Goal: Information Seeking & Learning: Learn about a topic

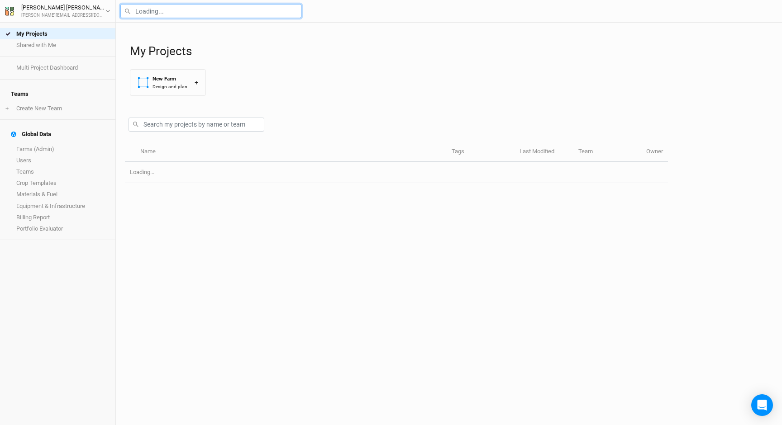
click at [178, 15] on input "text" at bounding box center [210, 11] width 181 height 14
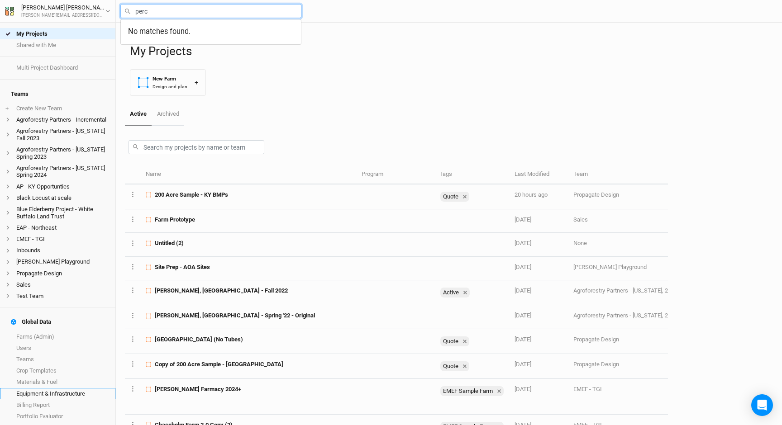
type input "perc"
click at [76, 388] on link "Equipment & Infrastructure" at bounding box center [57, 393] width 115 height 11
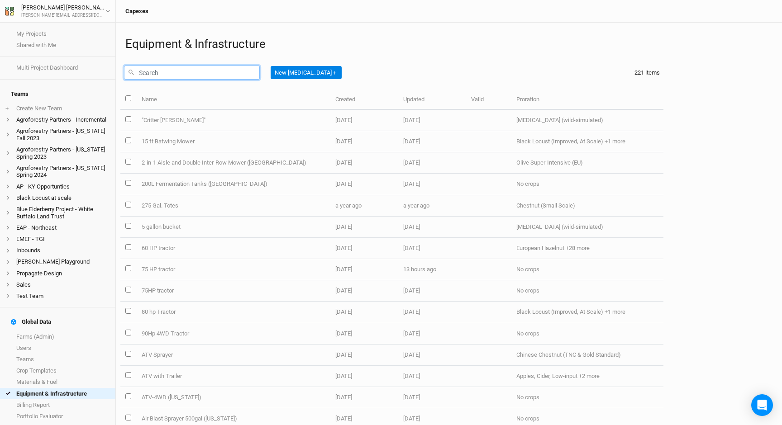
click at [165, 75] on input "text" at bounding box center [192, 73] width 136 height 14
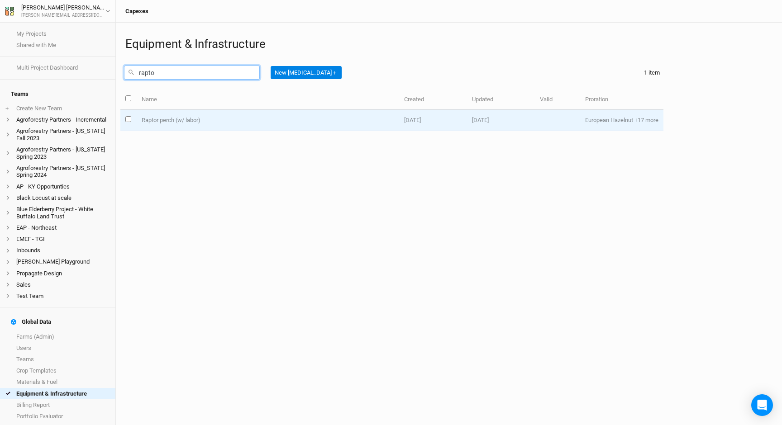
type input "rapto"
click at [175, 114] on td "Raptor perch (w/ labor)" at bounding box center [267, 120] width 262 height 21
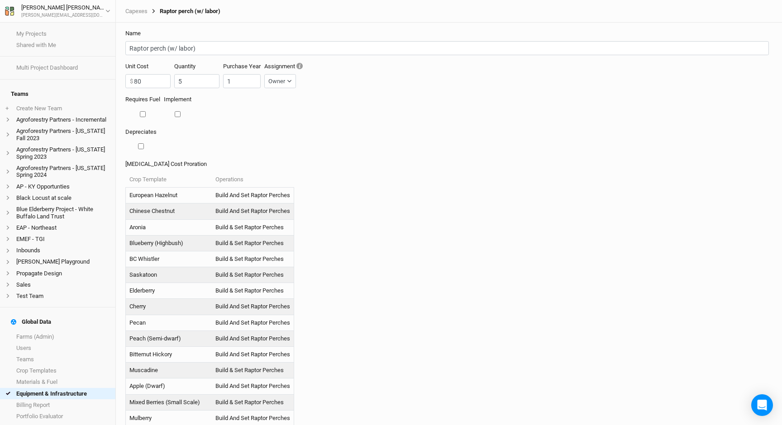
click at [248, 29] on form "Name Raptor perch (w/ labor) Unit Cost 80 $ Quantity 5 Purchase Year 1 Assignme…" at bounding box center [448, 224] width 657 height 403
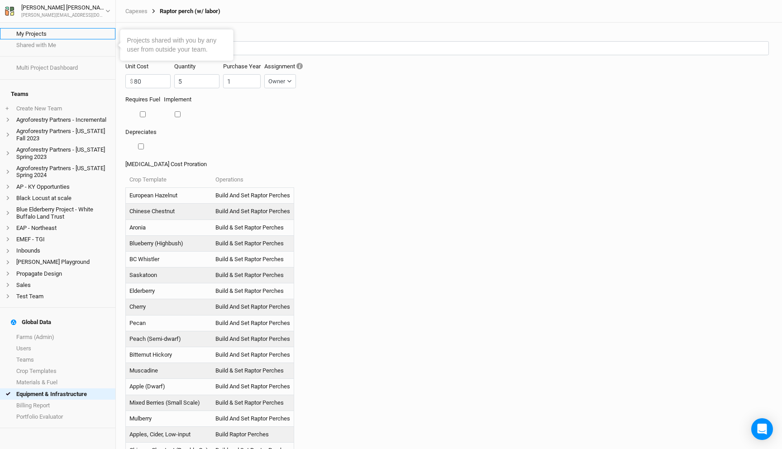
click at [46, 32] on link "My Projects" at bounding box center [57, 33] width 115 height 11
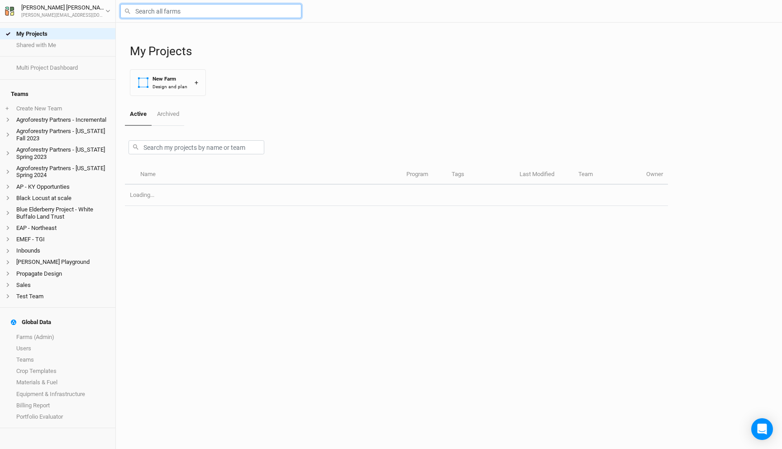
click at [161, 12] on input "text" at bounding box center [210, 11] width 181 height 14
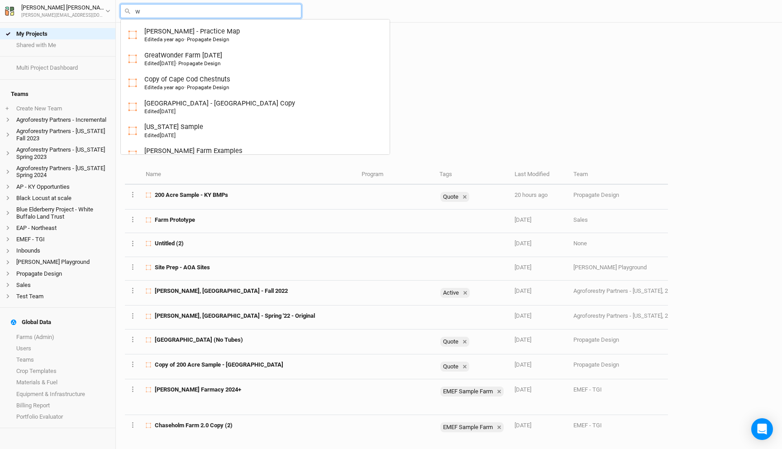
type input "we"
type input "[PERSON_NAME] Farm Examples"
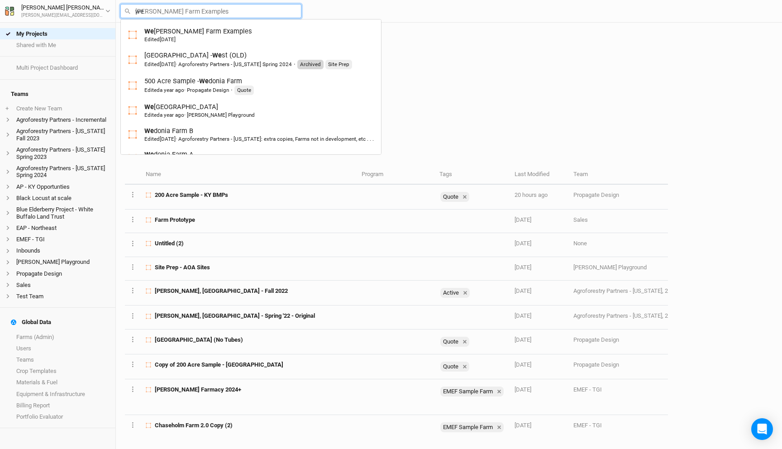
type input "wed"
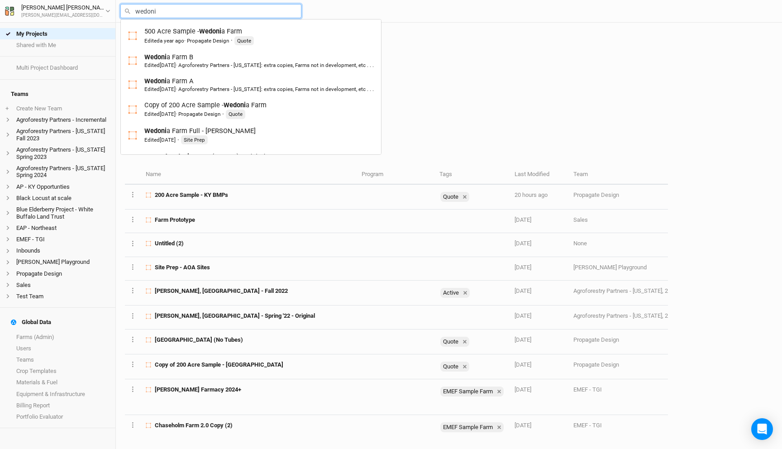
click at [163, 9] on input "wedoni" at bounding box center [210, 11] width 181 height 14
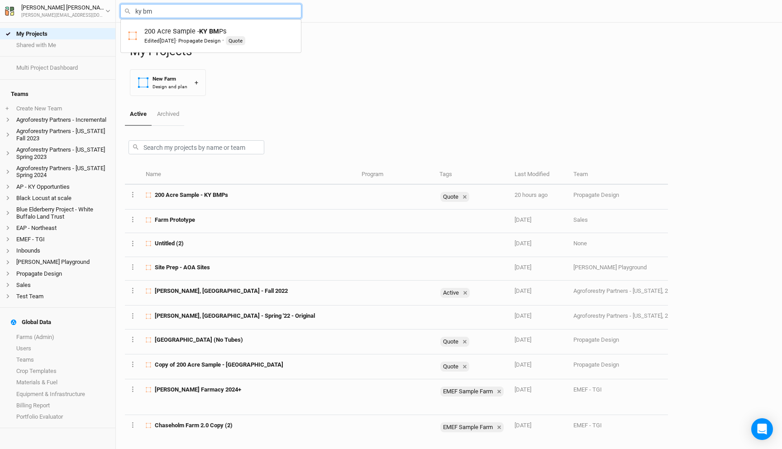
type input "ky bmp"
click at [178, 29] on div "200 Acre Sample - KY BMP s Edited [DATE] · Propagate Design · Quote" at bounding box center [194, 36] width 101 height 19
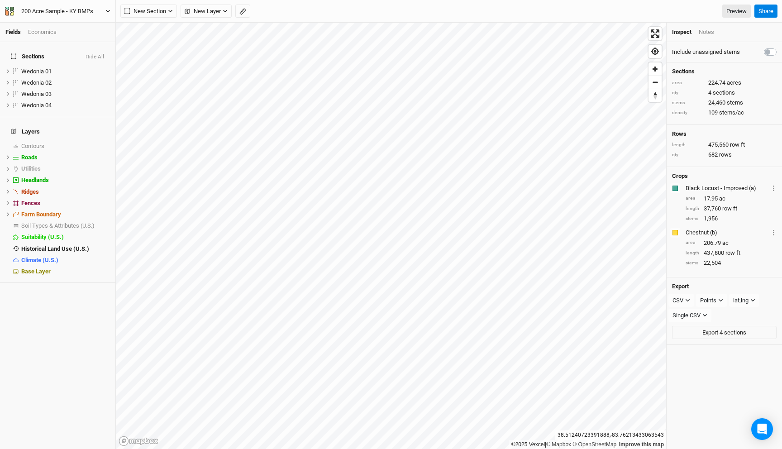
click at [83, 15] on div "200 Acre Sample - KY BMPs" at bounding box center [52, 11] width 95 height 9
click at [87, 26] on button "Back" at bounding box center [74, 25] width 71 height 12
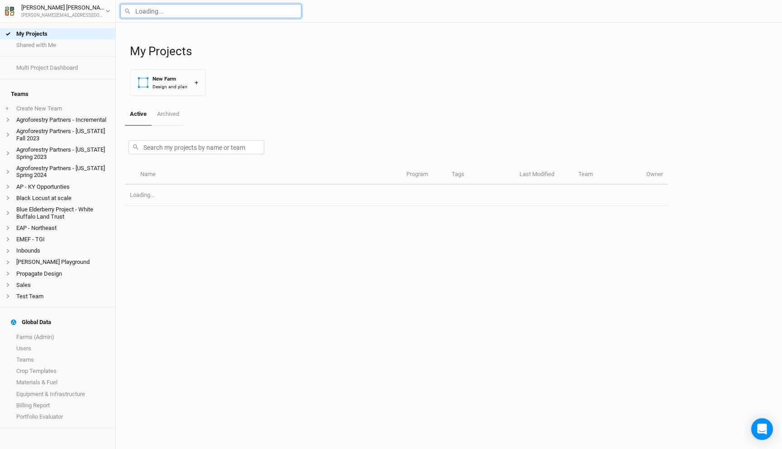
click at [214, 11] on input "text" at bounding box center [210, 11] width 181 height 14
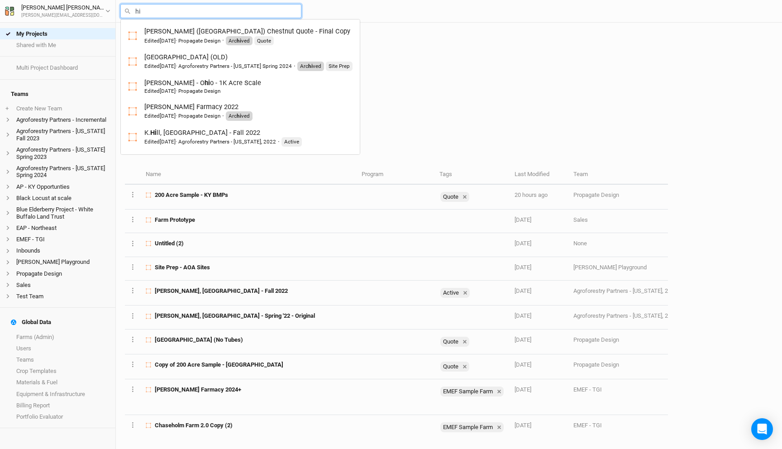
type input "h"
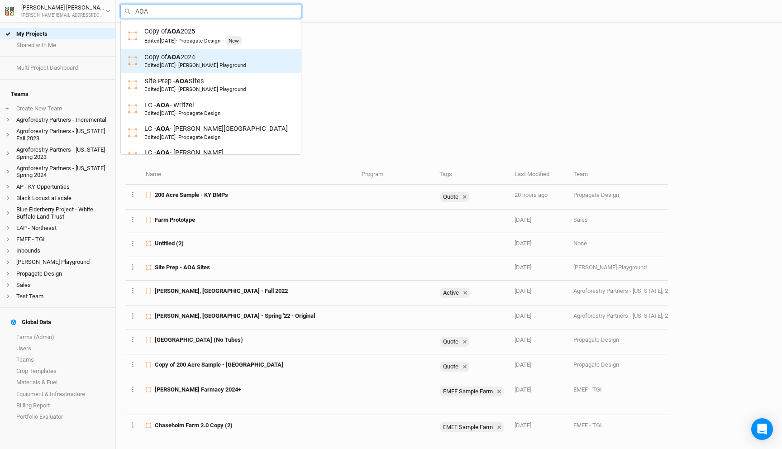
scroll to position [137, 0]
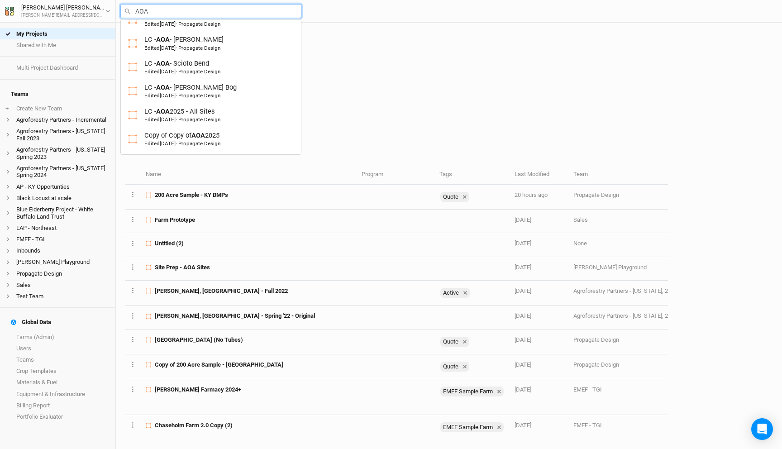
click at [151, 8] on input "AOA" at bounding box center [210, 11] width 181 height 14
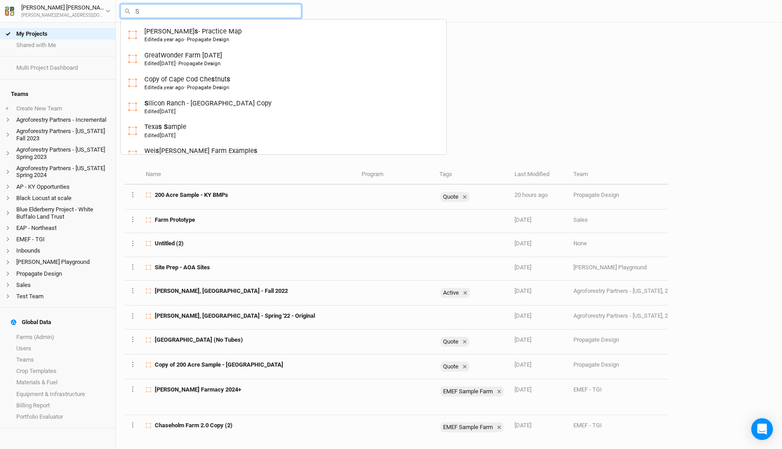
type input "SI"
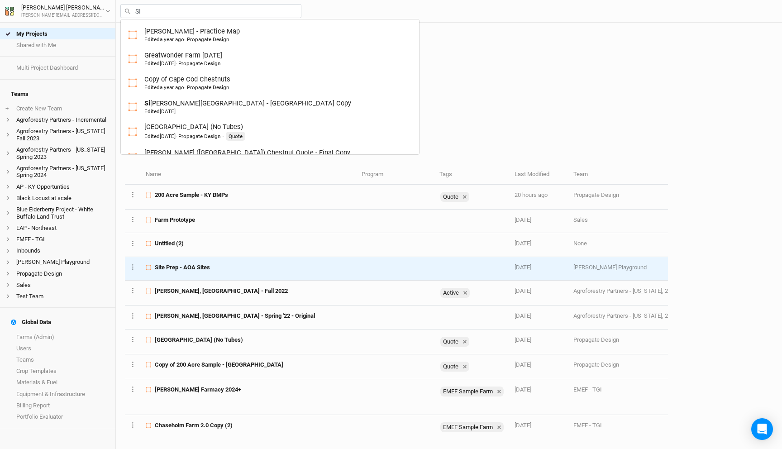
click at [224, 270] on div "Site Prep - AOA Sites" at bounding box center [248, 267] width 205 height 8
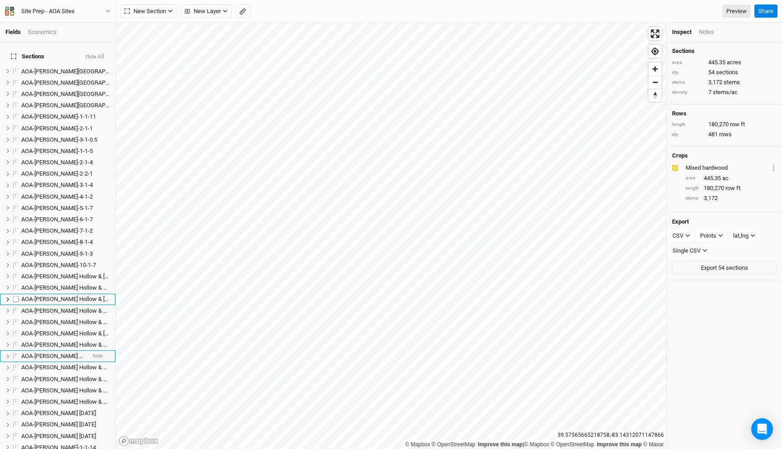
click at [44, 298] on li "AOA-[PERSON_NAME] Hollow & Stone Canyon-2-2-9 hide" at bounding box center [57, 299] width 115 height 11
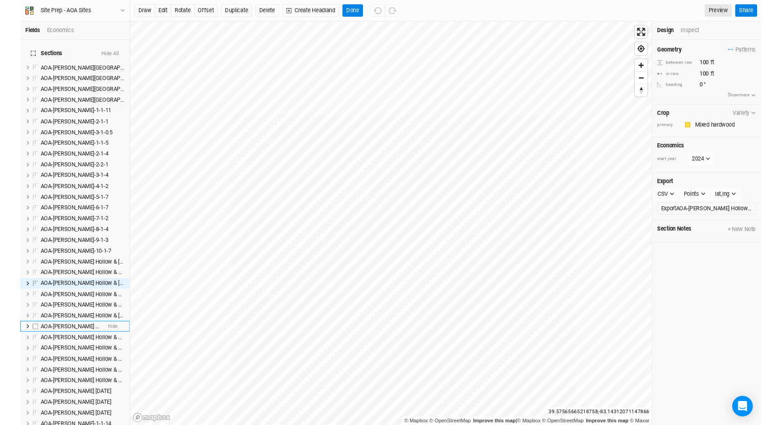
scroll to position [48, 0]
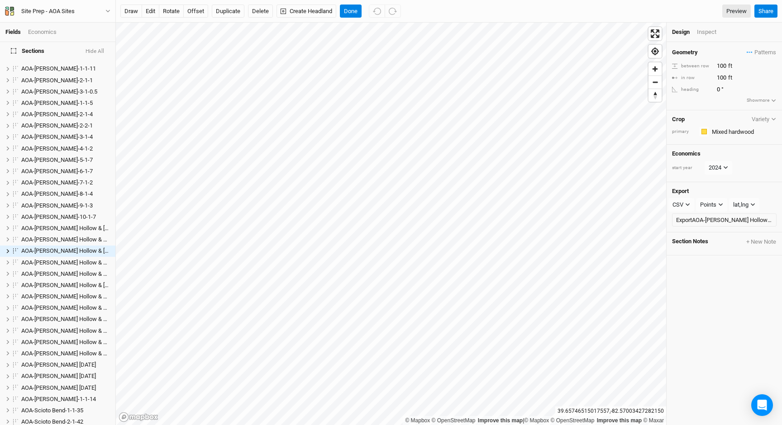
click at [430, 6] on div "Fields Economics Sections Hide All AOA-[PERSON_NAME][GEOGRAPHIC_DATA] Preserve-…" at bounding box center [391, 212] width 782 height 425
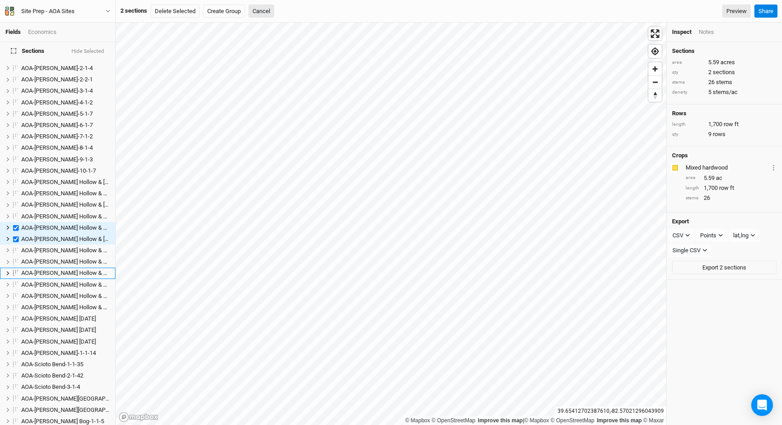
scroll to position [128, 0]
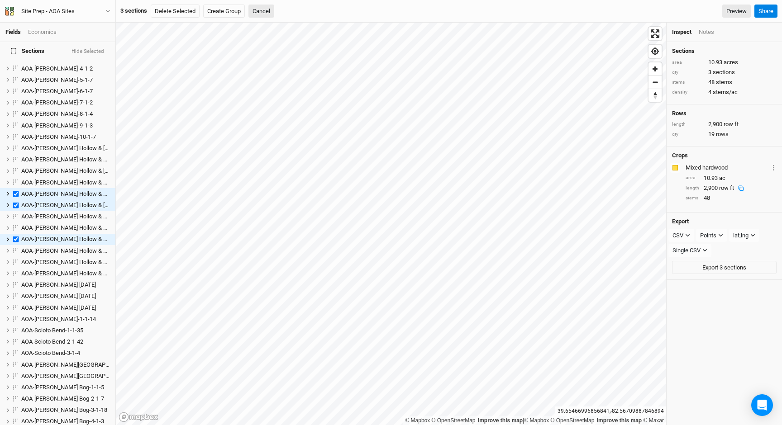
click at [719, 178] on div "area 10.93 ac" at bounding box center [731, 178] width 91 height 8
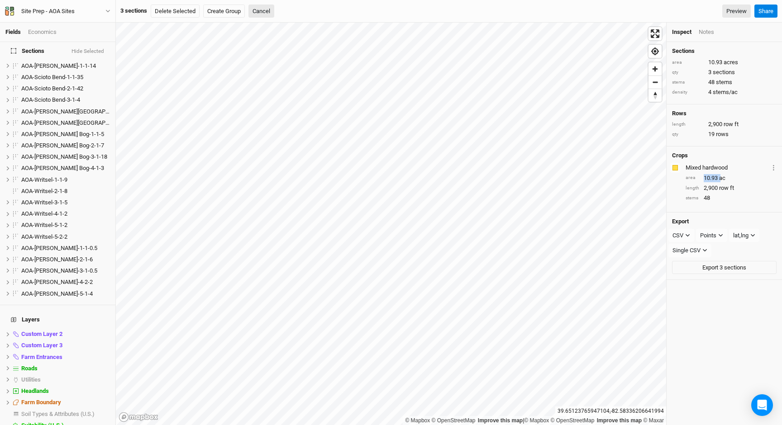
scroll to position [416, 0]
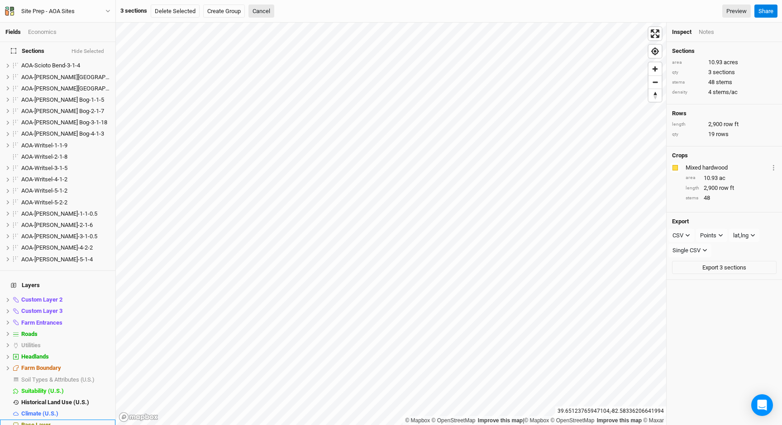
click at [33, 422] on span "Base Layer" at bounding box center [35, 425] width 29 height 7
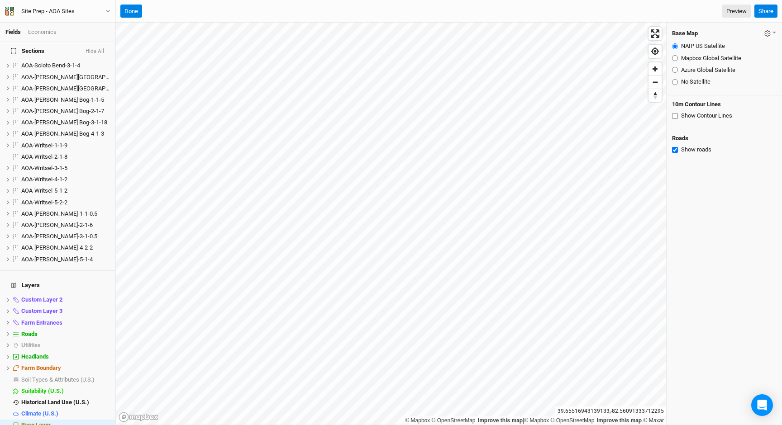
click at [674, 68] on input "Azure Global Satellite" at bounding box center [675, 70] width 6 height 6
radio input "true"
click at [673, 59] on input "Mapbox Global Satellite" at bounding box center [675, 58] width 6 height 6
radio input "true"
click at [674, 45] on input "NAIP US Satellite" at bounding box center [675, 46] width 6 height 6
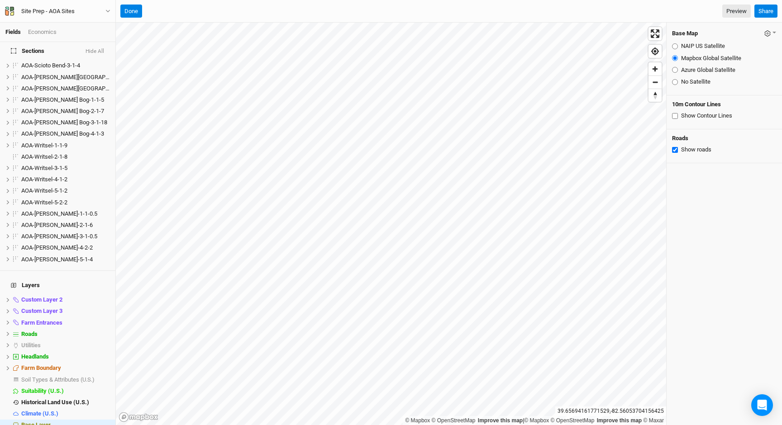
radio input "true"
click at [674, 58] on input "Mapbox Global Satellite" at bounding box center [675, 58] width 6 height 6
radio input "true"
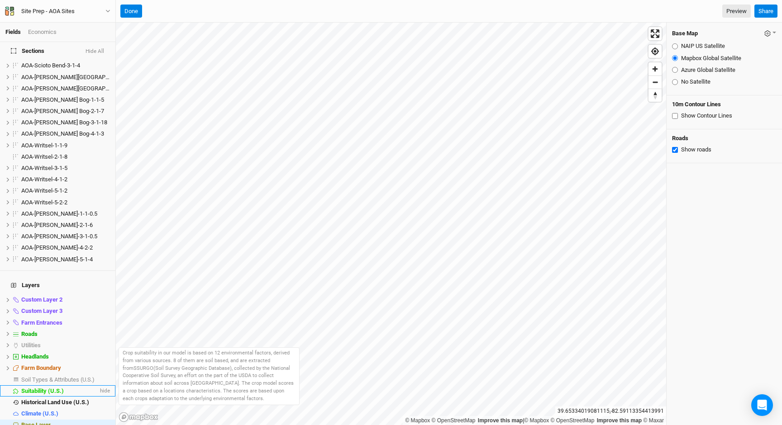
click at [64, 388] on span "Suitability (U.S.)" at bounding box center [42, 391] width 43 height 7
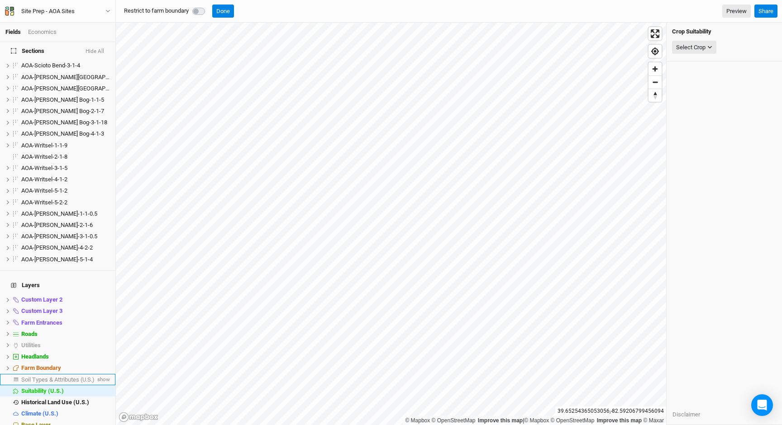
click at [72, 376] on span "Soil Types & Attributes (U.S.)" at bounding box center [57, 379] width 73 height 7
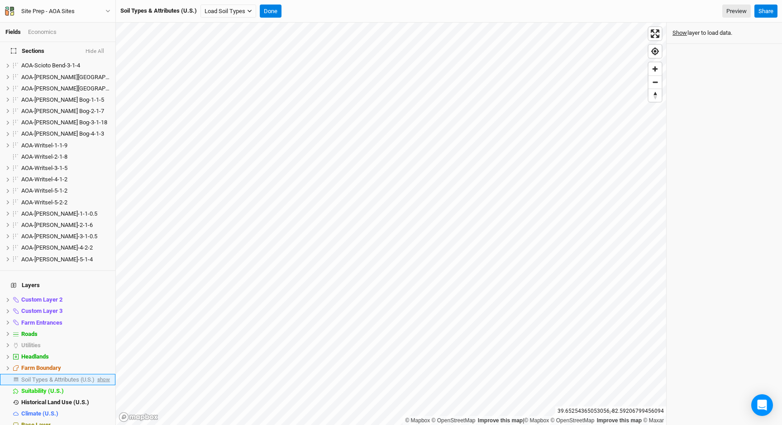
click at [102, 374] on span "show" at bounding box center [102, 379] width 14 height 11
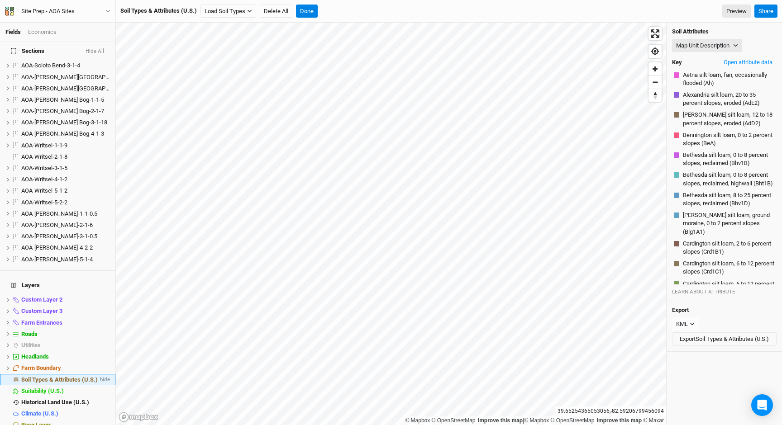
click at [77, 376] on span "Soil Types & Attributes (U.S.)" at bounding box center [59, 379] width 76 height 7
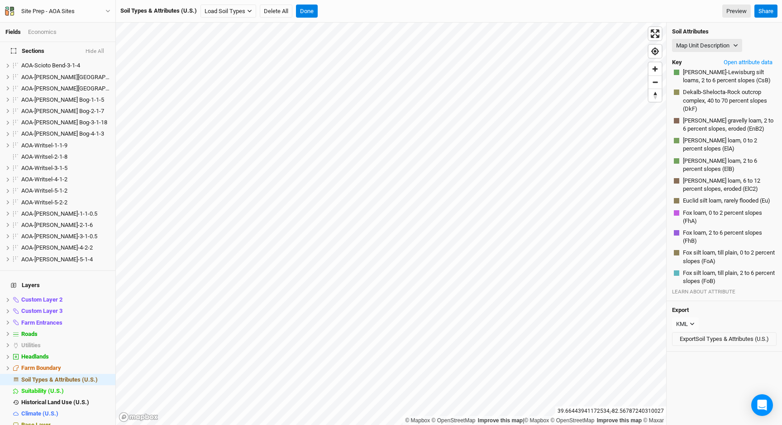
scroll to position [766, 0]
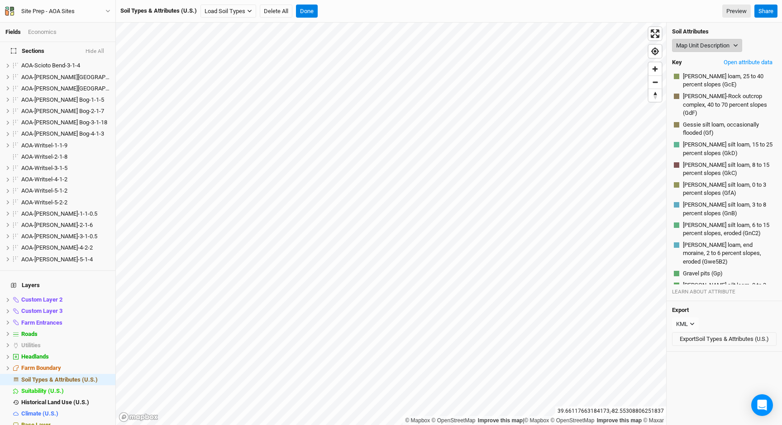
click at [698, 48] on button "Map Unit Description" at bounding box center [707, 46] width 70 height 14
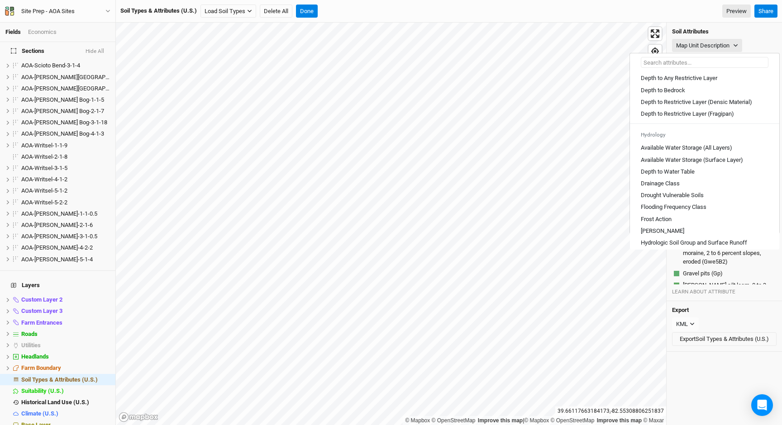
scroll to position [269, 0]
click at [683, 81] on Layer "Depth to Any Restrictive Layer" at bounding box center [679, 77] width 76 height 8
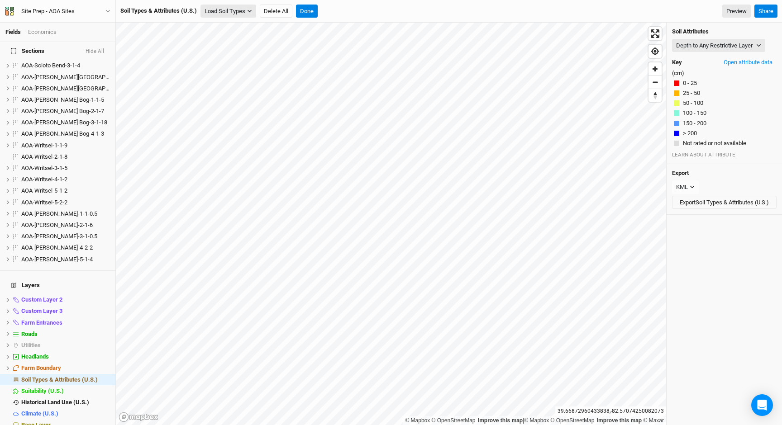
click at [222, 7] on button "Load Soil Types" at bounding box center [228, 12] width 56 height 14
click at [351, 9] on div "Soil Types & Attributes (U.S.) Load Soil Types Load for Farm Boundary Load for …" at bounding box center [435, 12] width 630 height 14
click at [7, 366] on icon at bounding box center [7, 368] width 5 height 5
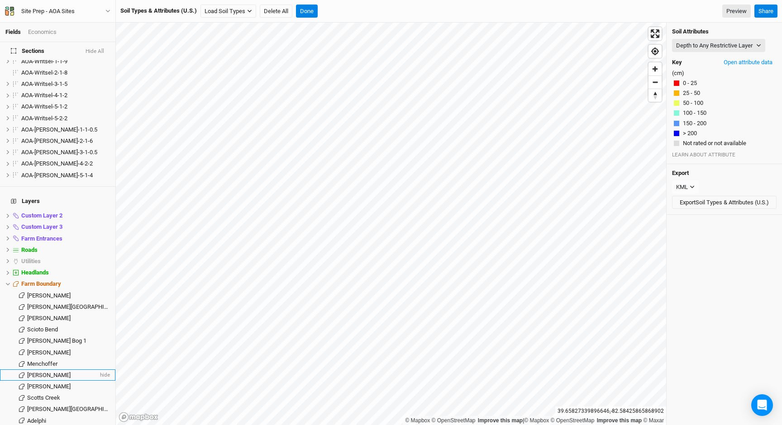
scroll to position [575, 0]
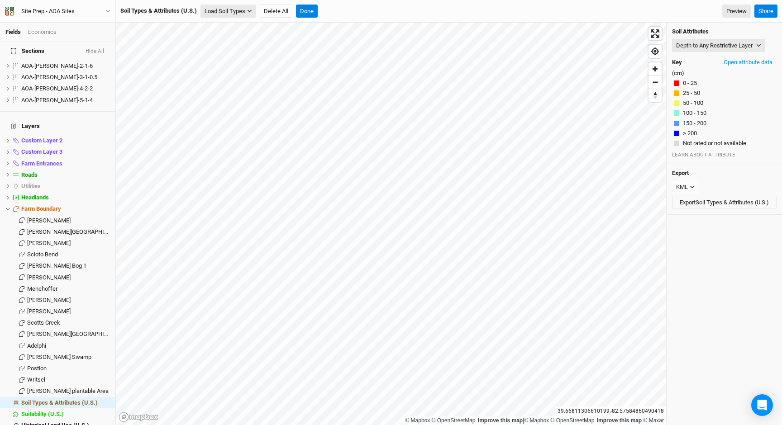
click at [248, 14] on icon "button" at bounding box center [249, 11] width 5 height 5
click at [55, 205] on span "Farm Boundary" at bounding box center [41, 208] width 40 height 7
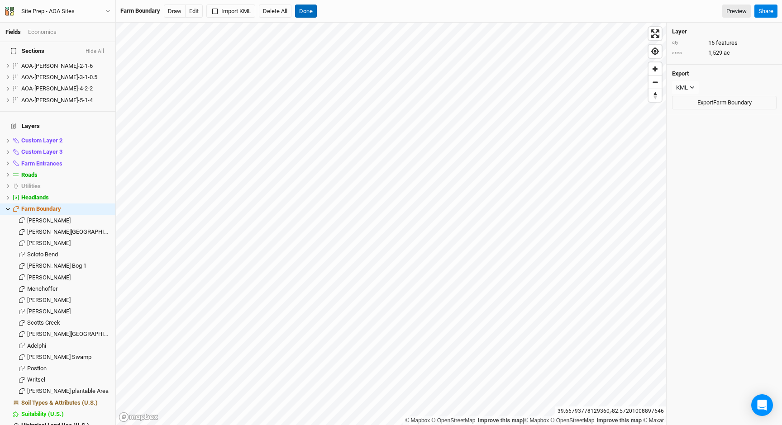
click at [304, 10] on button "Done" at bounding box center [306, 12] width 22 height 14
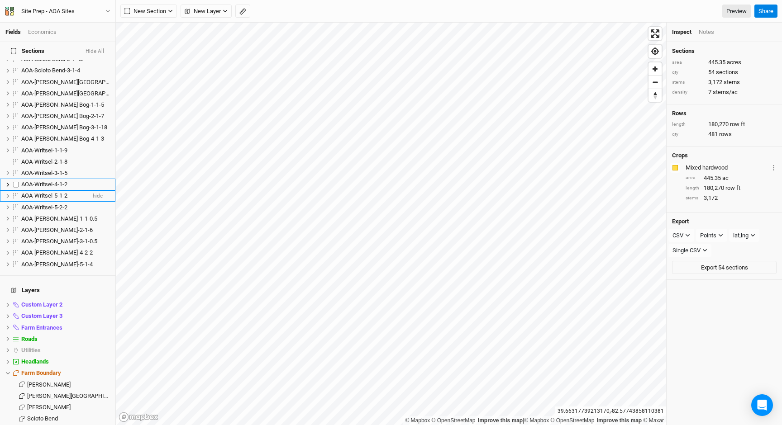
scroll to position [406, 0]
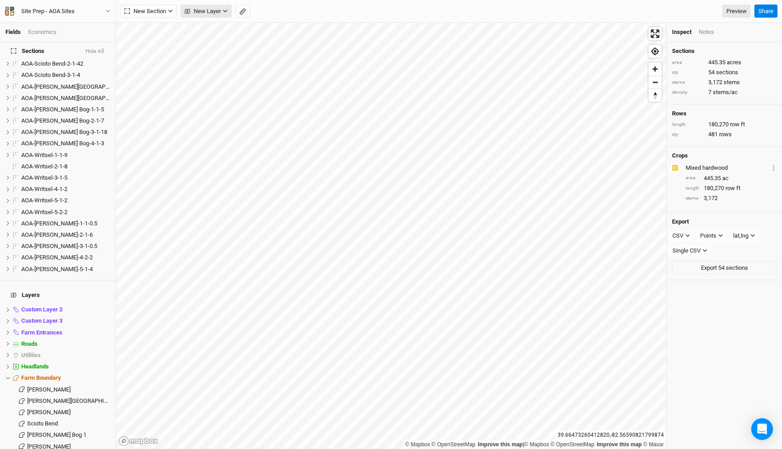
click at [224, 7] on button "New Layer" at bounding box center [206, 12] width 51 height 14
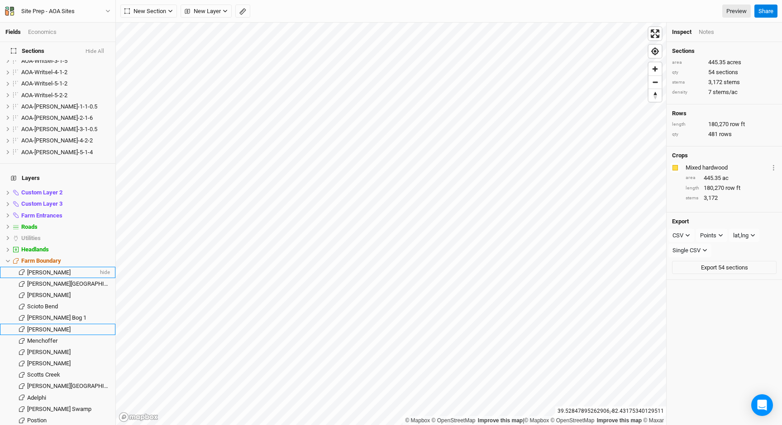
scroll to position [598, 0]
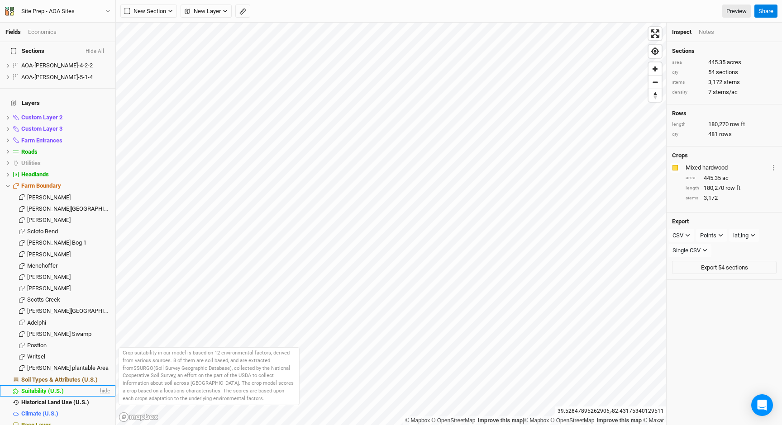
click at [102, 386] on span "hide" at bounding box center [104, 391] width 12 height 11
click at [102, 386] on span "show" at bounding box center [102, 391] width 14 height 11
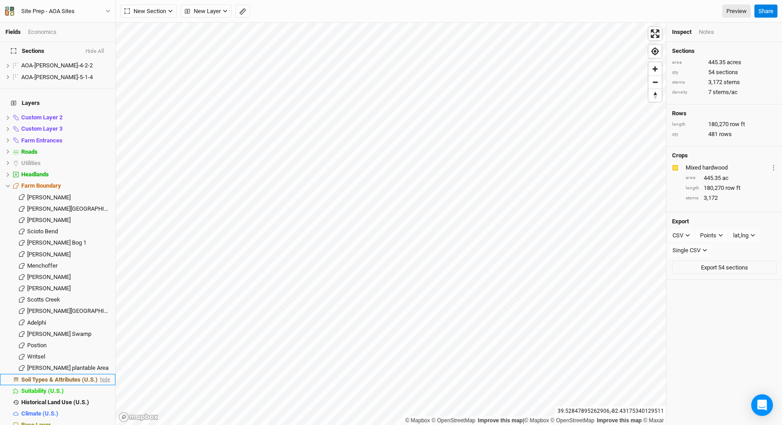
click at [106, 374] on span "hide" at bounding box center [104, 379] width 12 height 11
click at [104, 374] on span "show" at bounding box center [102, 379] width 14 height 11
click at [83, 376] on span "Soil Types & Attributes (U.S.)" at bounding box center [59, 379] width 76 height 7
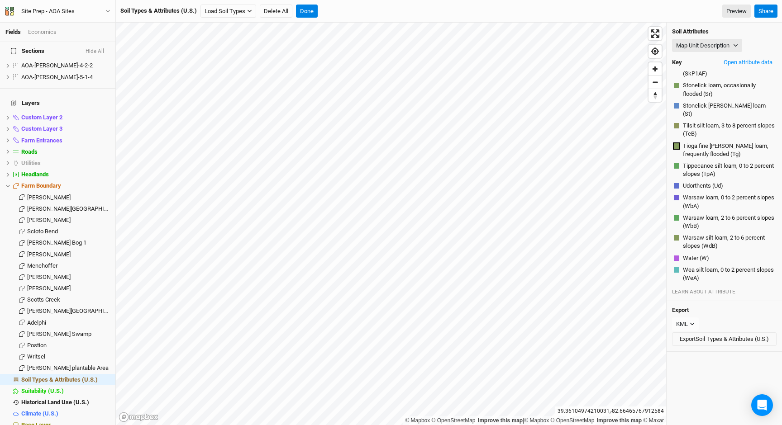
scroll to position [1936, 0]
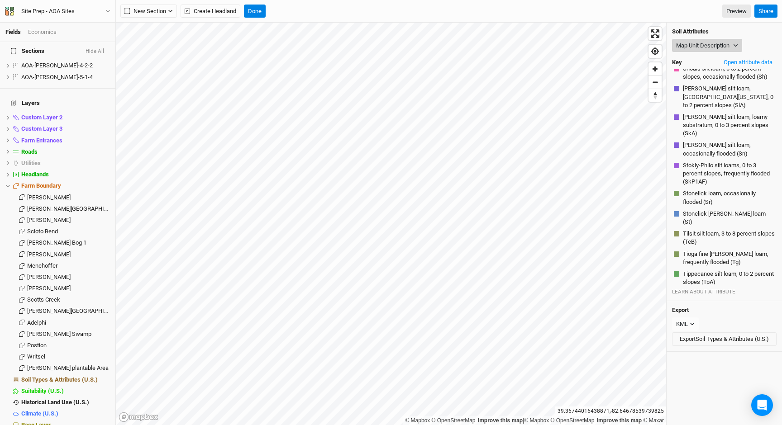
click at [694, 43] on button "Map Unit Description" at bounding box center [707, 46] width 70 height 14
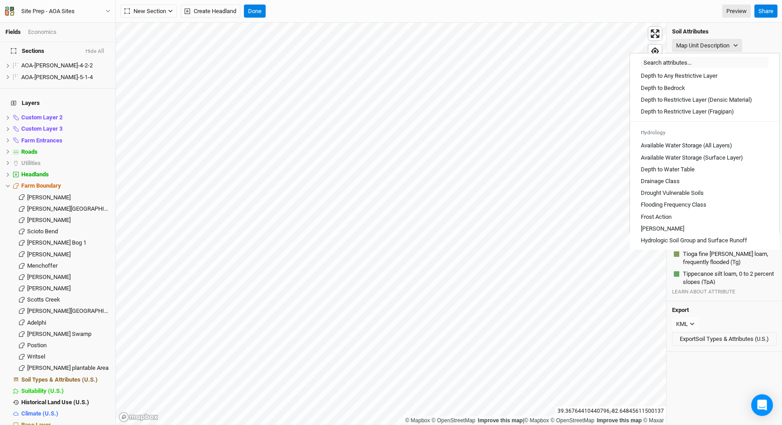
scroll to position [295, 0]
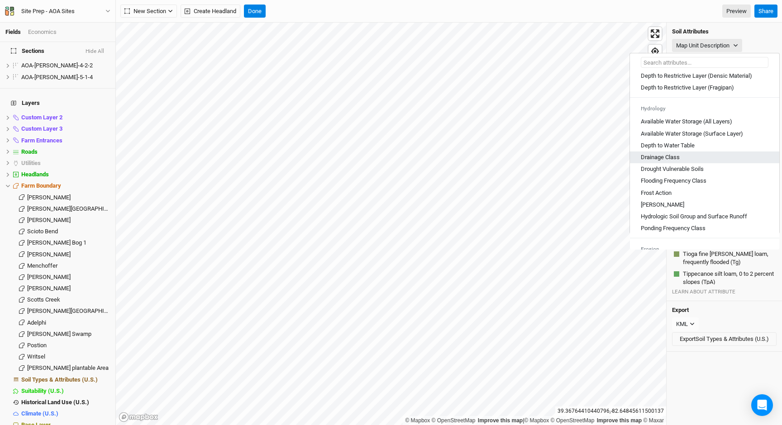
click at [656, 162] on Class "Drainage Class" at bounding box center [660, 157] width 39 height 8
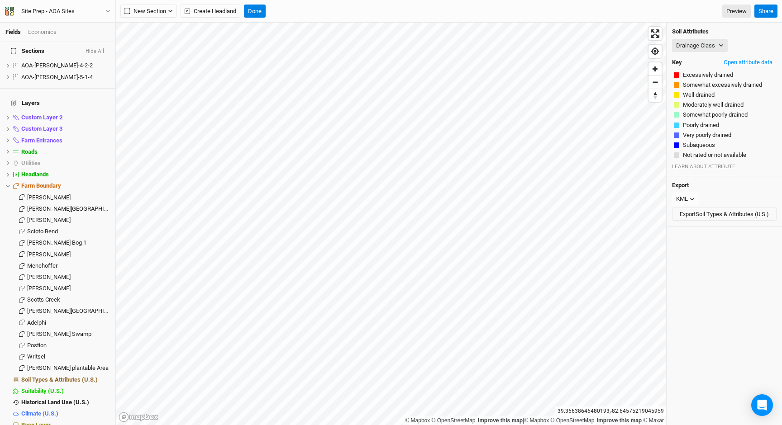
click at [687, 95] on span "Well drained" at bounding box center [699, 95] width 32 height 8
click at [701, 45] on button "Drainage Class" at bounding box center [700, 46] width 56 height 14
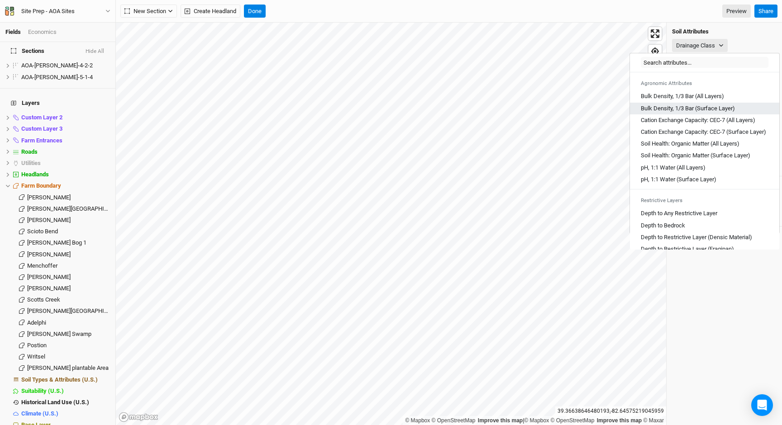
scroll to position [140, 0]
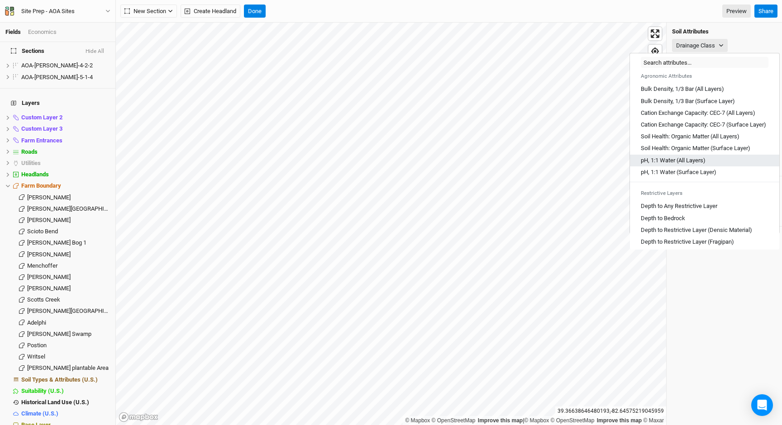
click at [681, 165] on Layers\) "pH, 1:1 Water (All Layers)" at bounding box center [673, 161] width 65 height 8
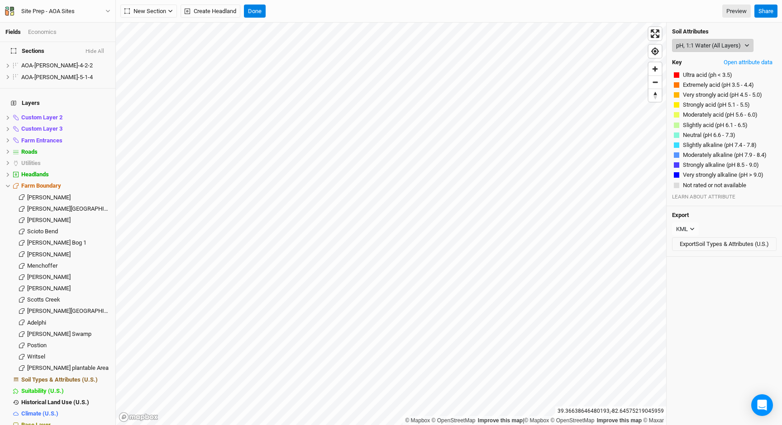
click at [707, 43] on button "pH, 1:1 Water (All Layers)" at bounding box center [712, 46] width 81 height 14
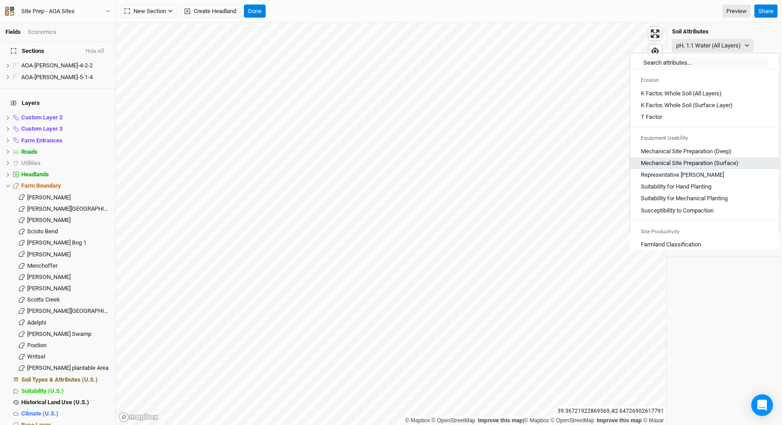
scroll to position [448, 0]
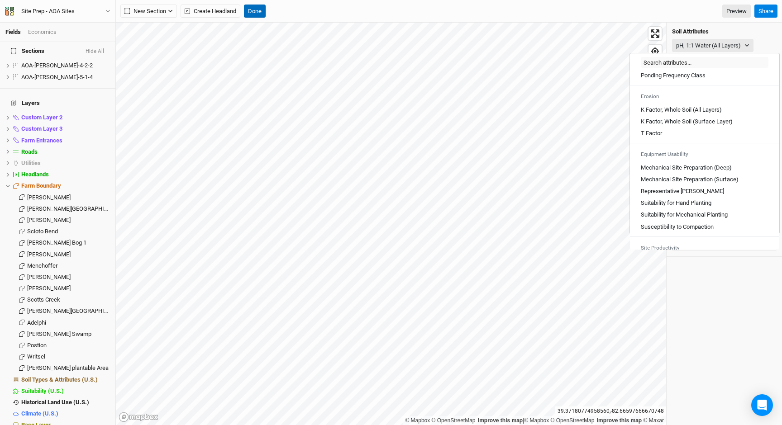
click at [251, 12] on button "Done" at bounding box center [255, 12] width 22 height 14
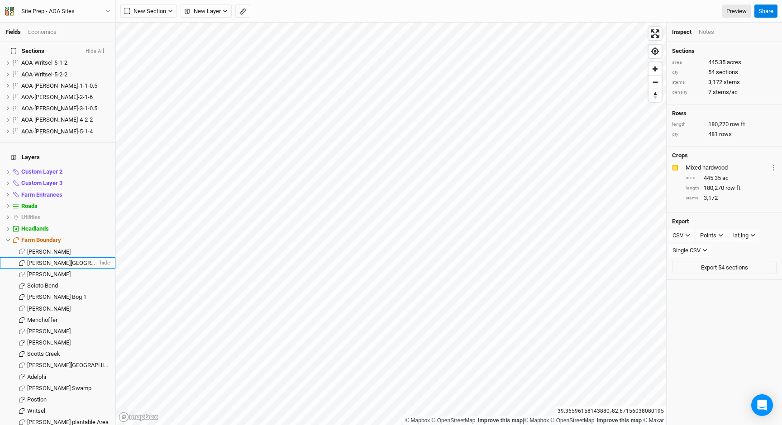
scroll to position [598, 0]
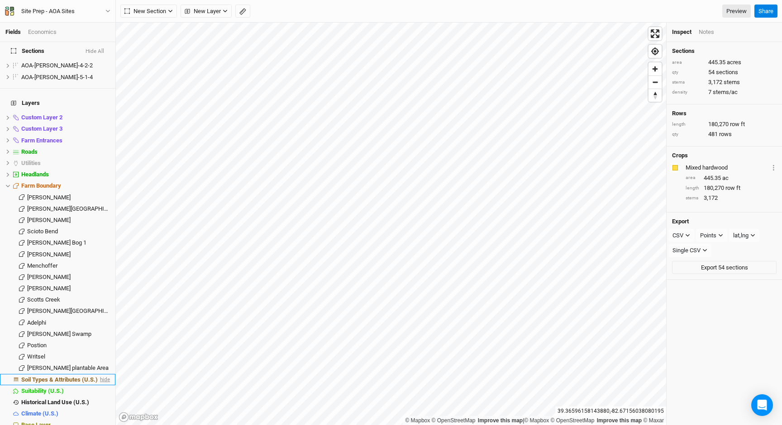
click at [102, 374] on span "hide" at bounding box center [104, 379] width 12 height 11
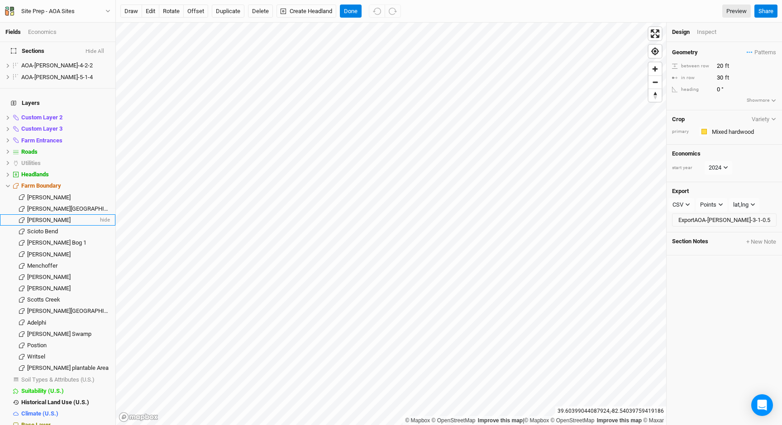
scroll to position [0, 0]
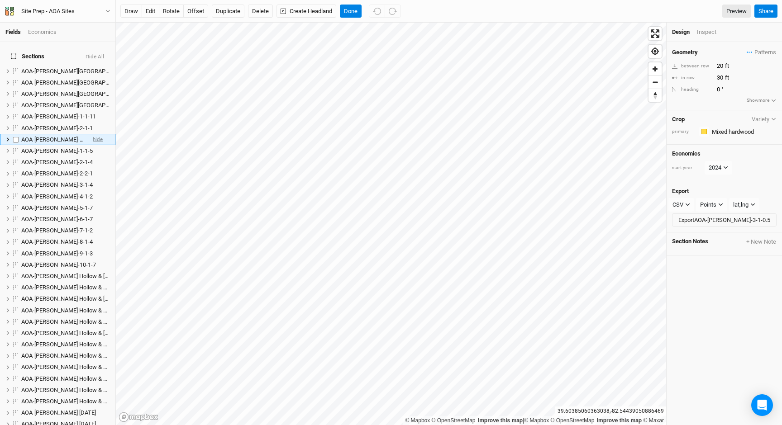
click at [97, 134] on span "hide" at bounding box center [98, 139] width 10 height 11
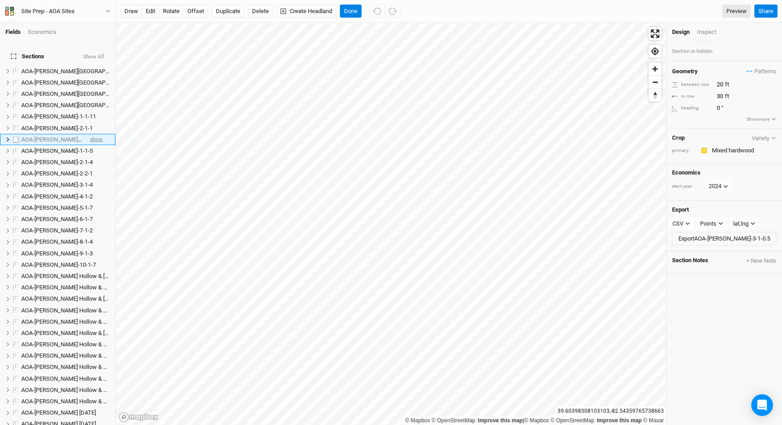
click at [99, 134] on span "show" at bounding box center [96, 139] width 13 height 11
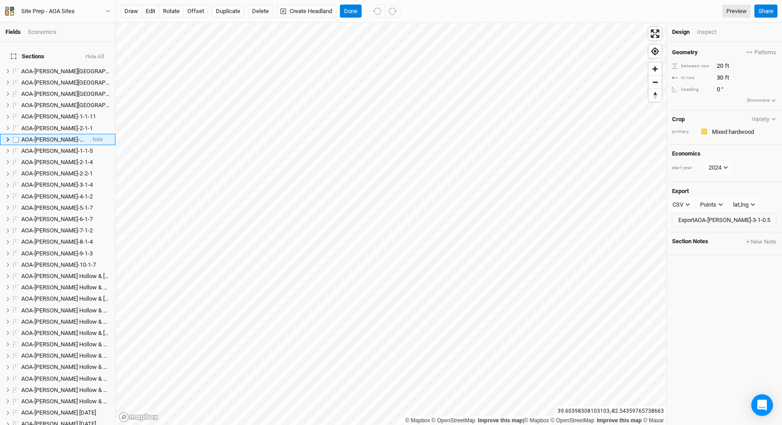
click at [53, 136] on span "AOA-[PERSON_NAME]-3-1-0.5" at bounding box center [59, 139] width 76 height 7
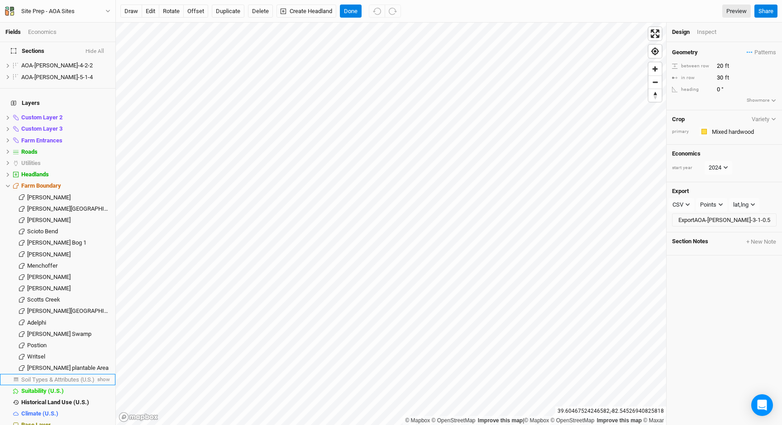
drag, startPoint x: 100, startPoint y: 370, endPoint x: 60, endPoint y: 370, distance: 39.8
click at [100, 374] on span "show" at bounding box center [102, 379] width 14 height 11
click at [61, 376] on span "Soil Types & Attributes (U.S.)" at bounding box center [59, 379] width 76 height 7
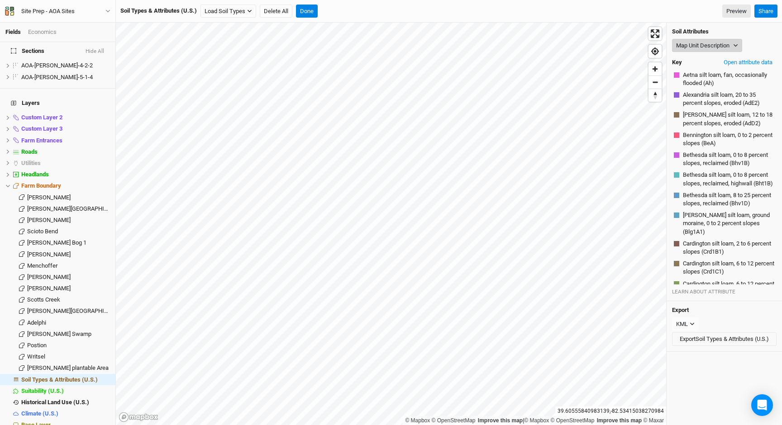
click at [710, 45] on button "Map Unit Description" at bounding box center [707, 46] width 70 height 14
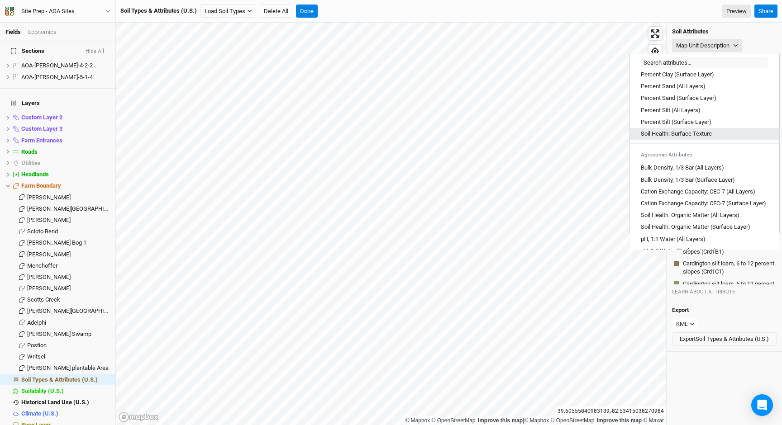
scroll to position [253, 0]
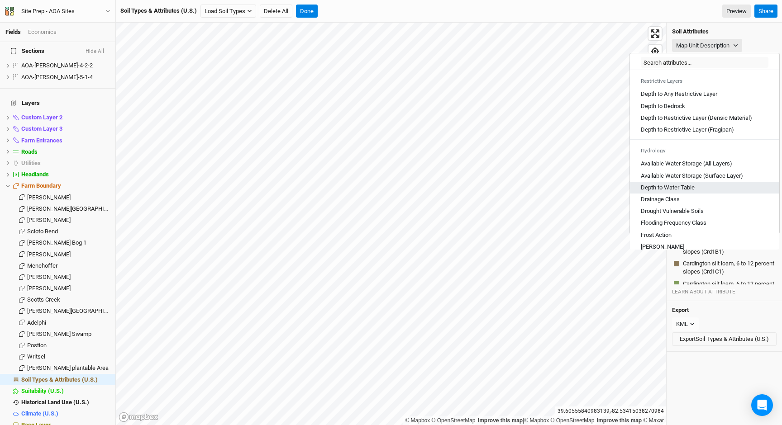
click at [692, 192] on Table "Depth to Water Table" at bounding box center [668, 188] width 54 height 8
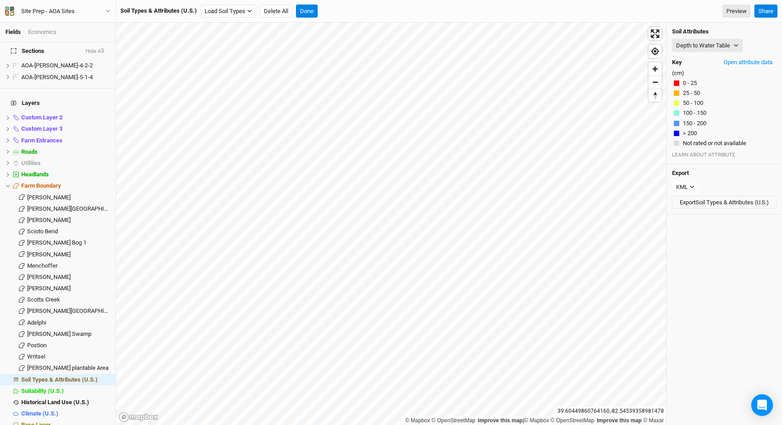
click at [97, 47] on h4 "Sections Hide All" at bounding box center [57, 51] width 105 height 18
click at [98, 50] on button "Hide All" at bounding box center [94, 51] width 19 height 6
drag, startPoint x: 234, startPoint y: 11, endPoint x: 238, endPoint y: 17, distance: 7.2
click at [233, 11] on button "Load Soil Types" at bounding box center [228, 12] width 56 height 14
click at [247, 29] on button "Load for Farm Boundary" at bounding box center [239, 27] width 76 height 12
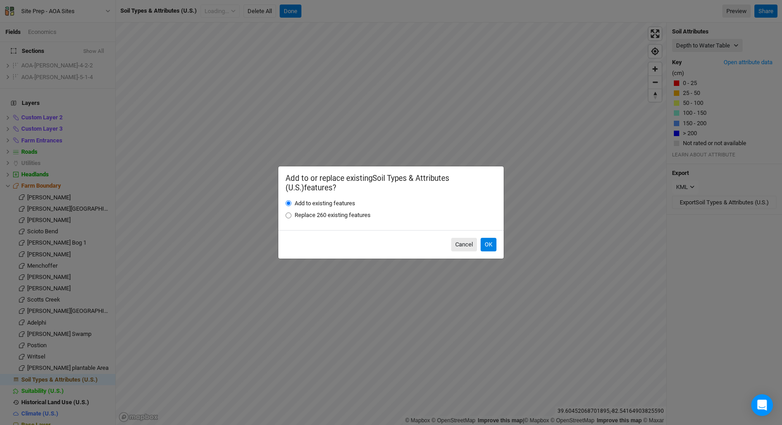
click at [289, 215] on input "Replace 260 existing features" at bounding box center [289, 216] width 6 height 6
radio input "true"
click at [486, 243] on button "OK" at bounding box center [489, 245] width 16 height 14
radio input "true"
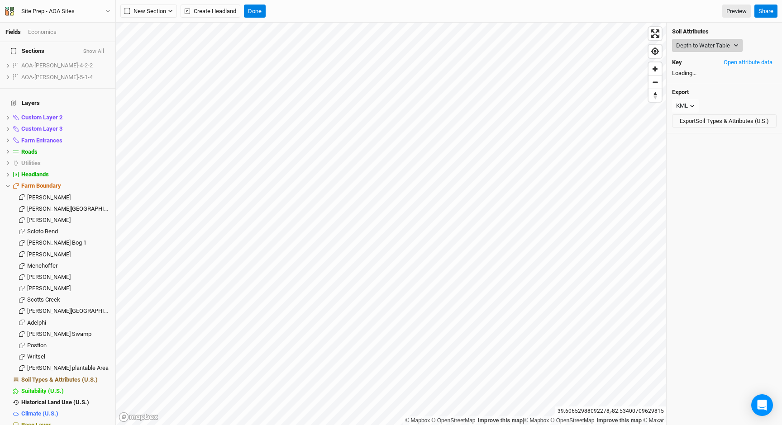
click at [734, 45] on icon "button" at bounding box center [736, 45] width 5 height 5
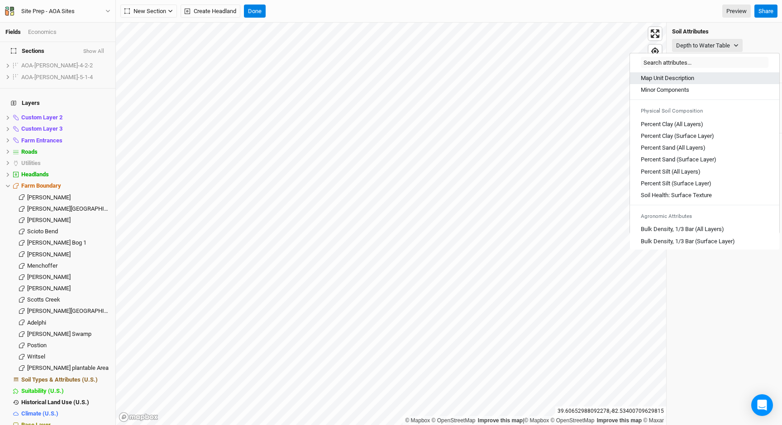
click at [690, 80] on Description "Map Unit Description" at bounding box center [667, 78] width 53 height 8
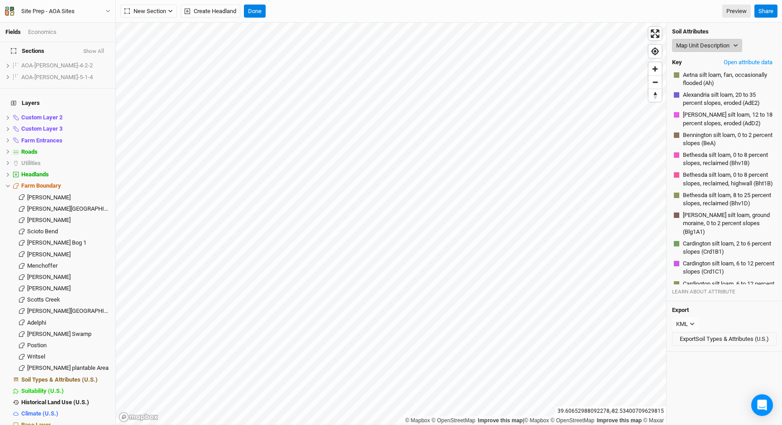
click at [717, 44] on button "Map Unit Description" at bounding box center [707, 46] width 70 height 14
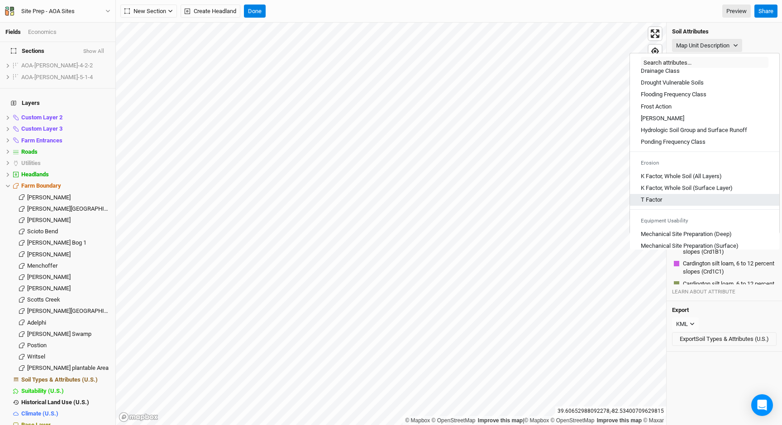
scroll to position [380, 0]
click at [689, 76] on div "Drainage Class" at bounding box center [705, 72] width 128 height 8
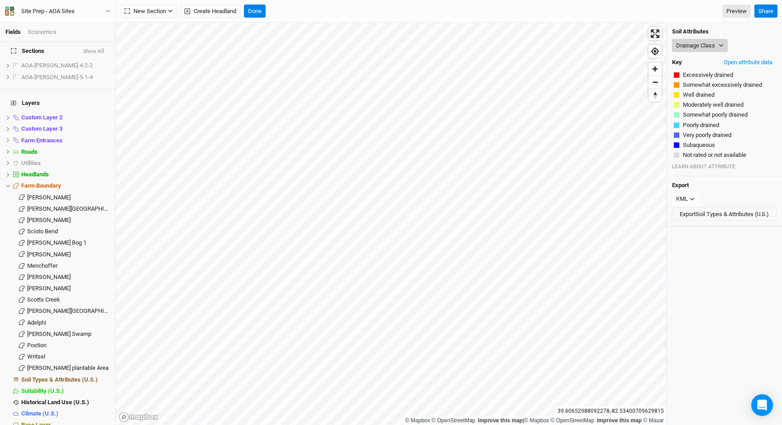
click at [703, 45] on button "Drainage Class" at bounding box center [700, 46] width 56 height 14
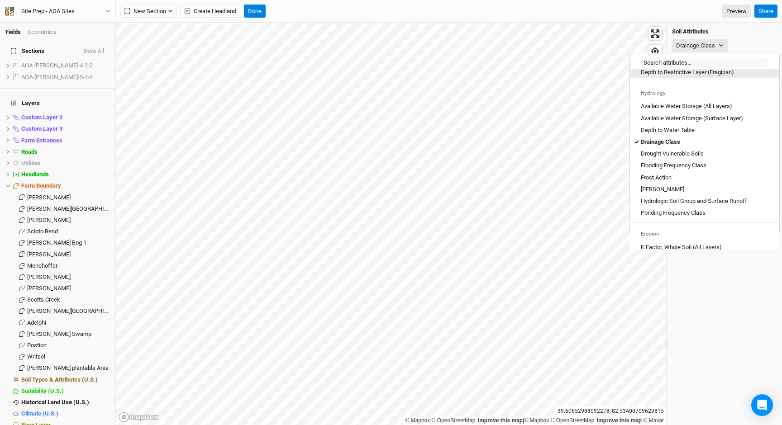
scroll to position [314, 0]
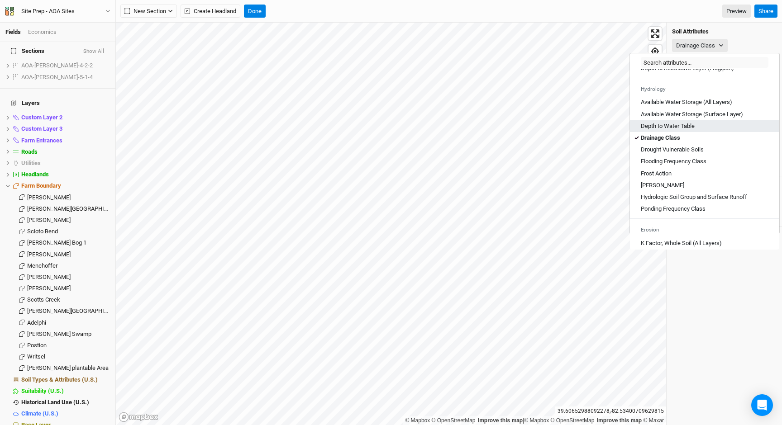
click at [685, 130] on Table "Depth to Water Table" at bounding box center [668, 126] width 54 height 8
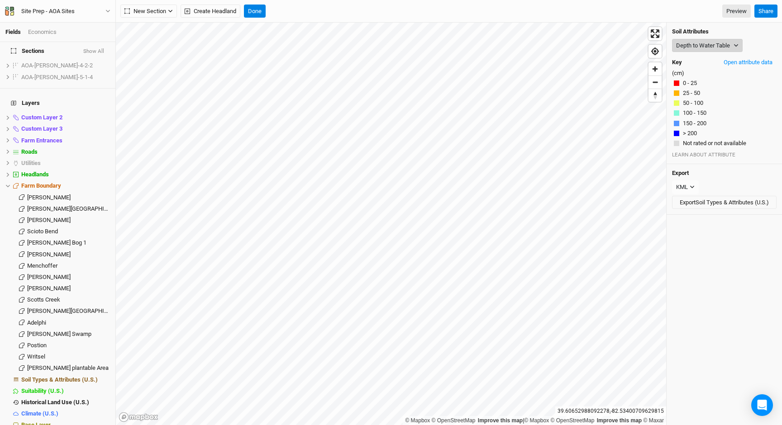
click at [695, 46] on button "Depth to Water Table" at bounding box center [707, 46] width 71 height 14
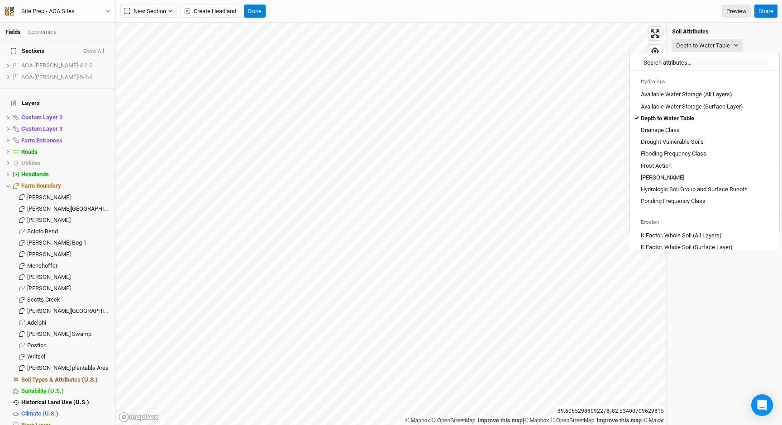
scroll to position [331, 0]
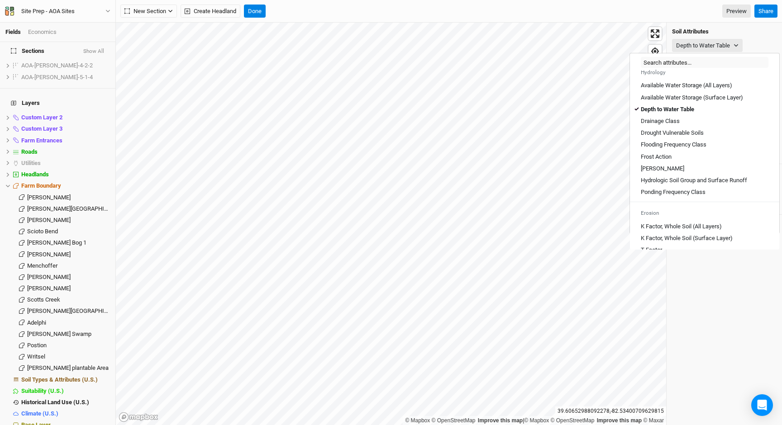
click at [701, 196] on Class "Ponding Frequency Class" at bounding box center [673, 192] width 65 height 8
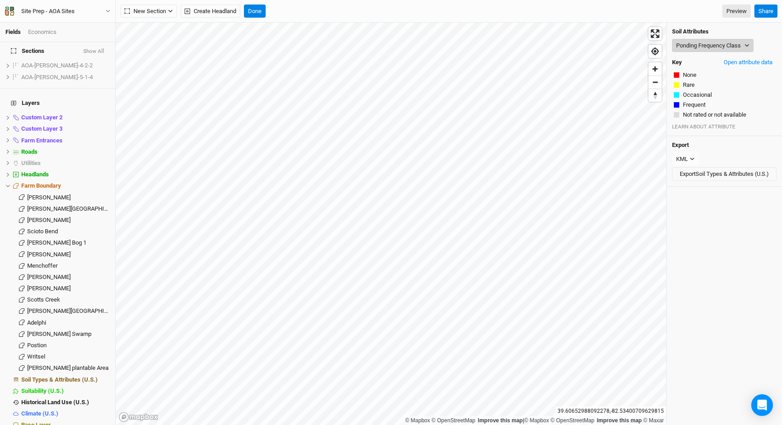
click at [700, 48] on button "Ponding Frequency Class" at bounding box center [712, 46] width 81 height 14
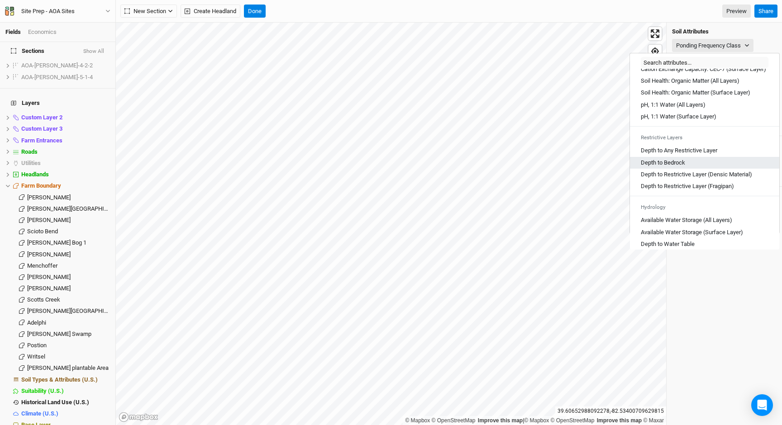
scroll to position [199, 0]
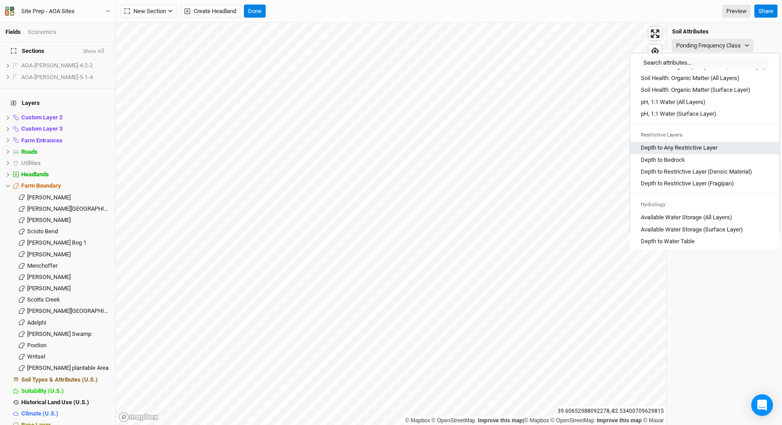
click at [695, 152] on Layer "Depth to Any Restrictive Layer" at bounding box center [679, 148] width 76 height 8
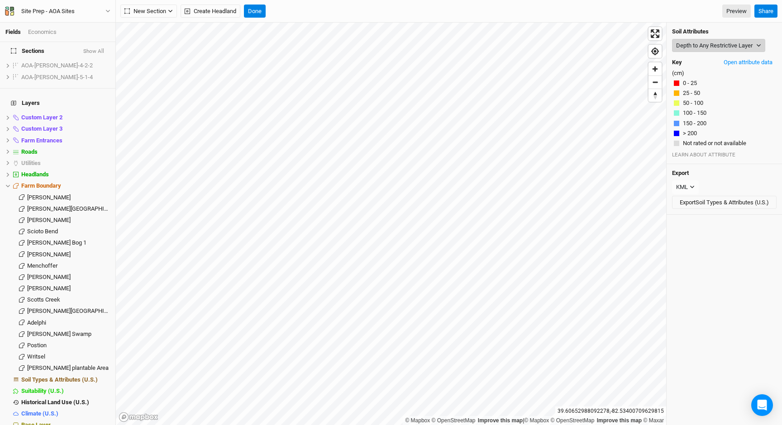
click at [720, 43] on button "Depth to Any Restrictive Layer" at bounding box center [718, 46] width 93 height 14
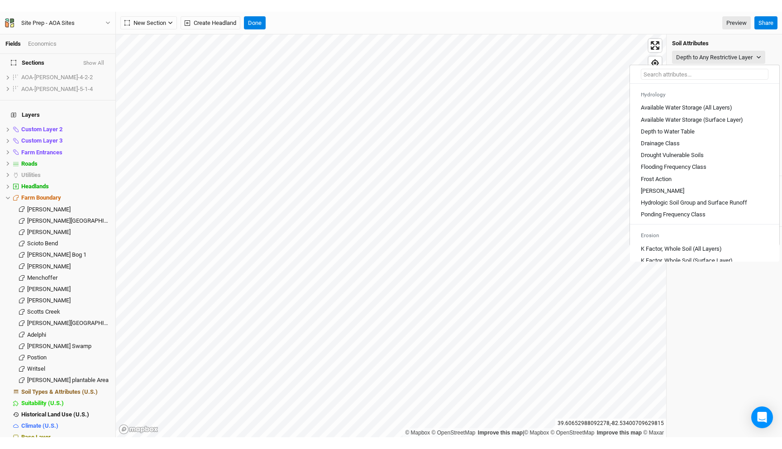
scroll to position [323, 0]
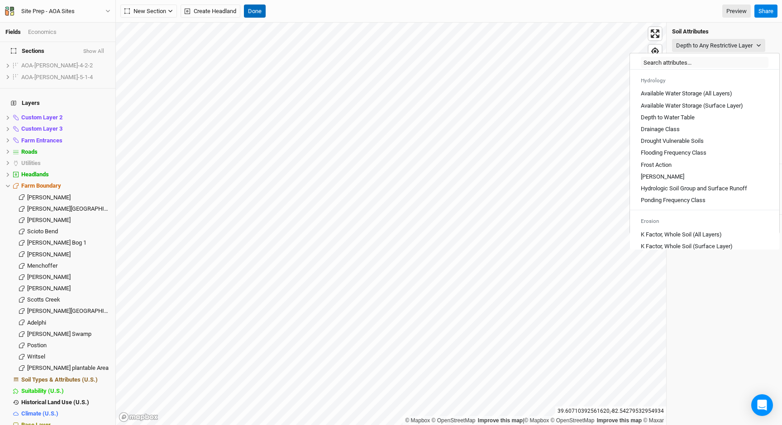
click at [250, 14] on button "Done" at bounding box center [255, 12] width 22 height 14
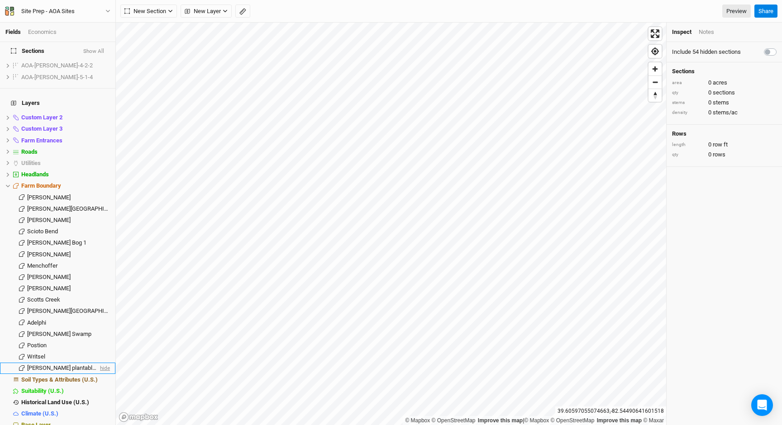
click at [102, 363] on span "hide" at bounding box center [104, 368] width 12 height 11
click at [102, 363] on span "show" at bounding box center [102, 368] width 14 height 11
click at [108, 374] on span "hide" at bounding box center [104, 379] width 12 height 11
click at [60, 422] on div "Base Layer" at bounding box center [65, 425] width 89 height 7
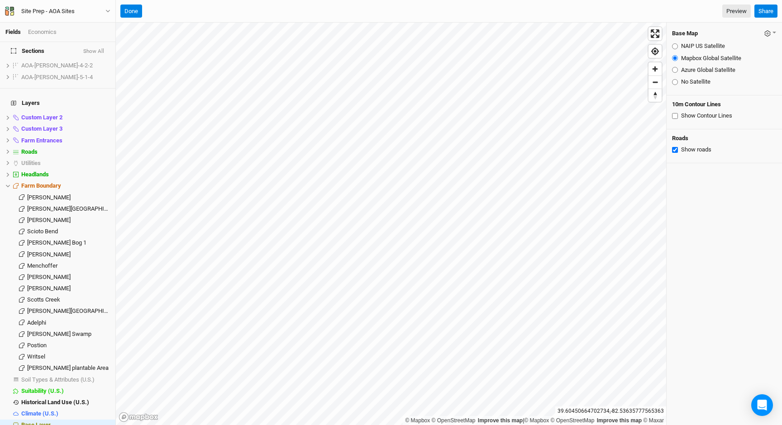
click at [674, 68] on input "Azure Global Satellite" at bounding box center [675, 70] width 6 height 6
radio input "true"
click at [674, 48] on input "NAIP US Satellite" at bounding box center [675, 46] width 6 height 6
radio input "true"
click at [672, 60] on input "Mapbox Global Satellite" at bounding box center [675, 58] width 6 height 6
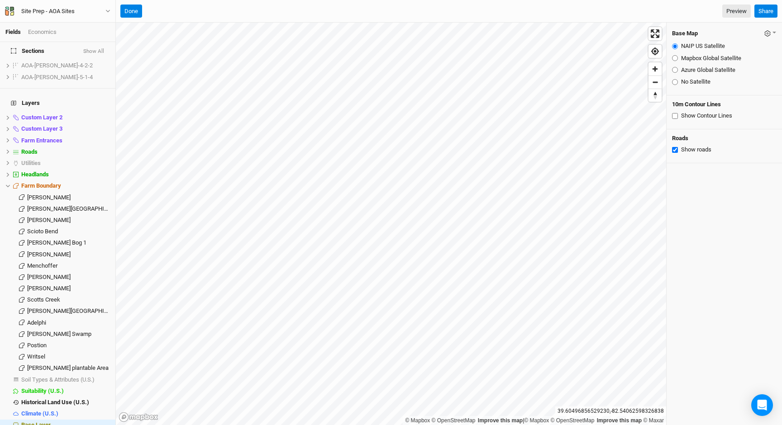
radio input "true"
click at [674, 70] on input "Azure Global Satellite" at bounding box center [675, 70] width 6 height 6
radio input "true"
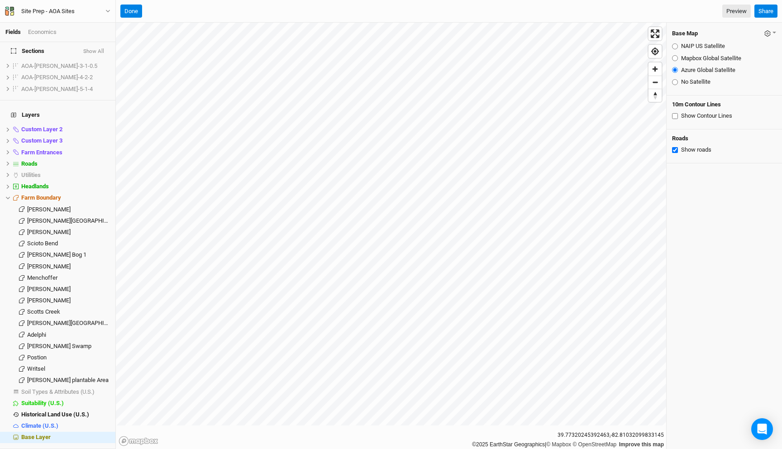
scroll to position [575, 0]
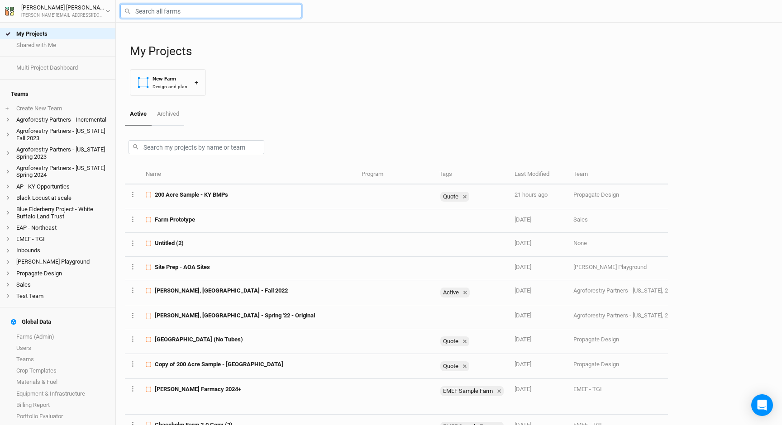
click at [162, 14] on input "text" at bounding box center [210, 11] width 181 height 14
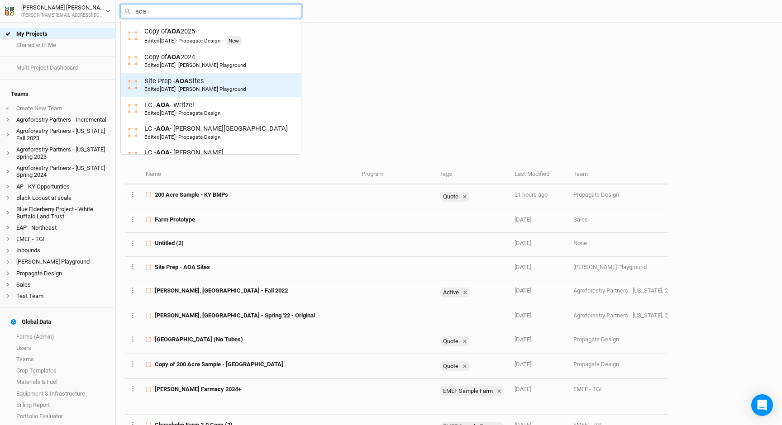
scroll to position [15, 0]
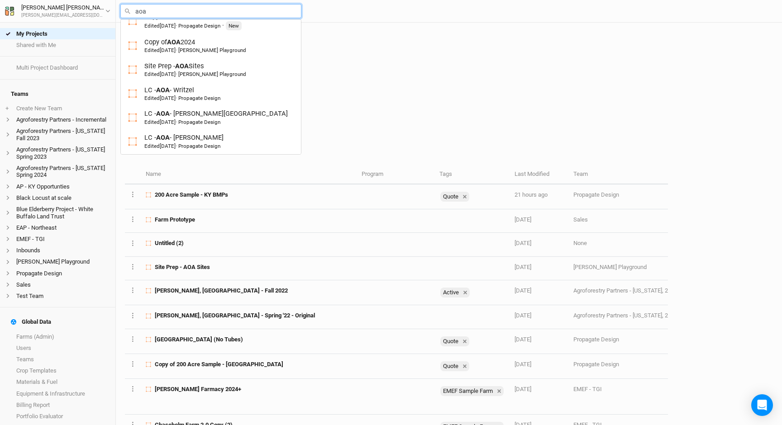
type input "aoa"
click at [466, 65] on div "My Projects New Farm Design and plan +" at bounding box center [451, 63] width 643 height 81
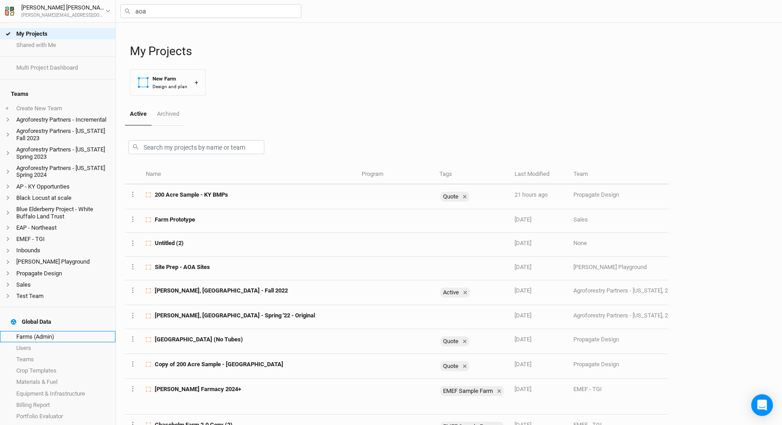
click at [28, 331] on link "Farms (Admin)" at bounding box center [57, 336] width 115 height 11
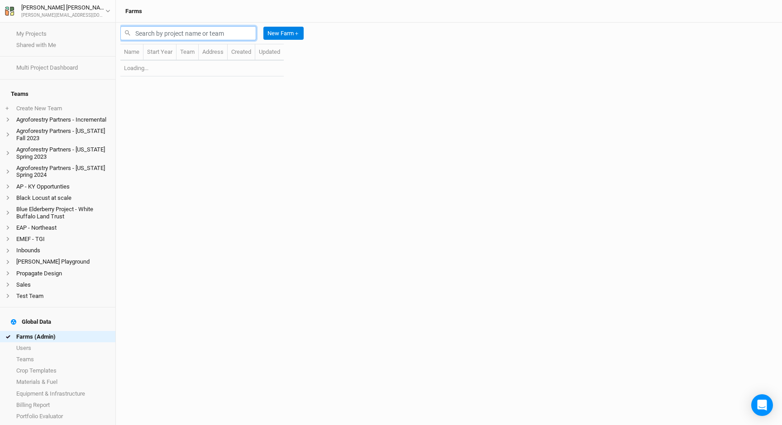
click at [219, 39] on input "text" at bounding box center [188, 33] width 136 height 14
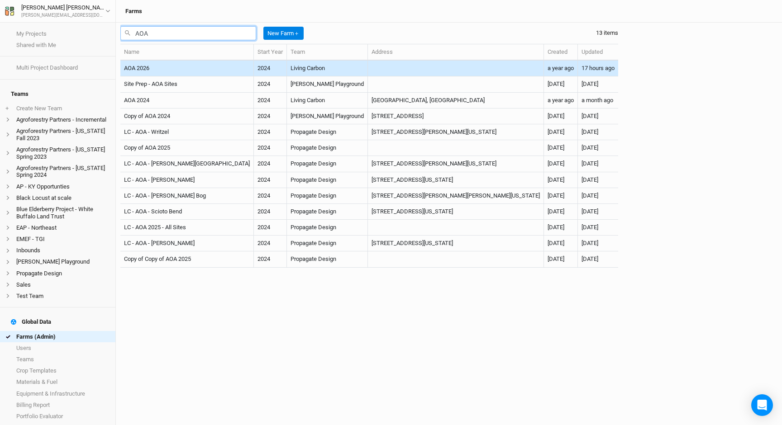
type input "AOA"
click at [287, 68] on td "Living Carbon" at bounding box center [327, 69] width 81 height 16
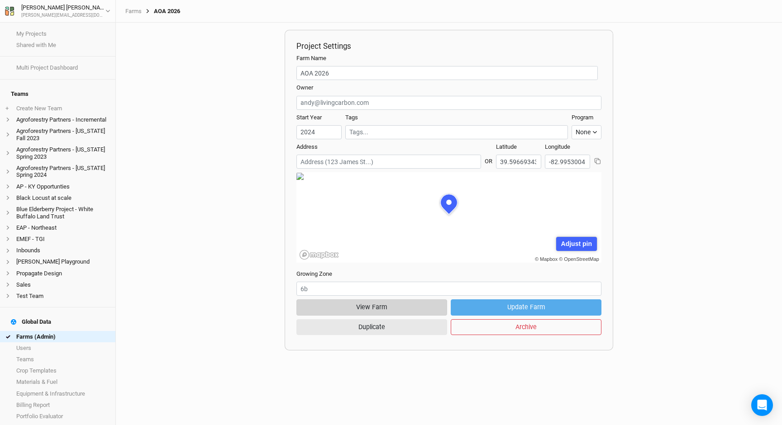
scroll to position [45, 137]
click at [390, 302] on button "View Farm" at bounding box center [371, 308] width 151 height 16
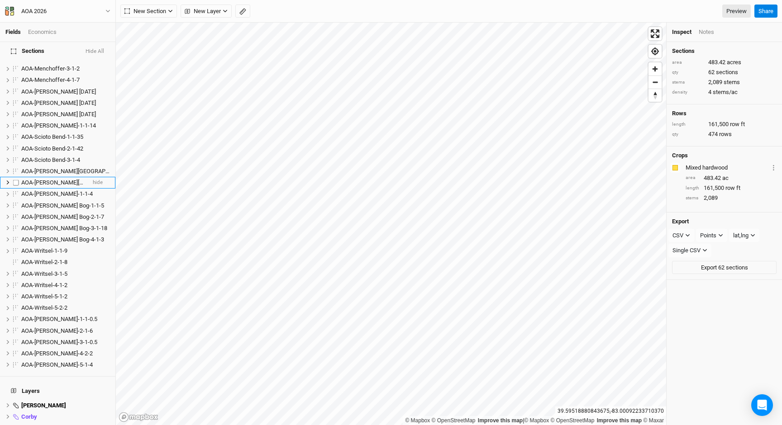
scroll to position [724, 0]
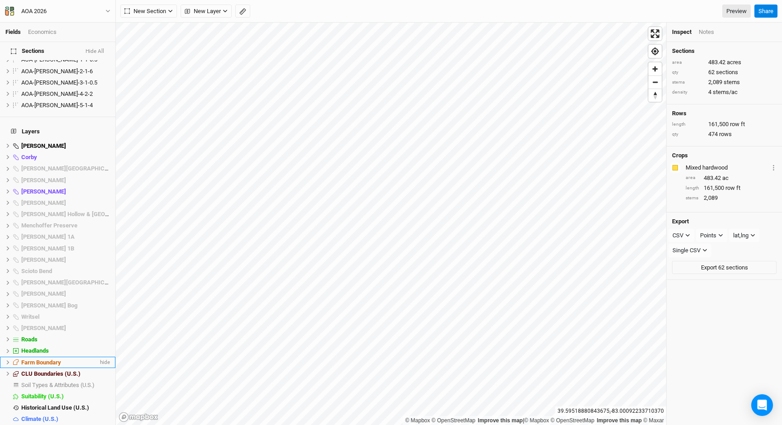
click at [9, 360] on icon at bounding box center [7, 362] width 5 height 5
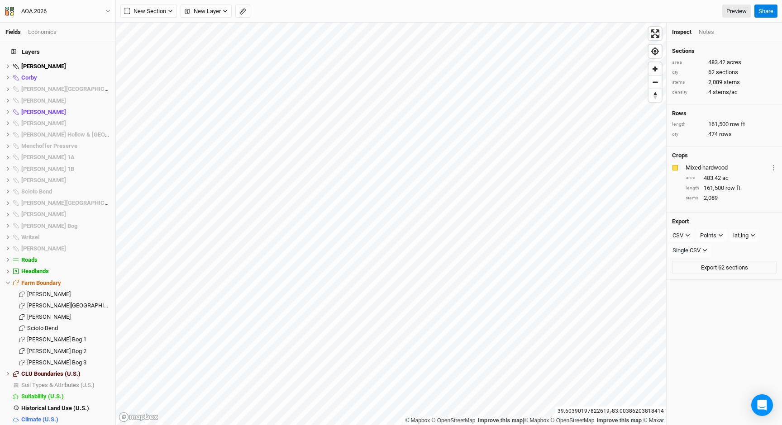
scroll to position [804, 0]
click at [106, 380] on span "show" at bounding box center [102, 385] width 14 height 11
click at [55, 380] on li "Soil Types & Attributes (U.S.) hide" at bounding box center [57, 385] width 115 height 11
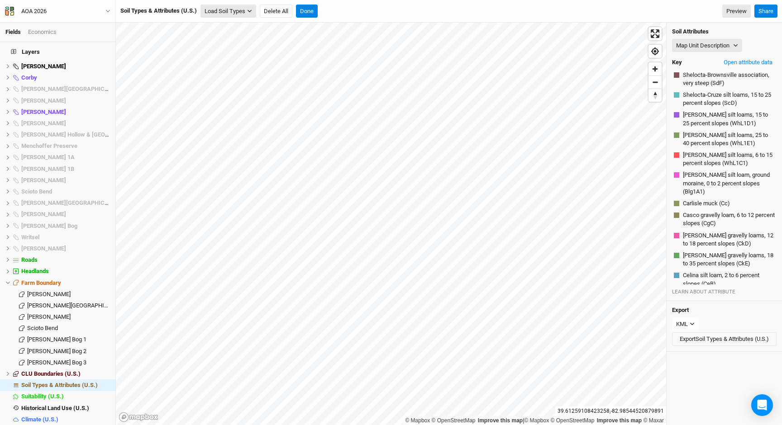
click at [234, 18] on button "Load Soil Types" at bounding box center [228, 12] width 56 height 14
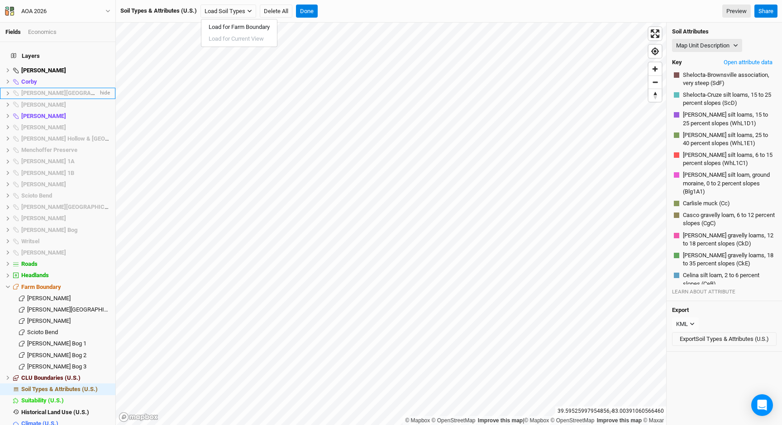
scroll to position [768, 0]
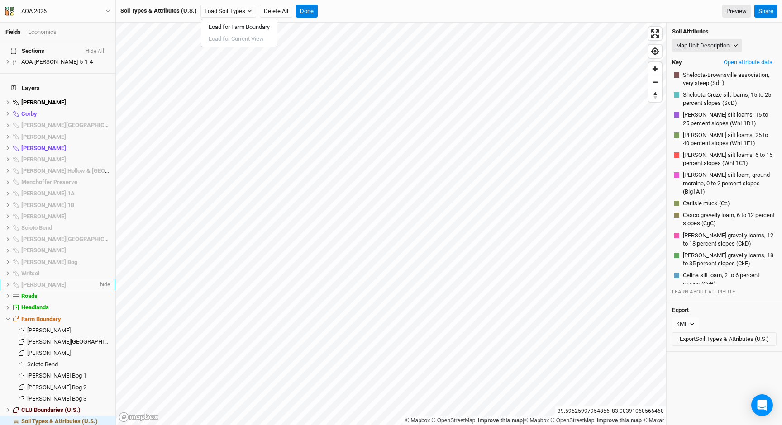
click at [7, 282] on icon at bounding box center [7, 284] width 5 height 5
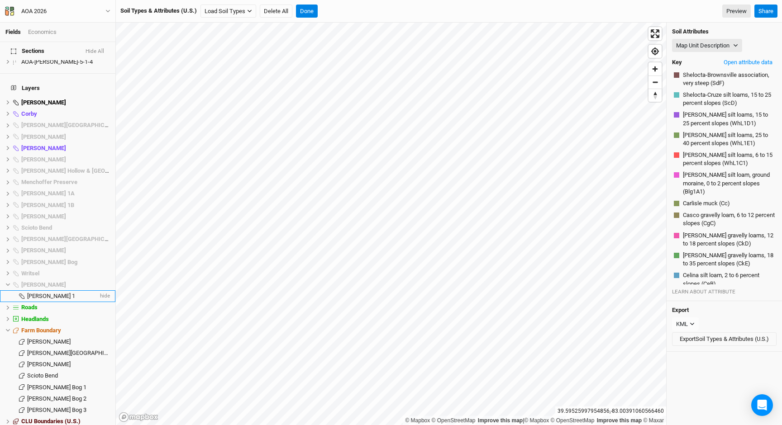
click at [51, 293] on span "Wylie Ridge 1" at bounding box center [51, 296] width 48 height 7
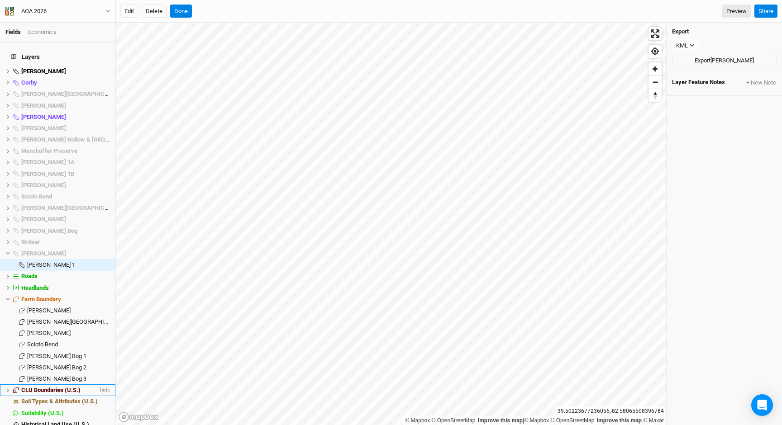
scroll to position [806, 0]
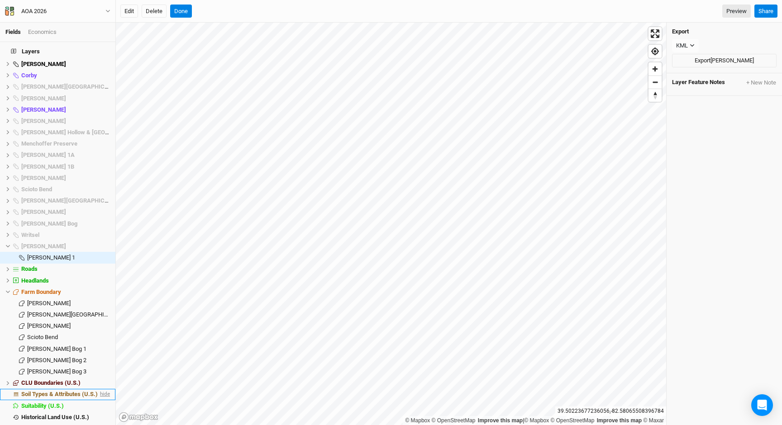
click at [105, 389] on span "hide" at bounding box center [104, 394] width 12 height 11
click at [80, 391] on span "Soil Types & Attributes (U.S.)" at bounding box center [57, 394] width 73 height 7
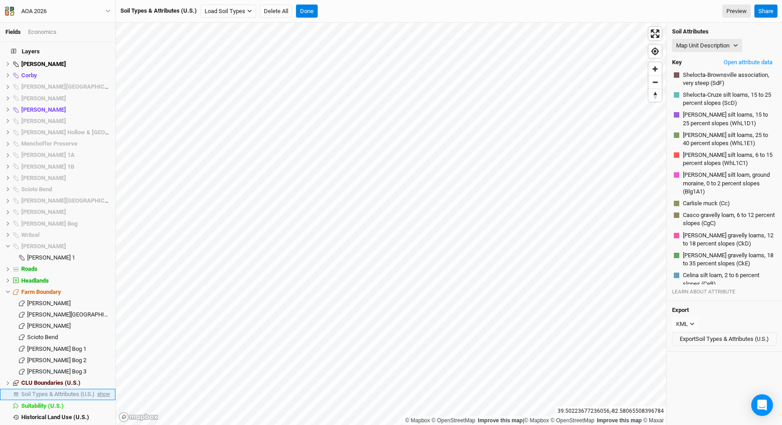
click at [108, 389] on span "show" at bounding box center [102, 394] width 14 height 11
click at [87, 391] on span "Soil Types & Attributes (U.S.)" at bounding box center [59, 394] width 76 height 7
click at [220, 11] on button "Load Soil Types" at bounding box center [228, 12] width 56 height 14
click at [51, 289] on span "Farm Boundary" at bounding box center [41, 292] width 40 height 7
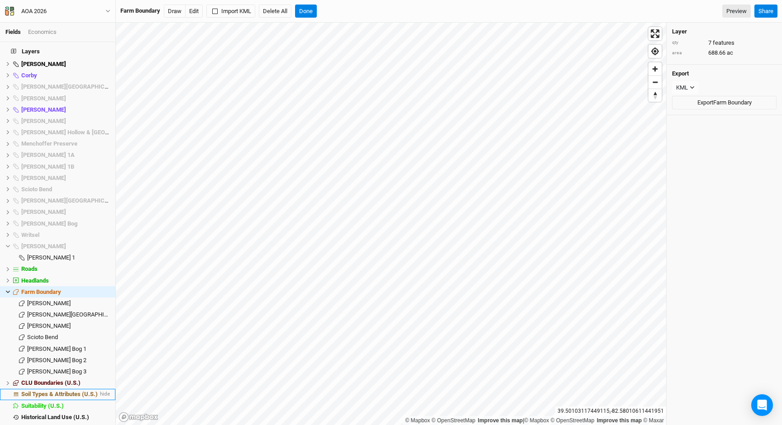
click at [56, 391] on span "Soil Types & Attributes (U.S.)" at bounding box center [59, 394] width 76 height 7
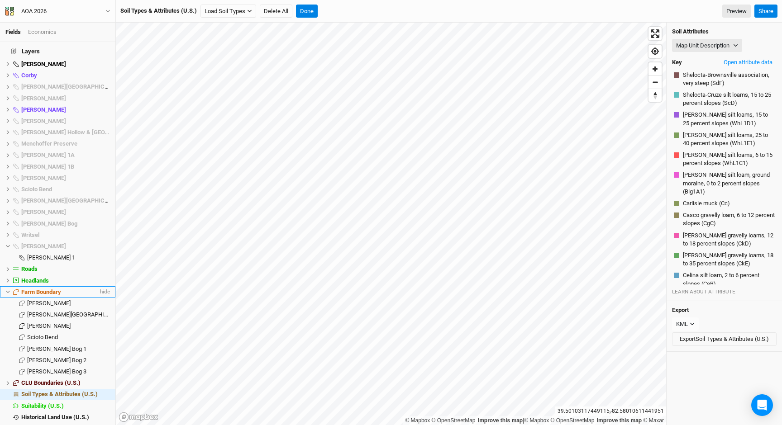
click at [35, 289] on span "Farm Boundary" at bounding box center [41, 292] width 40 height 7
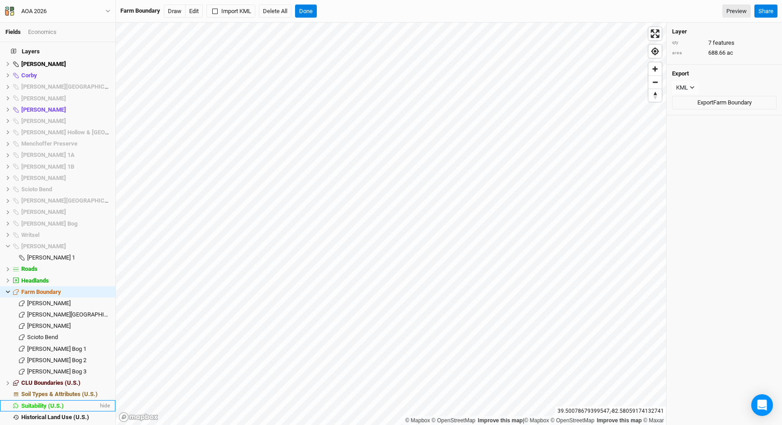
click at [58, 400] on li "Suitability (U.S.) hide" at bounding box center [57, 405] width 115 height 11
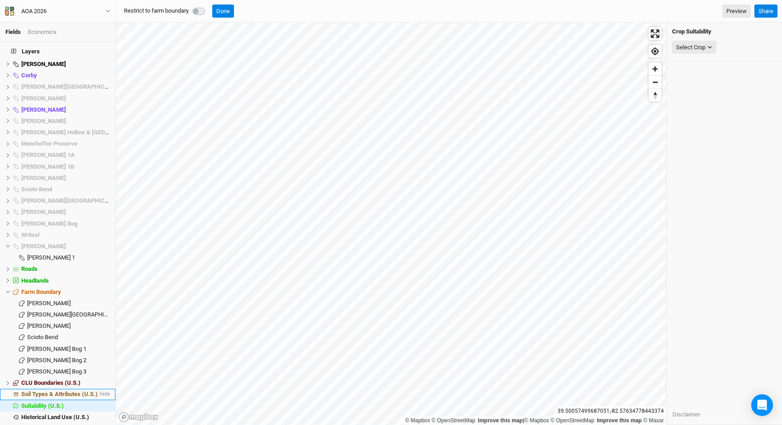
click at [48, 391] on span "Soil Types & Attributes (U.S.)" at bounding box center [59, 394] width 76 height 7
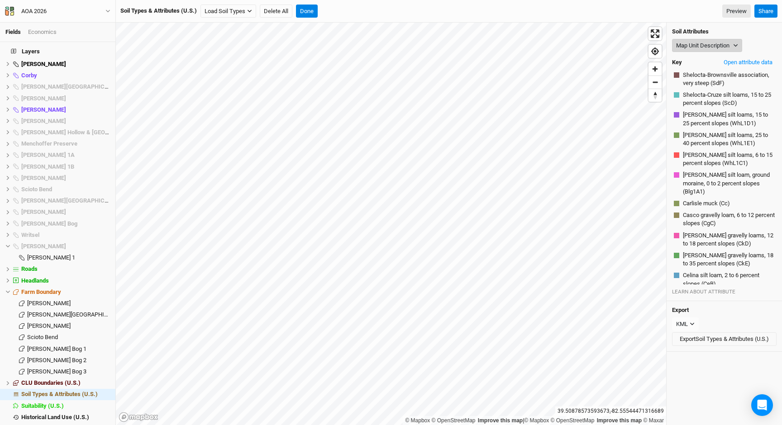
click at [686, 43] on button "Map Unit Description" at bounding box center [707, 46] width 70 height 14
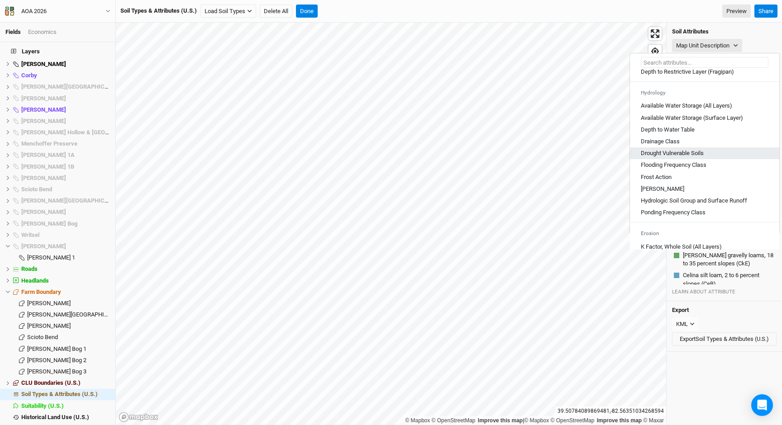
scroll to position [317, 0]
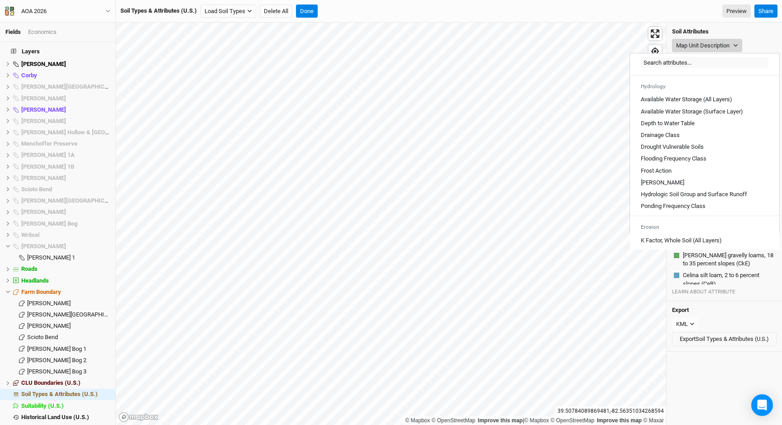
click at [714, 45] on button "Map Unit Description" at bounding box center [707, 46] width 70 height 14
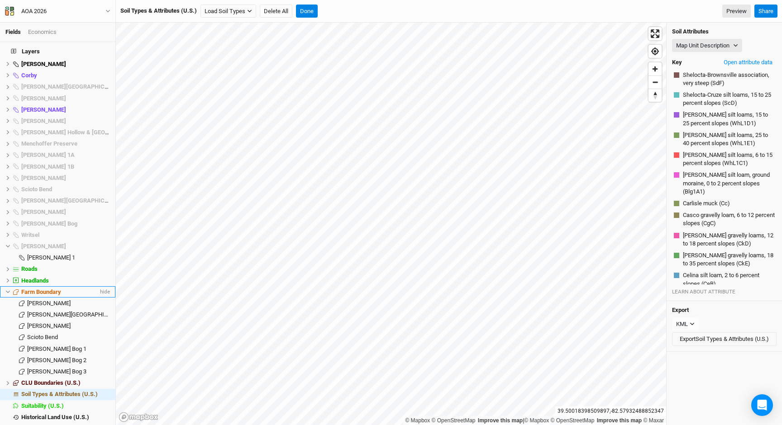
click at [61, 289] on span "Farm Boundary" at bounding box center [41, 292] width 40 height 7
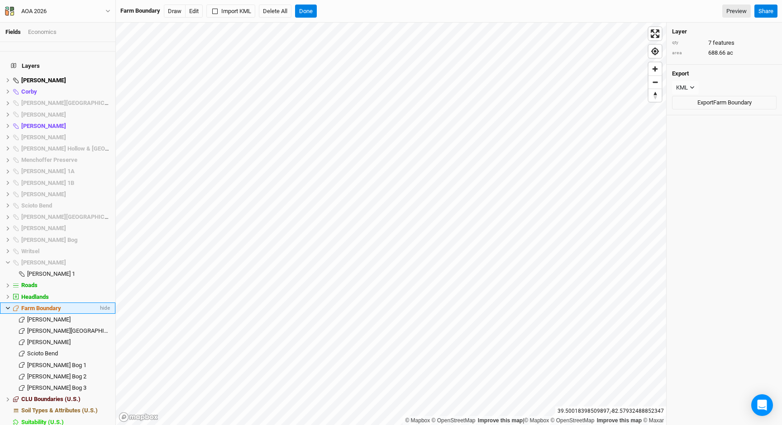
scroll to position [783, 0]
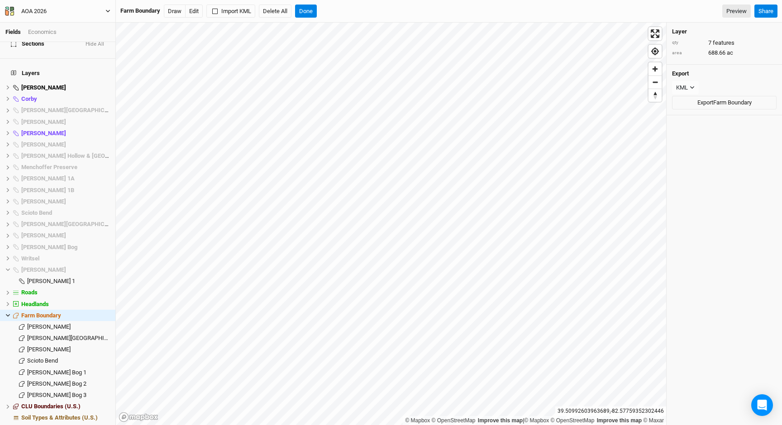
click at [72, 10] on button "AOA 2026" at bounding box center [58, 11] width 106 height 10
click at [71, 23] on button "Back" at bounding box center [74, 25] width 71 height 12
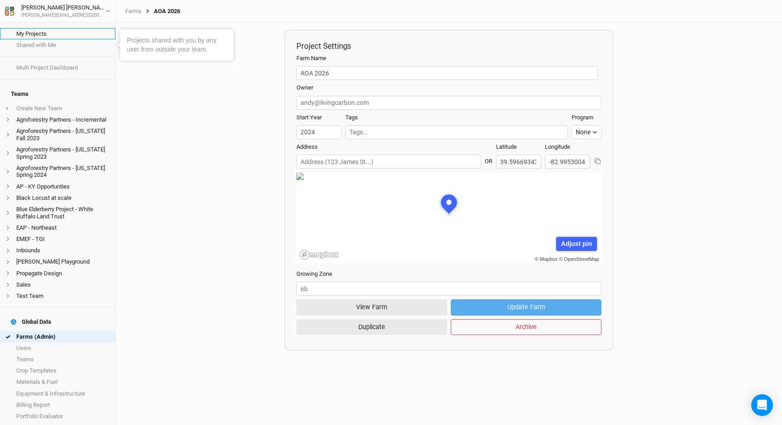
scroll to position [45, 137]
click at [41, 31] on link "My Projects" at bounding box center [57, 33] width 115 height 11
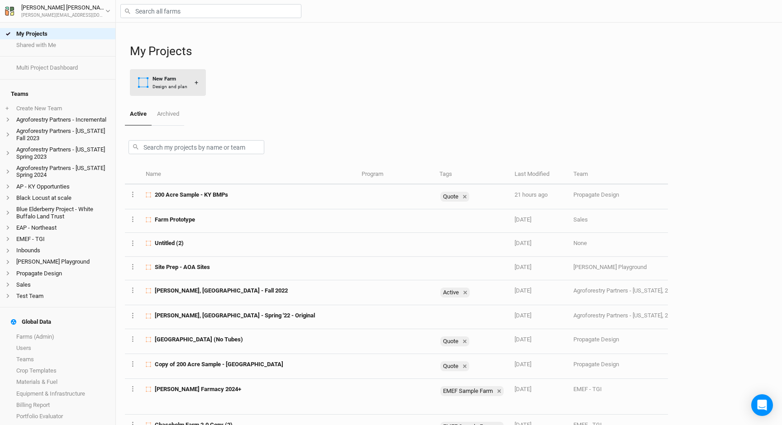
click at [189, 88] on button "New Farm Design and plan +" at bounding box center [168, 82] width 76 height 27
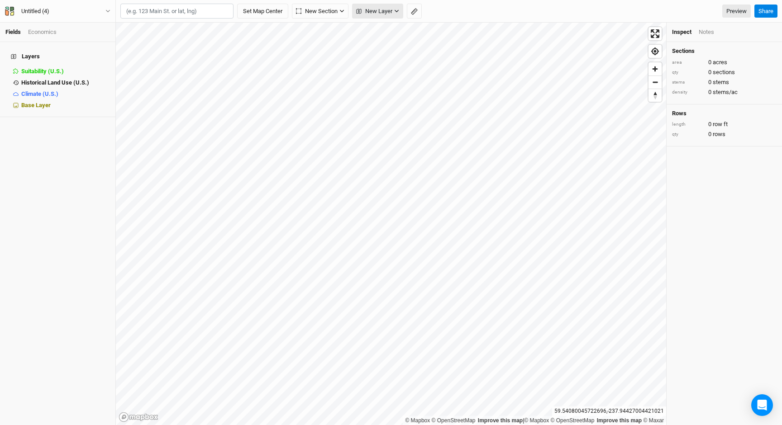
click at [389, 11] on span "New Layer" at bounding box center [374, 11] width 36 height 9
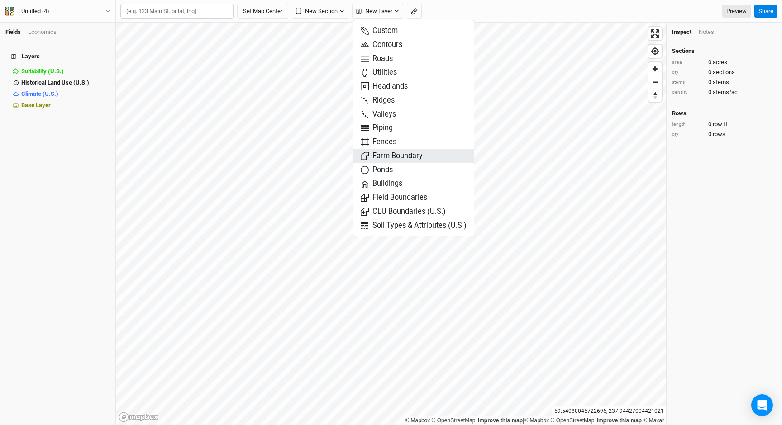
click at [402, 155] on span "Farm Boundary" at bounding box center [392, 156] width 62 height 10
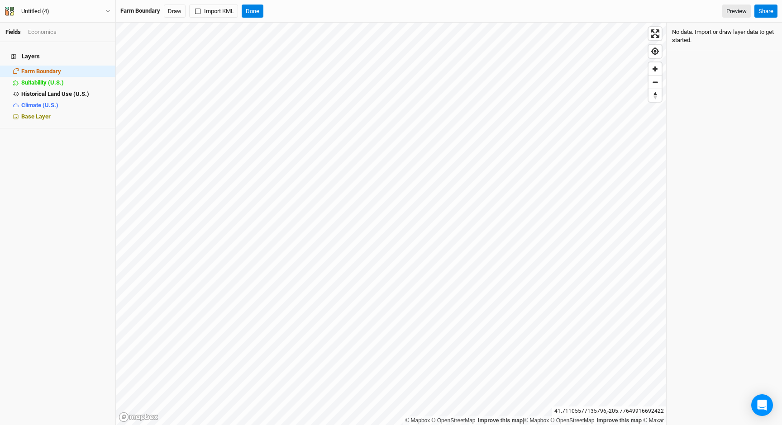
click at [278, 10] on div "Farm Boundary Draw Import KML Done Preview" at bounding box center [435, 12] width 630 height 14
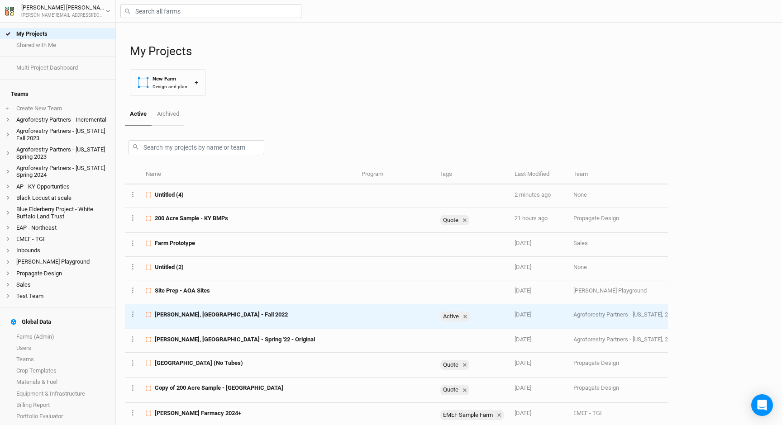
click at [213, 318] on div "[PERSON_NAME], [GEOGRAPHIC_DATA] - Fall 2022" at bounding box center [248, 315] width 205 height 8
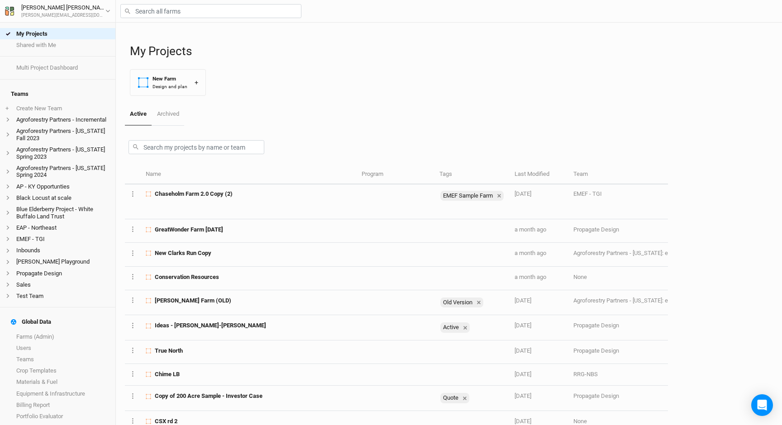
scroll to position [369, 0]
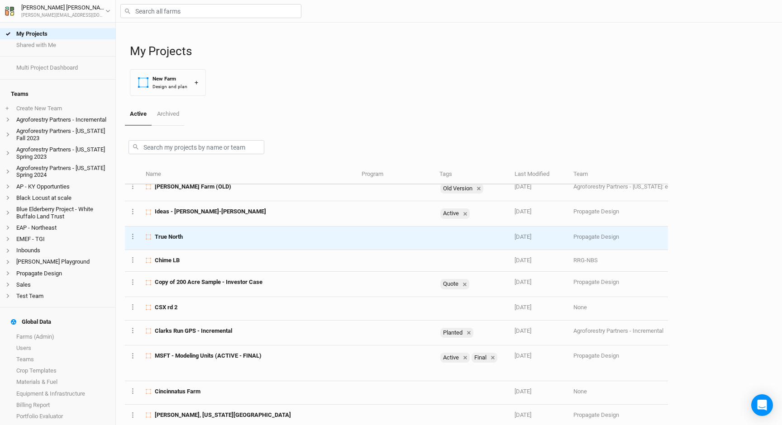
click at [207, 233] on div "True North" at bounding box center [248, 237] width 205 height 8
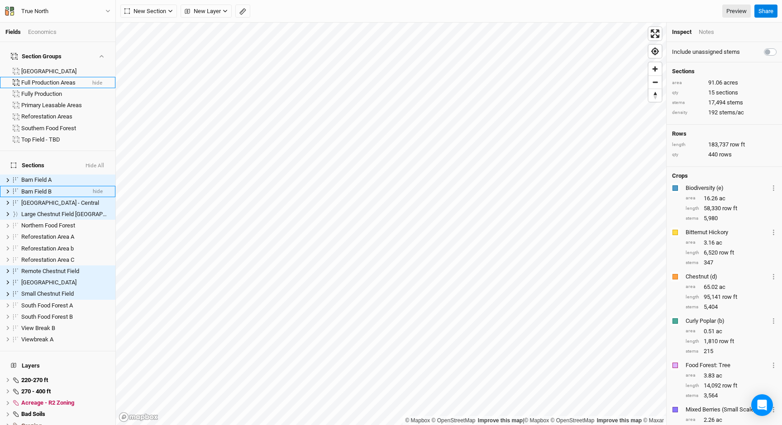
scroll to position [143, 0]
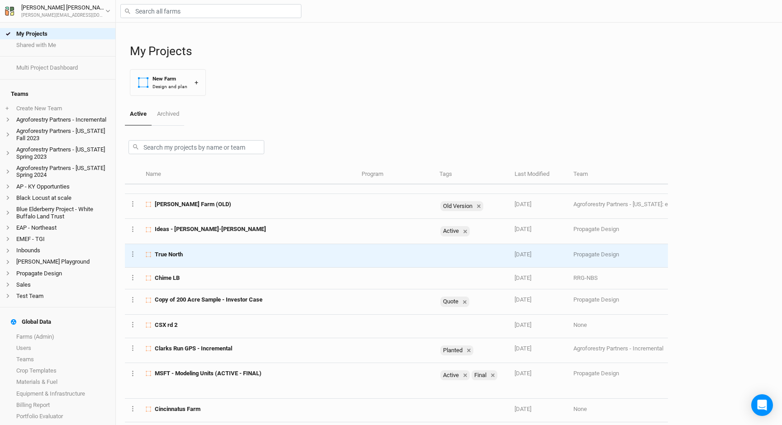
scroll to position [354, 0]
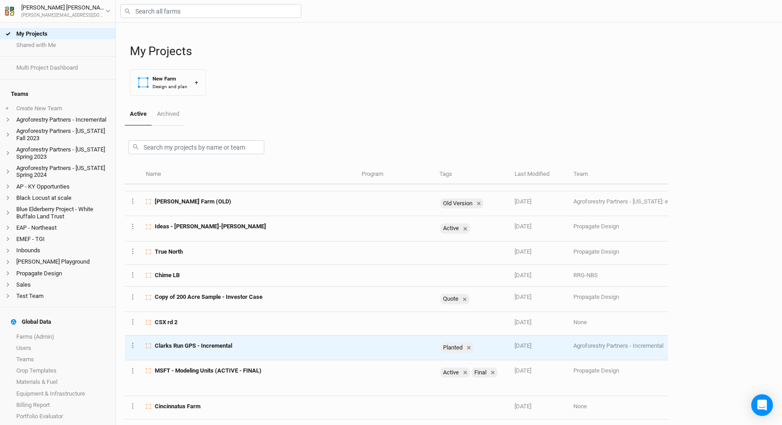
click at [229, 344] on span "Clarks Run GPS - Incremental" at bounding box center [193, 346] width 77 height 8
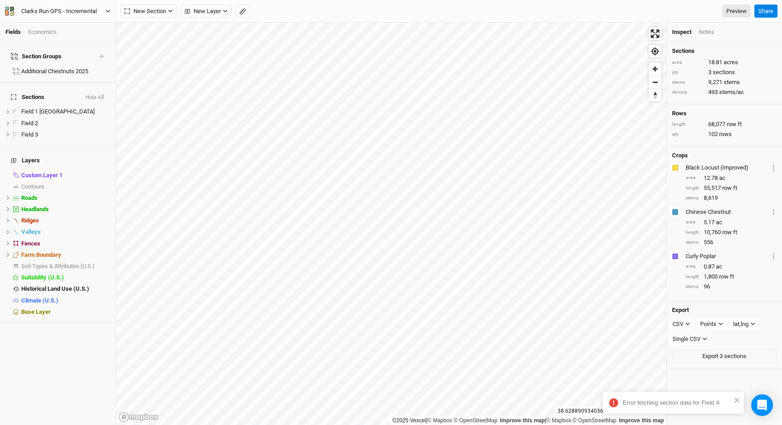
click at [71, 13] on div "Clarks Run GPS - Incremental" at bounding box center [59, 11] width 76 height 9
click at [69, 22] on button "Back" at bounding box center [74, 25] width 71 height 12
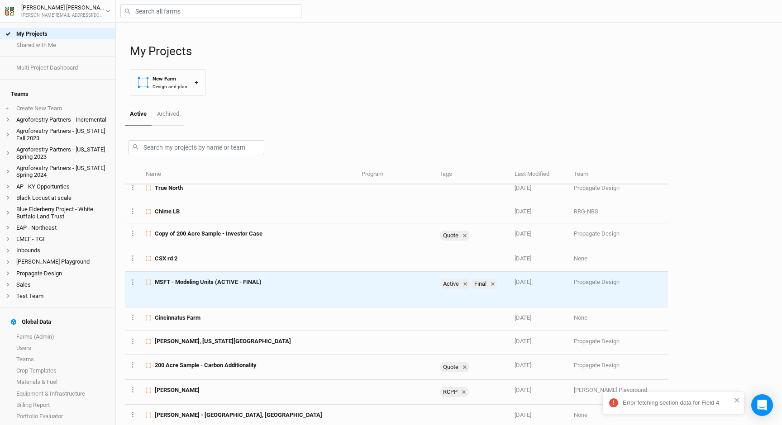
scroll to position [443, 0]
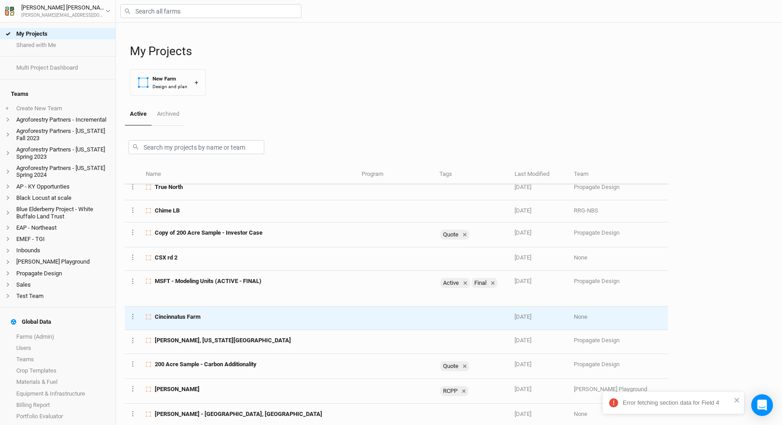
click at [217, 317] on div "Cincinnatus Farm" at bounding box center [248, 317] width 205 height 8
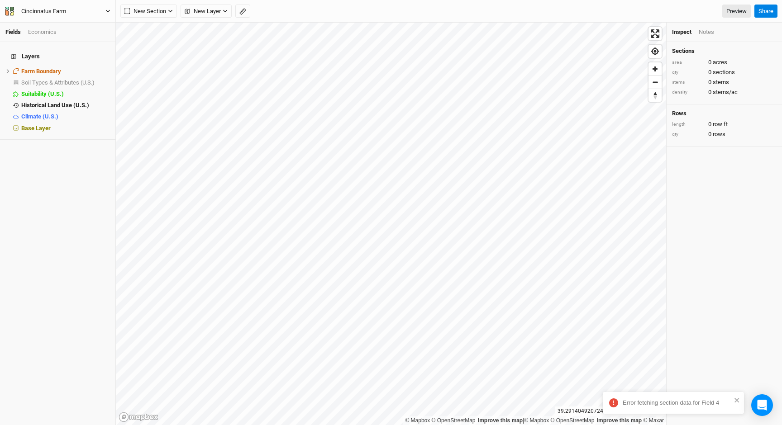
click at [89, 8] on button "Cincinnatus Farm" at bounding box center [58, 11] width 106 height 10
click at [86, 26] on button "Back" at bounding box center [74, 25] width 71 height 12
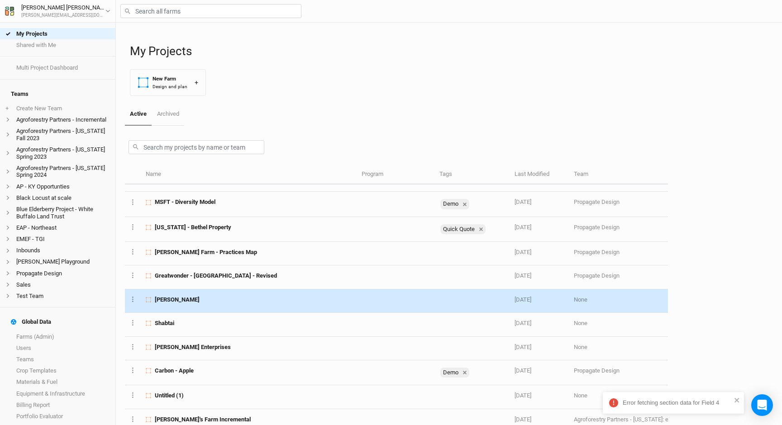
scroll to position [1202, 0]
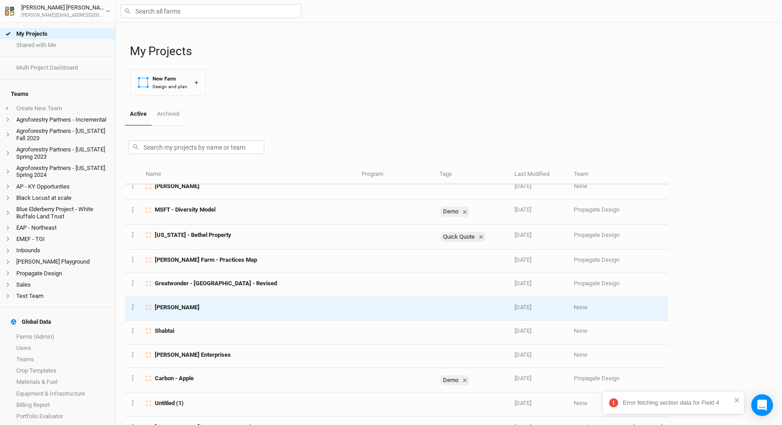
click at [194, 308] on div "[PERSON_NAME]" at bounding box center [248, 308] width 205 height 8
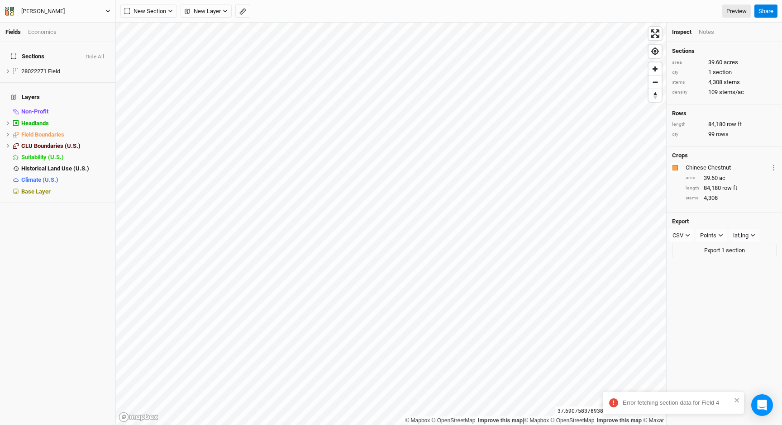
click at [55, 7] on button "[PERSON_NAME]" at bounding box center [58, 11] width 106 height 10
click at [40, 8] on div "[PERSON_NAME]" at bounding box center [42, 11] width 43 height 9
type input "VA"
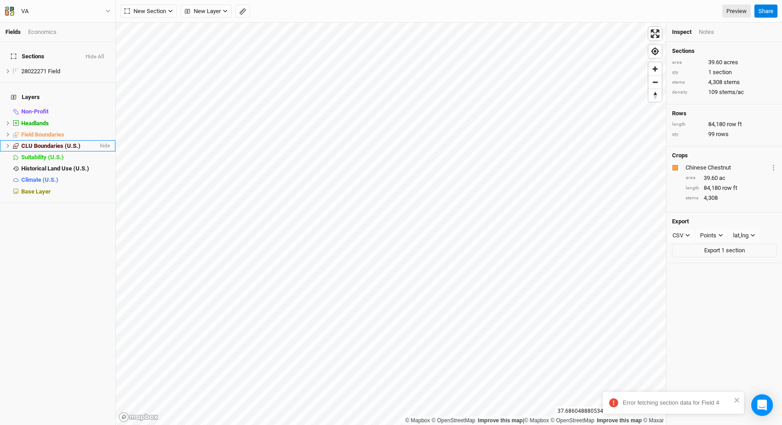
drag, startPoint x: 8, startPoint y: 133, endPoint x: 12, endPoint y: 133, distance: 4.5
click at [8, 143] on icon at bounding box center [7, 145] width 5 height 5
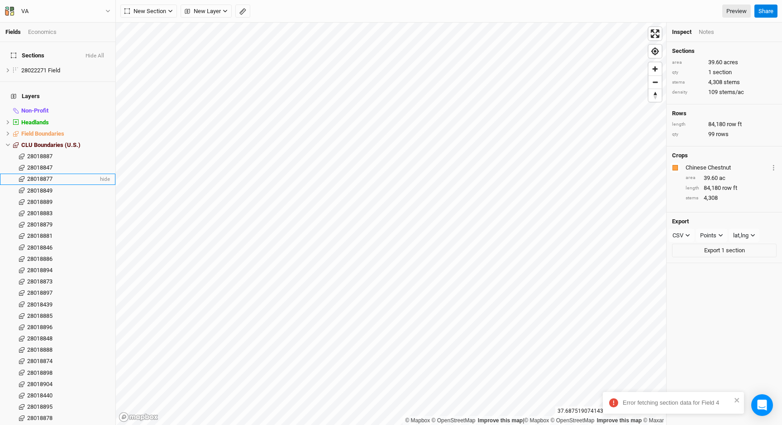
scroll to position [4, 0]
click at [53, 137] on li "CLU Boundaries (U.S.) hide" at bounding box center [57, 142] width 115 height 11
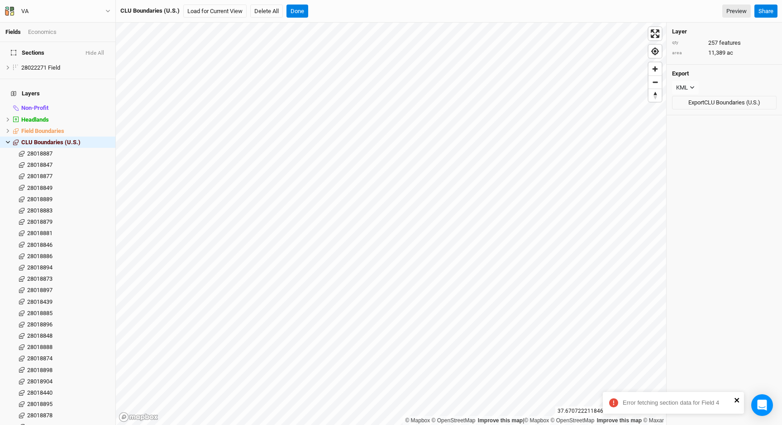
click at [734, 400] on icon "close" at bounding box center [737, 400] width 6 height 7
click at [38, 219] on span "28018879" at bounding box center [39, 222] width 25 height 7
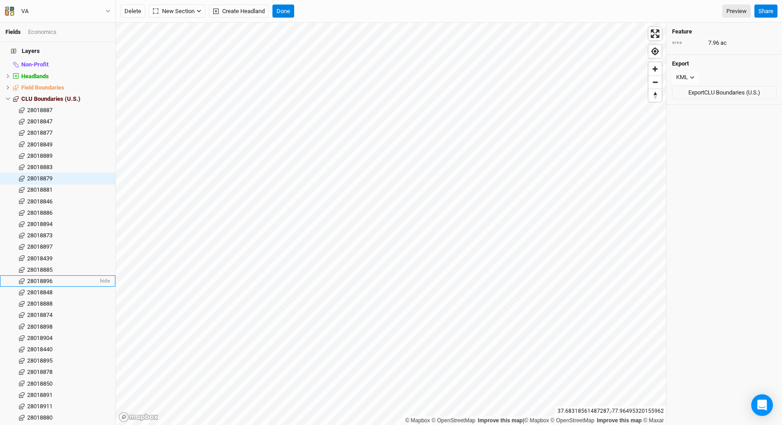
scroll to position [64, 0]
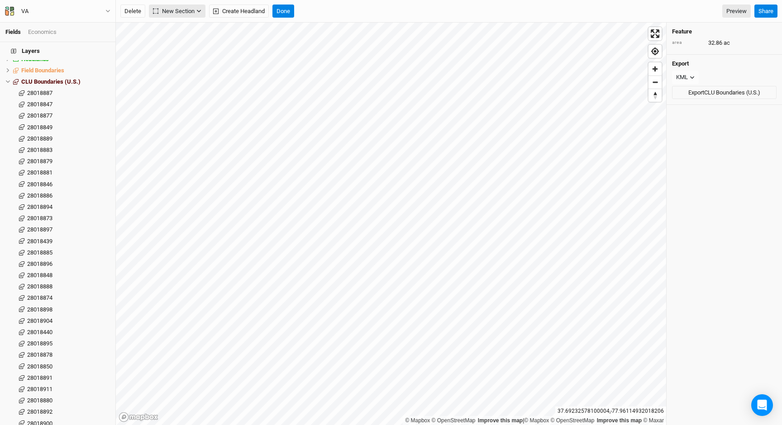
click at [180, 9] on span "New Section" at bounding box center [174, 11] width 42 height 9
click at [186, 29] on button "Grid" at bounding box center [184, 30] width 71 height 14
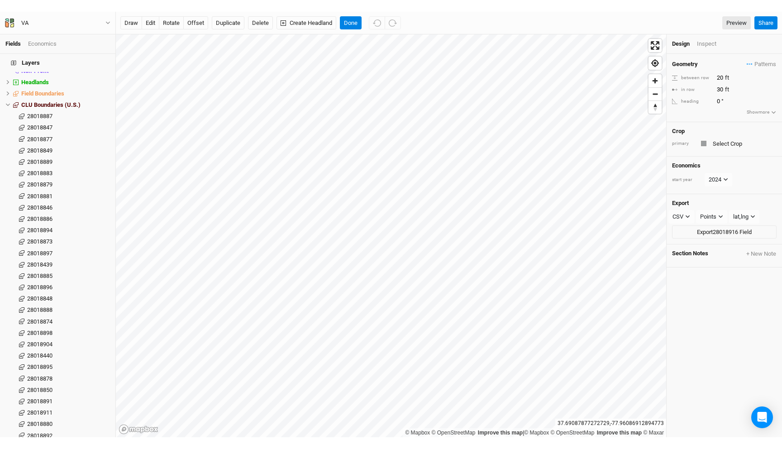
scroll to position [0, 0]
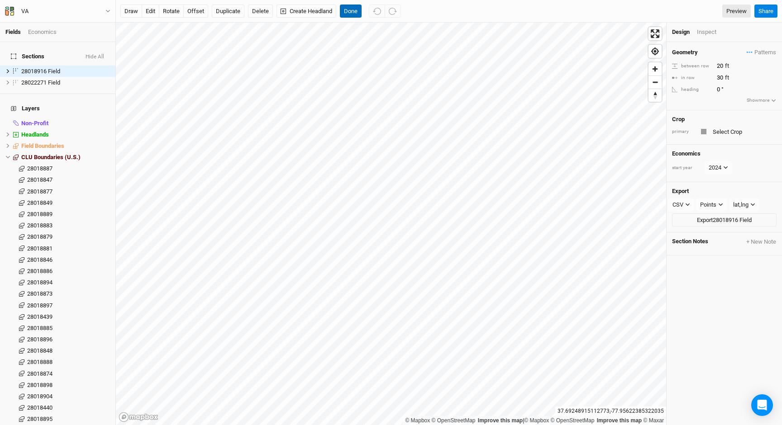
click at [354, 8] on button "Done" at bounding box center [351, 12] width 22 height 14
click at [260, 9] on button "Delete" at bounding box center [260, 12] width 25 height 14
click at [298, 11] on button "Confirm" at bounding box center [289, 12] width 28 height 14
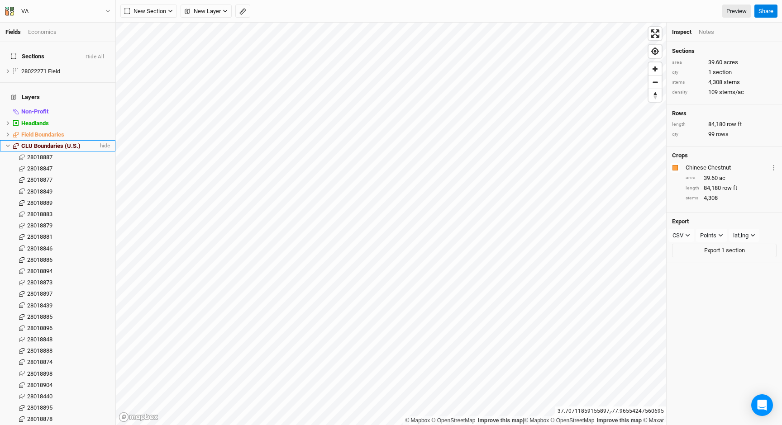
click at [43, 143] on span "CLU Boundaries (U.S.)" at bounding box center [50, 146] width 59 height 7
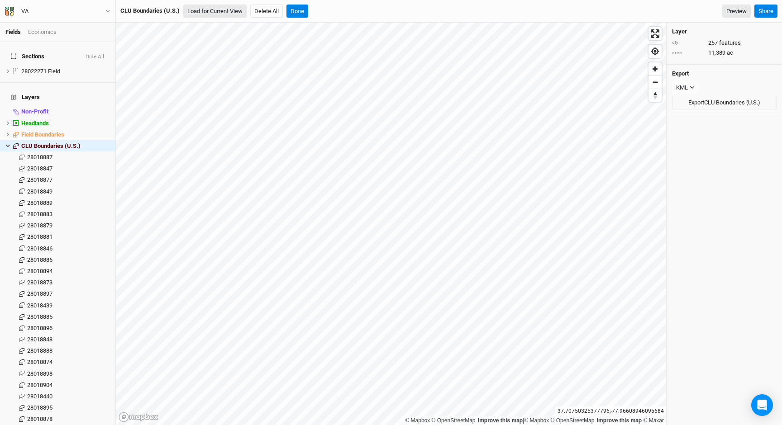
click at [221, 11] on button "Load for Current View" at bounding box center [214, 12] width 63 height 14
click at [738, 386] on icon "close" at bounding box center [736, 384] width 5 height 5
click at [297, 16] on button "Done" at bounding box center [297, 12] width 22 height 14
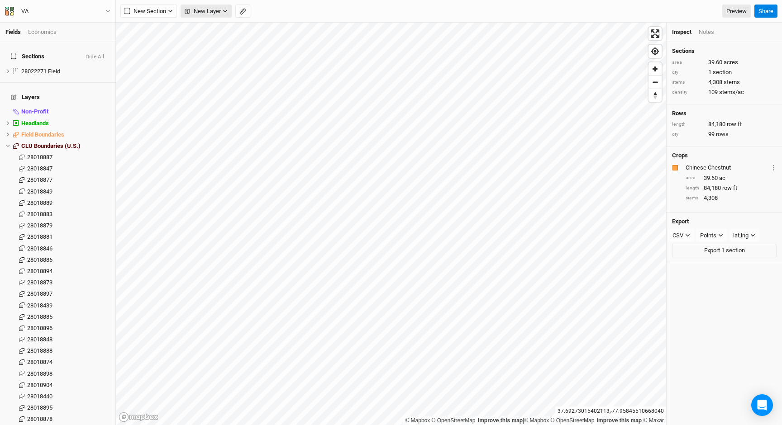
click at [205, 10] on span "New Layer" at bounding box center [203, 11] width 36 height 9
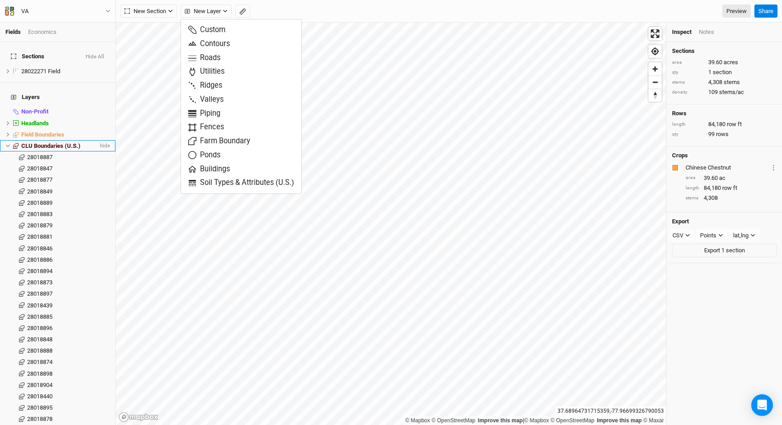
click at [6, 145] on icon at bounding box center [8, 146] width 4 height 3
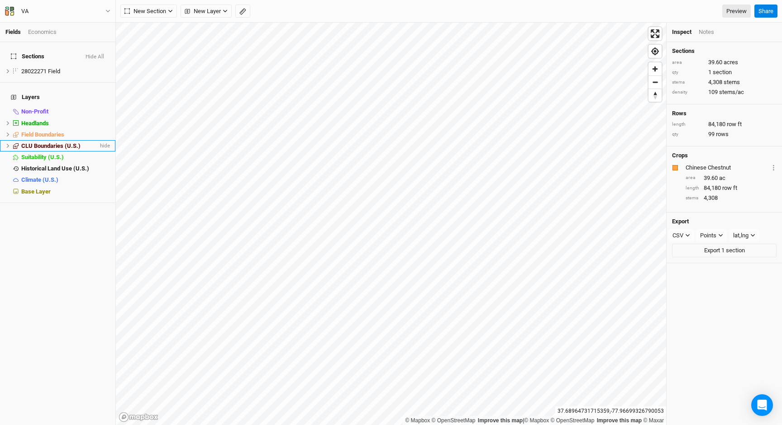
click at [38, 143] on span "CLU Boundaries (U.S.)" at bounding box center [50, 146] width 59 height 7
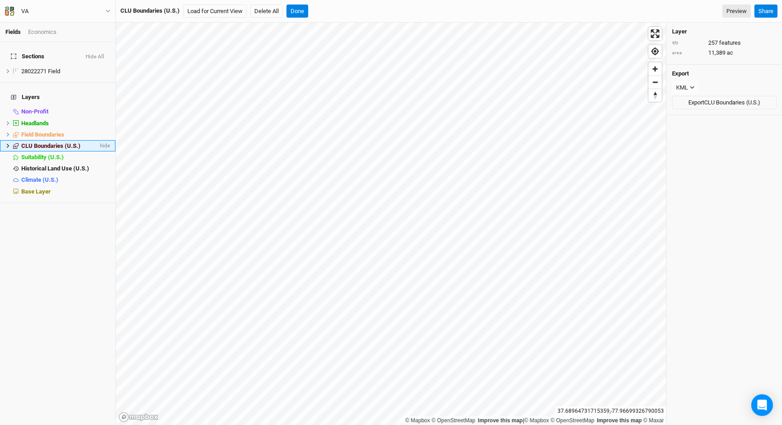
click at [10, 143] on icon at bounding box center [7, 145] width 5 height 5
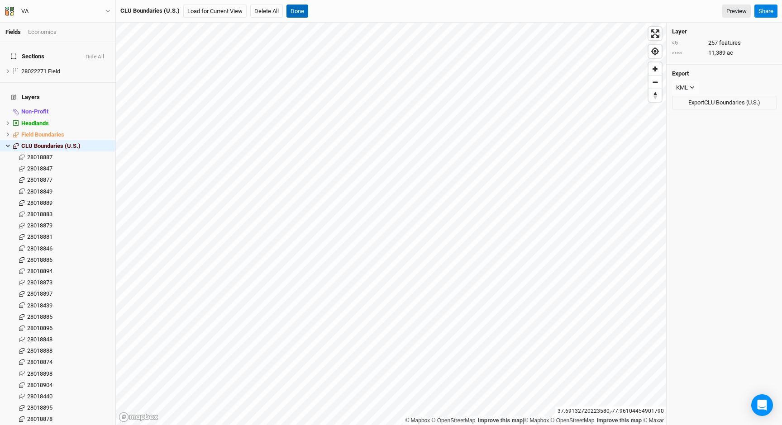
click at [293, 12] on button "Done" at bounding box center [297, 12] width 22 height 14
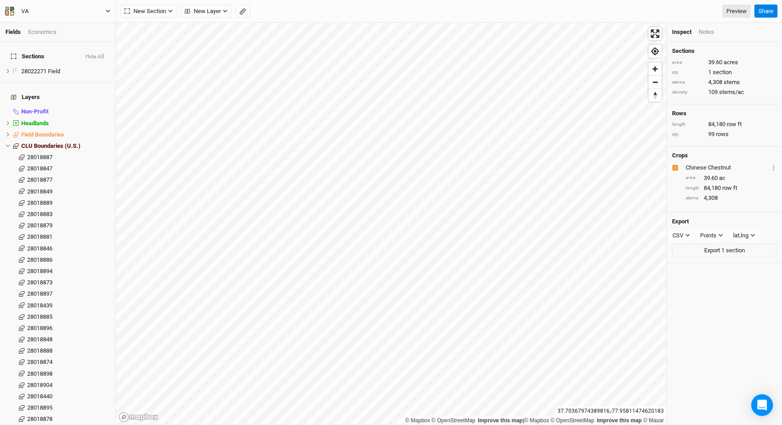
click at [30, 8] on div "VA" at bounding box center [25, 11] width 22 height 9
click at [23, 10] on div "VA" at bounding box center [24, 11] width 7 height 9
type input "[PERSON_NAME]"
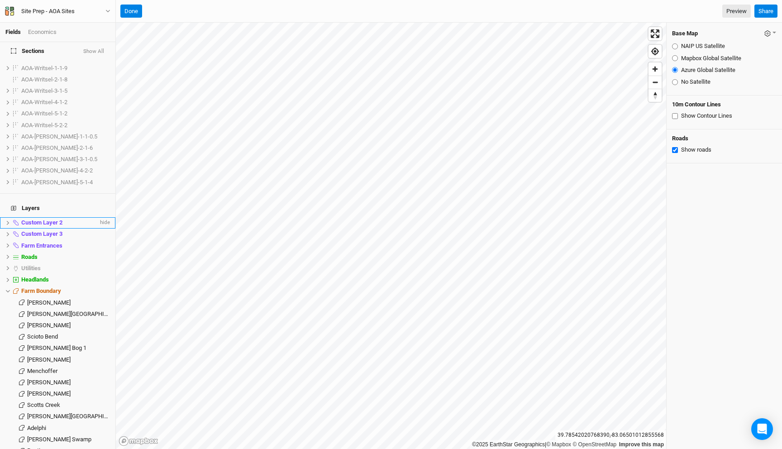
scroll to position [494, 0]
click at [43, 344] on span "[PERSON_NAME] Bog 1" at bounding box center [56, 347] width 59 height 7
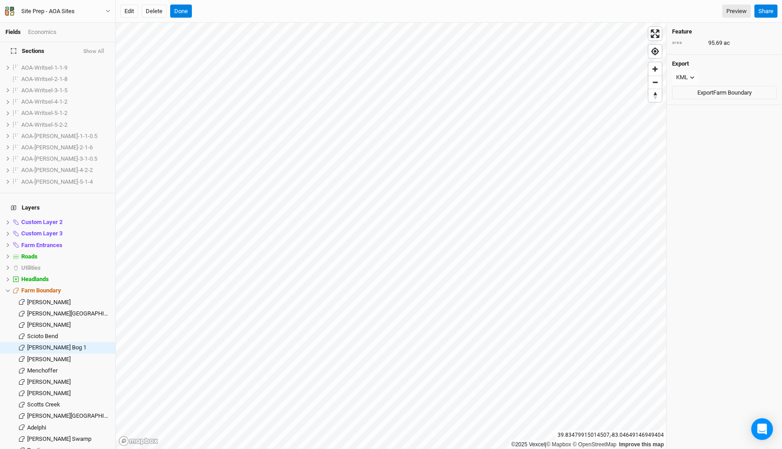
click at [98, 50] on button "Show All" at bounding box center [94, 51] width 22 height 6
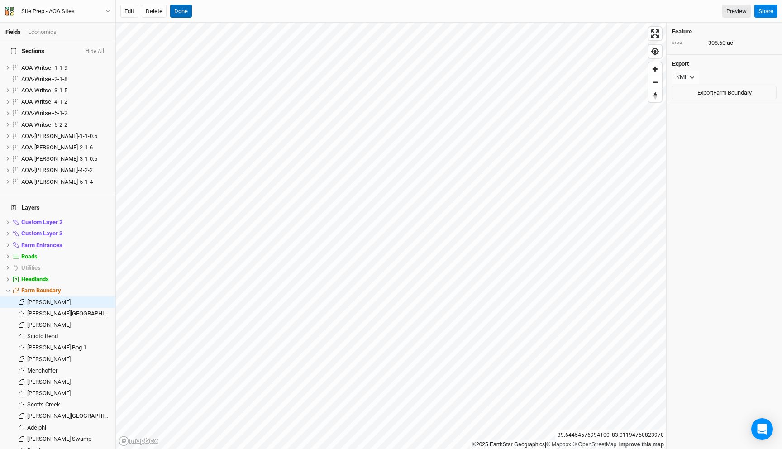
click at [178, 14] on button "Done" at bounding box center [181, 12] width 22 height 14
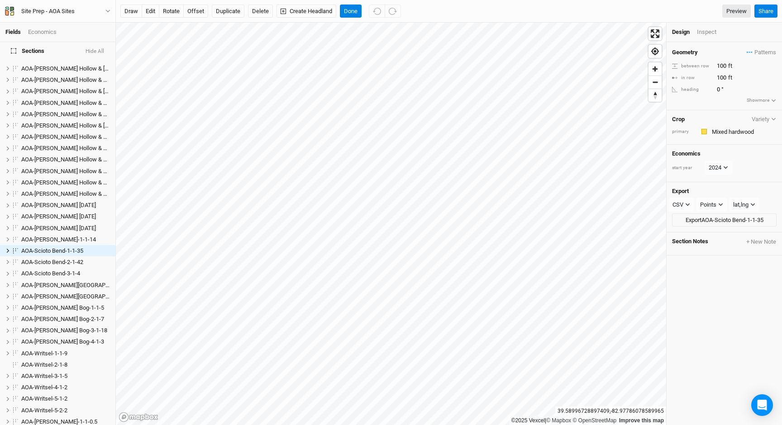
scroll to position [598, 0]
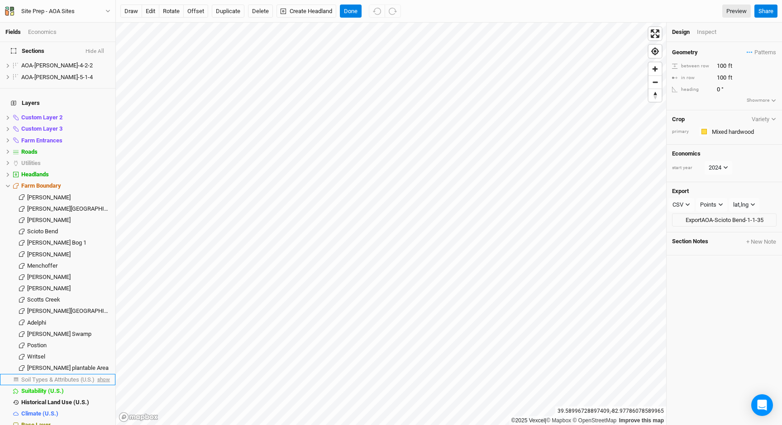
click at [109, 374] on span "show" at bounding box center [102, 379] width 14 height 11
click at [65, 376] on span "Soil Types & Attributes (U.S.)" at bounding box center [59, 379] width 76 height 7
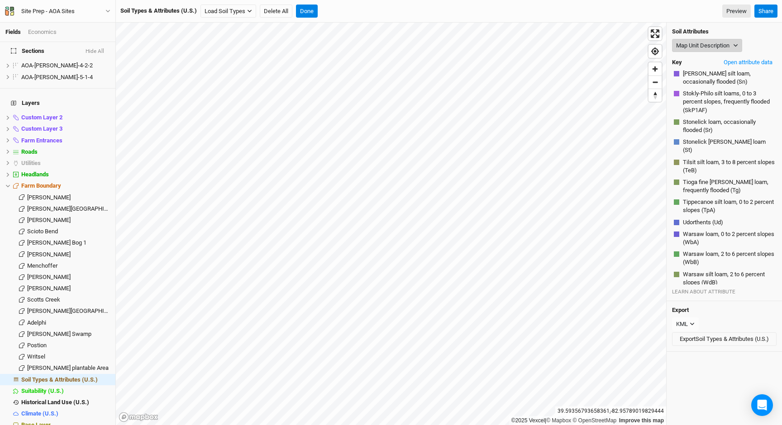
scroll to position [2064, 0]
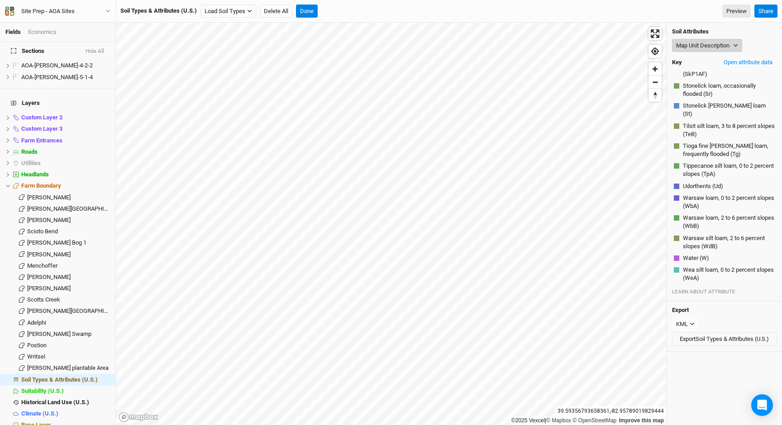
click at [711, 45] on button "Map Unit Description" at bounding box center [707, 46] width 70 height 14
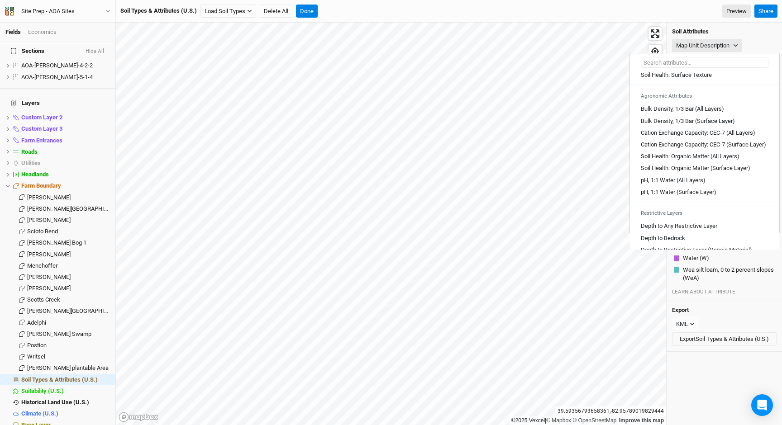
scroll to position [129, 0]
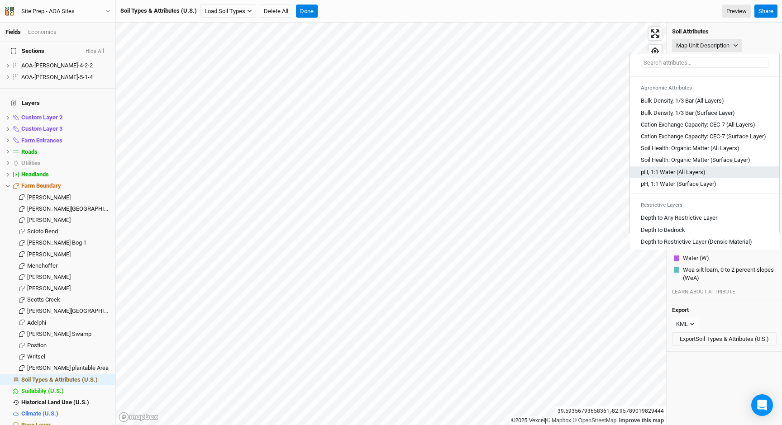
click at [680, 176] on Layers\) "pH, 1:1 Water (All Layers)" at bounding box center [673, 172] width 65 height 8
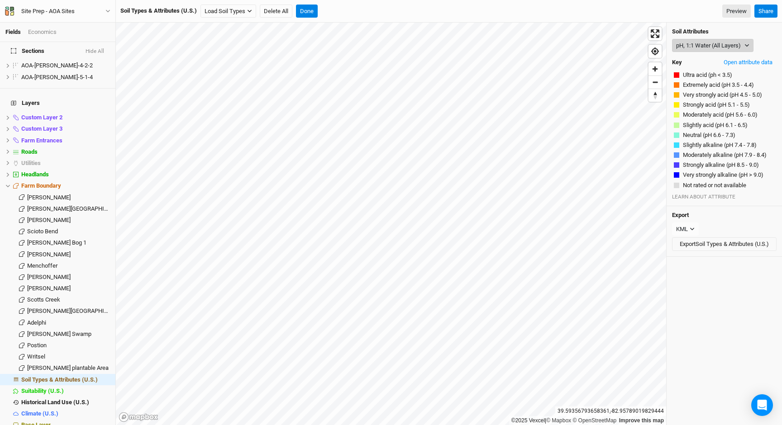
click at [709, 45] on button "pH, 1:1 Water (All Layers)" at bounding box center [712, 46] width 81 height 14
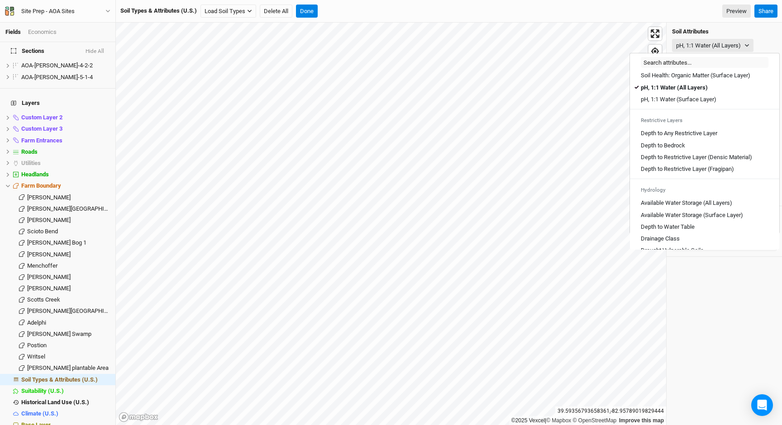
scroll to position [215, 0]
click at [689, 102] on Layer\) "pH, 1:1 Water (Surface Layer)" at bounding box center [679, 98] width 76 height 8
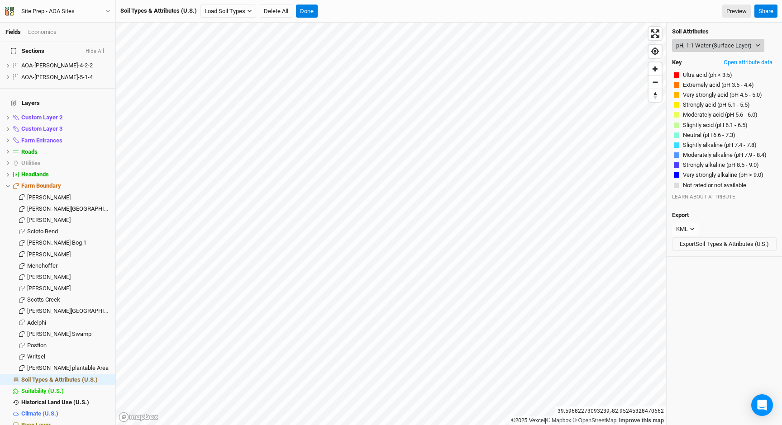
click at [700, 44] on button "pH, 1:1 Water (Surface Layer)" at bounding box center [718, 46] width 92 height 14
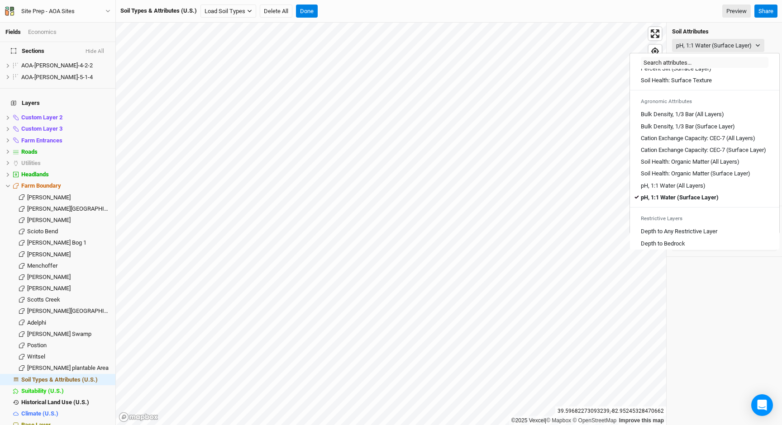
scroll to position [173, 0]
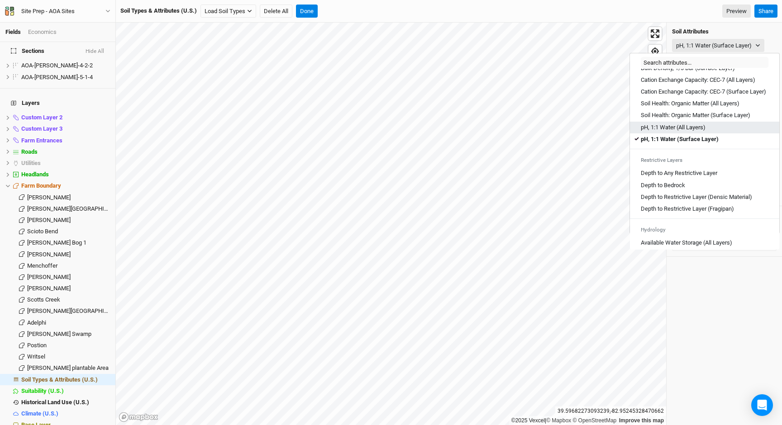
click at [682, 132] on Layers\) "pH, 1:1 Water (All Layers)" at bounding box center [673, 128] width 65 height 8
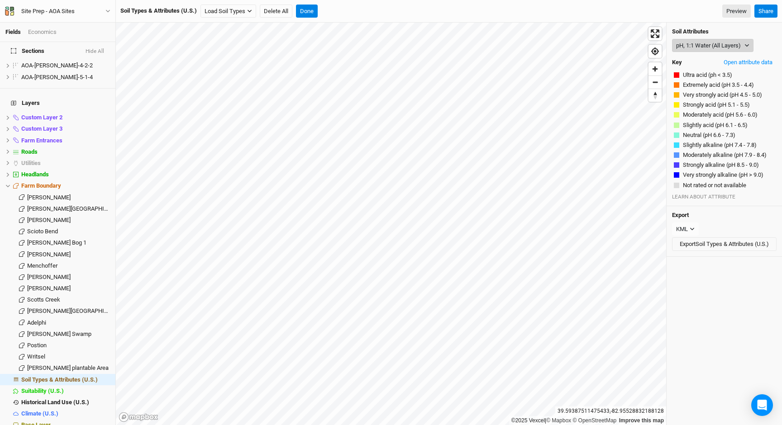
click at [693, 47] on button "pH, 1:1 Water (All Layers)" at bounding box center [712, 46] width 81 height 14
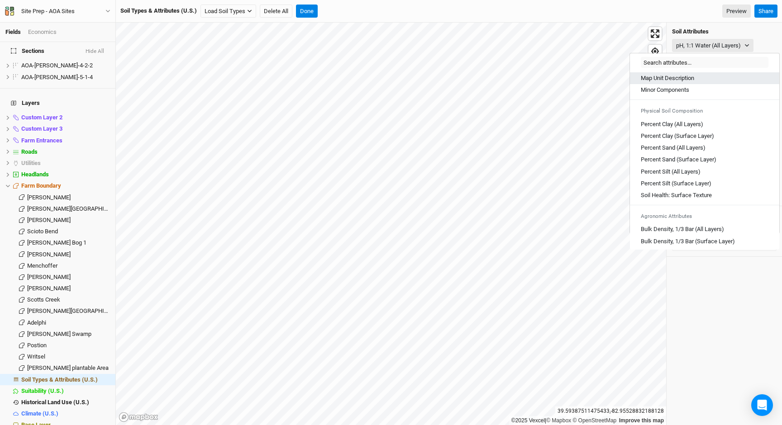
click at [689, 75] on Description "Map Unit Description" at bounding box center [667, 78] width 53 height 8
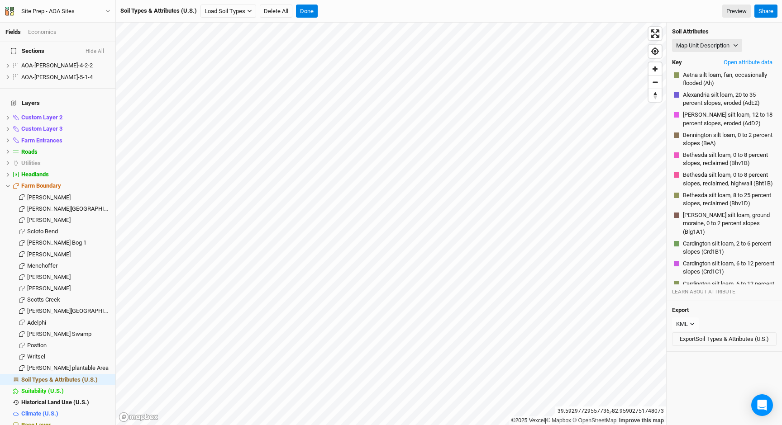
scroll to position [1297, 0]
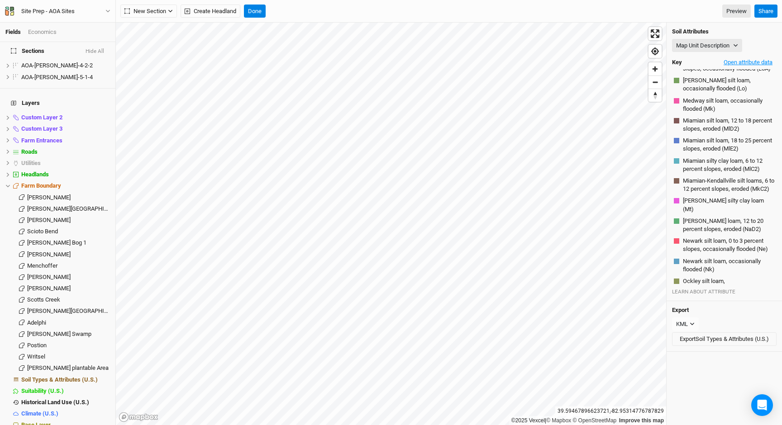
click at [739, 63] on button "Open attribute data" at bounding box center [747, 63] width 57 height 14
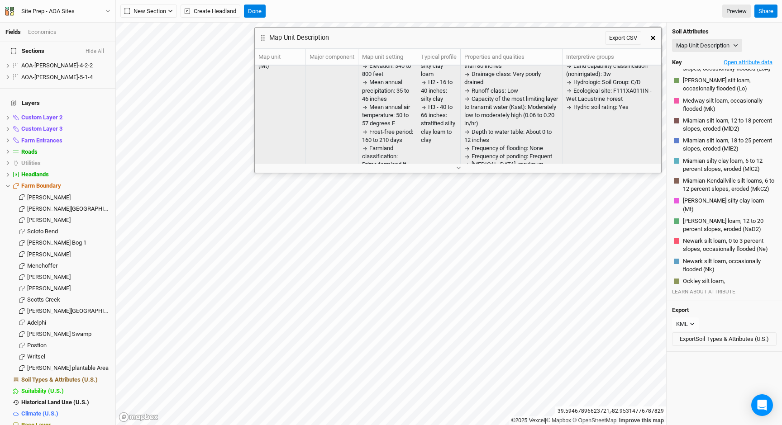
scroll to position [26, 0]
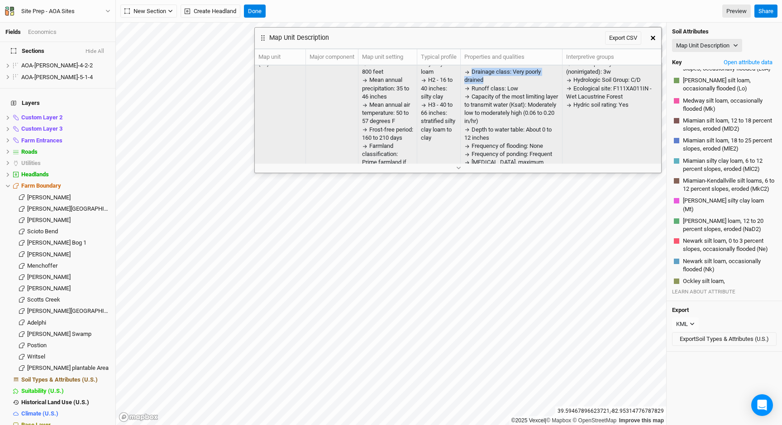
drag, startPoint x: 514, startPoint y: 83, endPoint x: 467, endPoint y: 71, distance: 48.4
click at [467, 71] on div "Drainage class: Very poorly drained" at bounding box center [511, 76] width 94 height 16
click at [473, 79] on span "Drainage class: Very poorly drained" at bounding box center [502, 75] width 76 height 15
drag, startPoint x: 464, startPoint y: 86, endPoint x: 524, endPoint y: 112, distance: 64.5
click at [524, 112] on div "Slope: 0 to 2 percent Depth to restrictive feature: More than 80 inches Drainag…" at bounding box center [511, 117] width 94 height 148
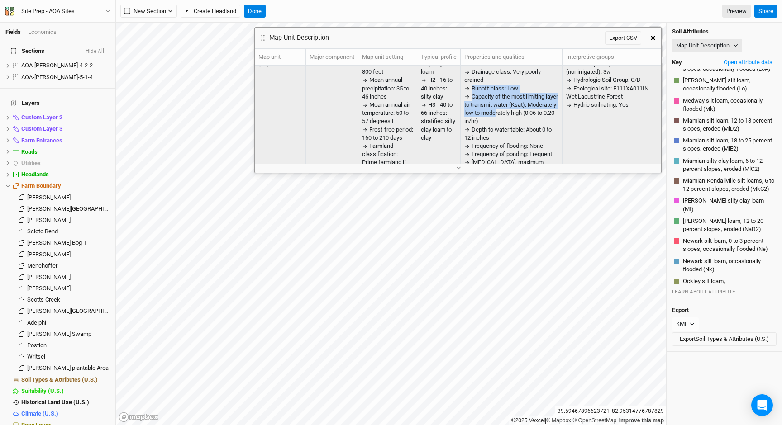
click at [524, 112] on span "Capacity of the most limiting layer to transmit water (Ksat): Moderately low to…" at bounding box center [511, 109] width 94 height 32
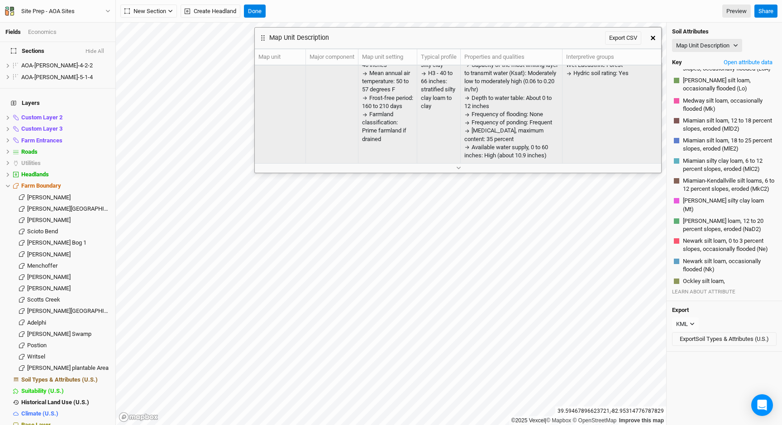
scroll to position [0, 0]
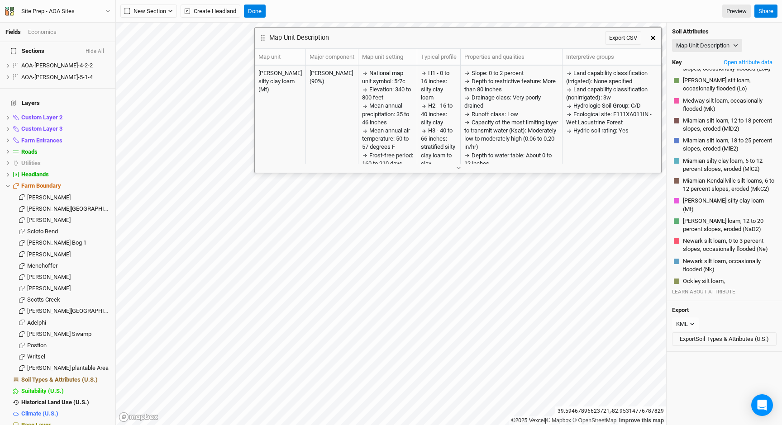
click at [652, 38] on icon "button" at bounding box center [653, 38] width 5 height 5
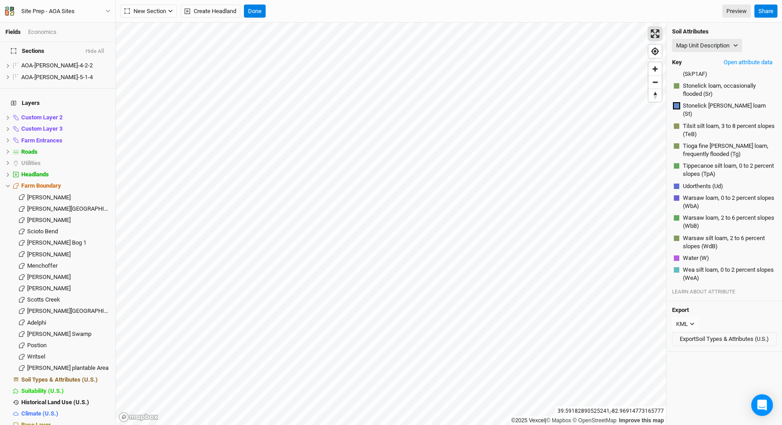
scroll to position [1920, 0]
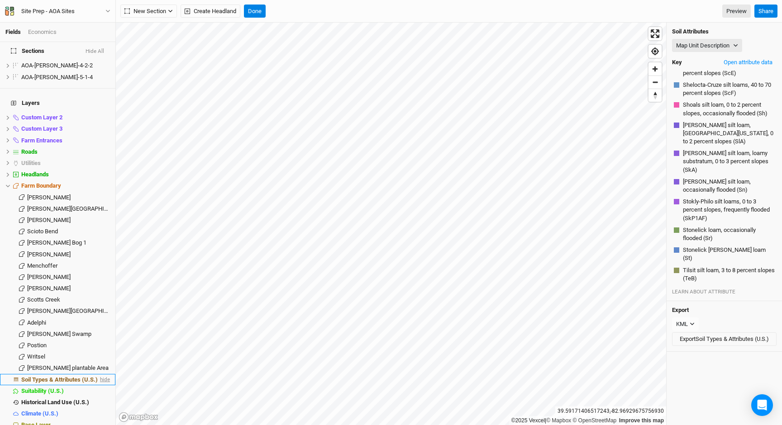
click at [107, 374] on span "hide" at bounding box center [104, 379] width 12 height 11
click at [107, 374] on span "show" at bounding box center [102, 379] width 14 height 11
click at [107, 374] on span "hide" at bounding box center [104, 379] width 12 height 11
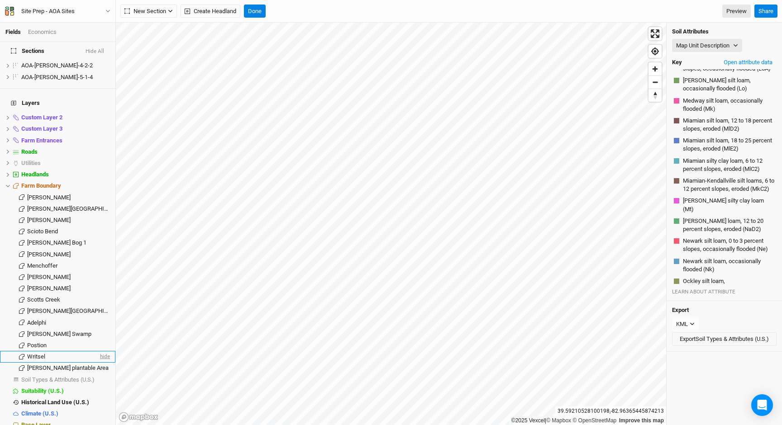
scroll to position [2008, 0]
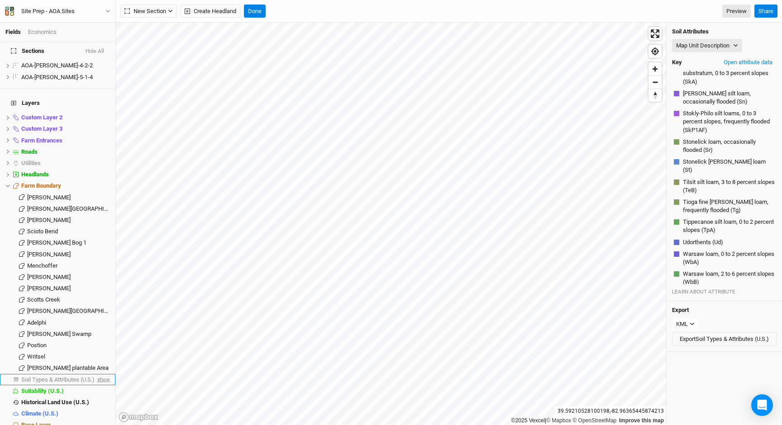
click at [105, 374] on span "show" at bounding box center [102, 379] width 14 height 11
click at [105, 374] on span "hide" at bounding box center [104, 379] width 12 height 11
click at [106, 374] on span "show" at bounding box center [102, 379] width 14 height 11
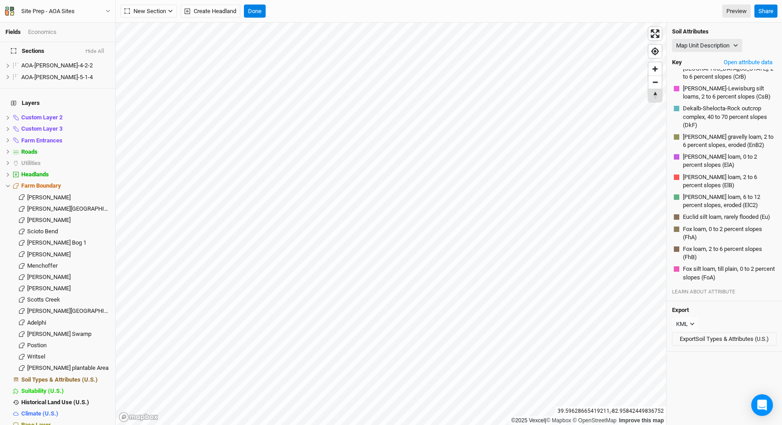
scroll to position [1992, 0]
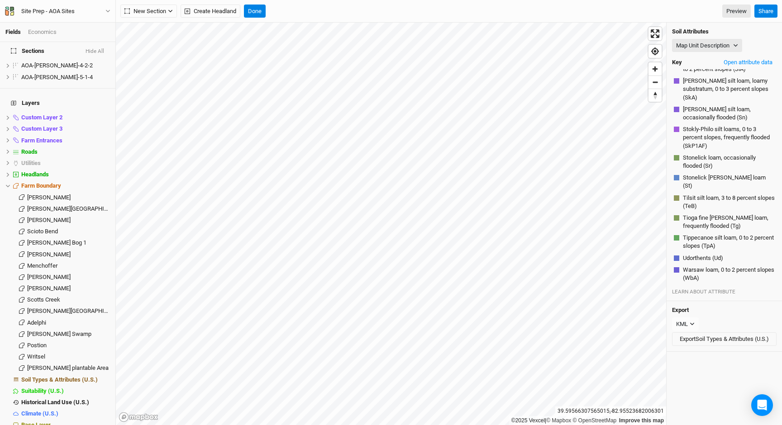
click at [751, 55] on div "Soil Attributes Map Unit Description Map Unit Description Minor Components Phys…" at bounding box center [724, 162] width 115 height 279
click at [748, 62] on button "Open attribute data" at bounding box center [747, 63] width 57 height 14
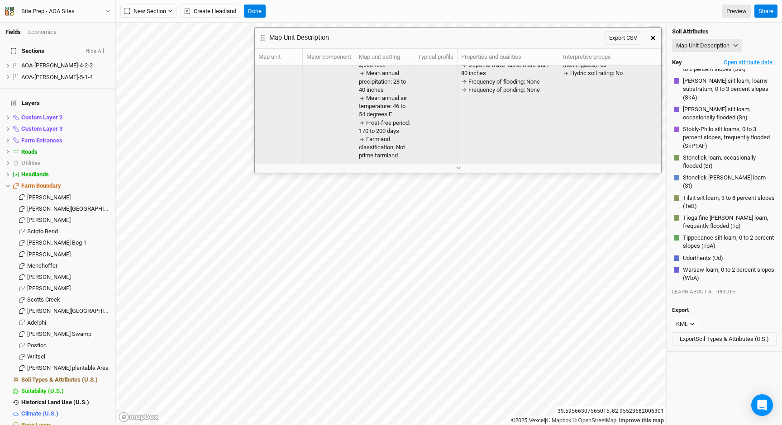
scroll to position [0, 0]
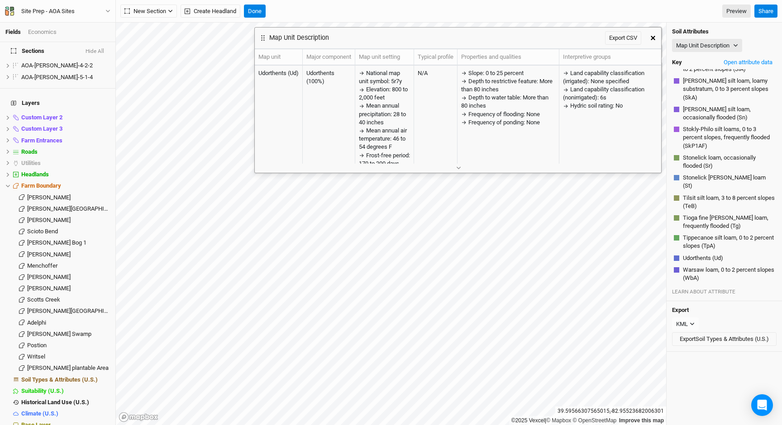
click at [655, 37] on icon "button" at bounding box center [653, 38] width 5 height 5
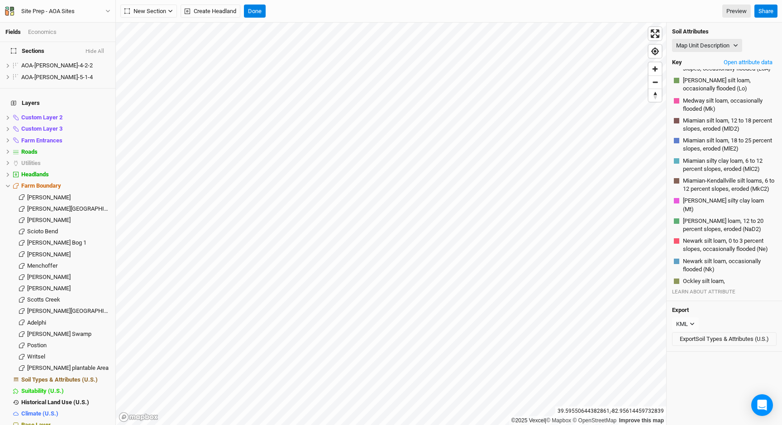
scroll to position [1992, 0]
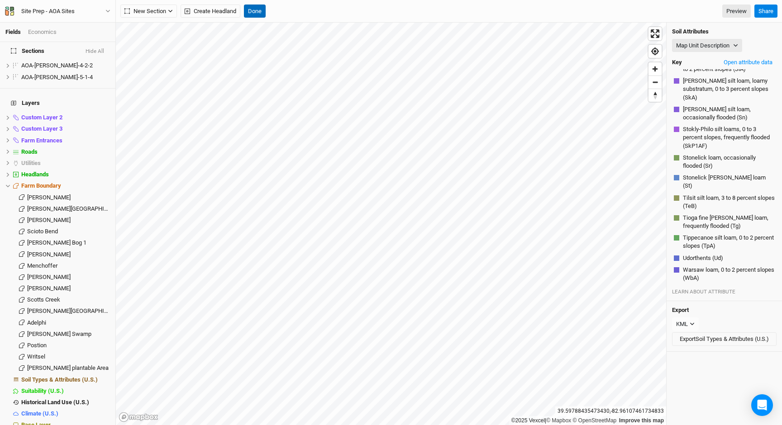
click at [261, 13] on button "Done" at bounding box center [255, 12] width 22 height 14
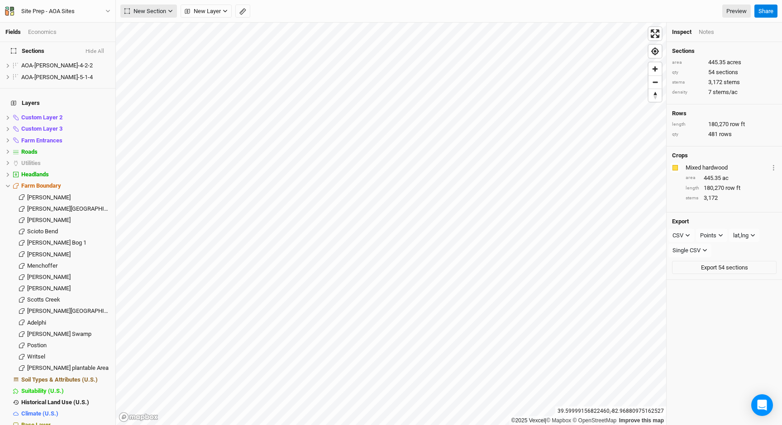
click at [150, 12] on span "New Section" at bounding box center [145, 11] width 42 height 9
click at [150, 26] on div "Grid" at bounding box center [147, 30] width 14 height 10
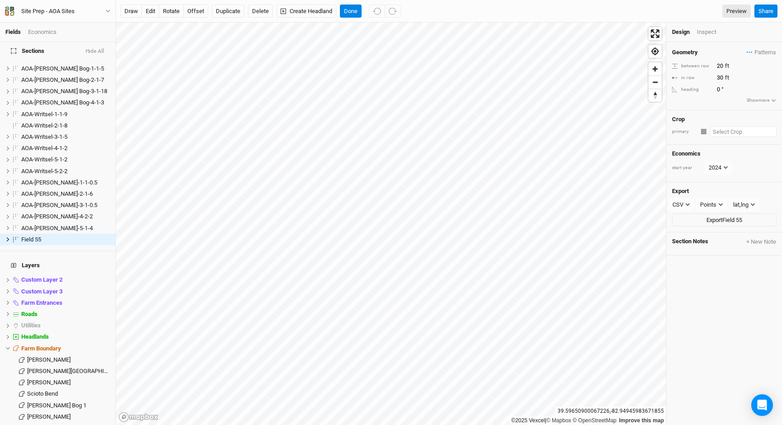
click at [721, 126] on input "text" at bounding box center [743, 131] width 67 height 11
click at [708, 193] on div "Mixed hardwood" at bounding box center [708, 197] width 42 height 8
click at [719, 65] on input "20" at bounding box center [753, 66] width 79 height 10
type input "100"
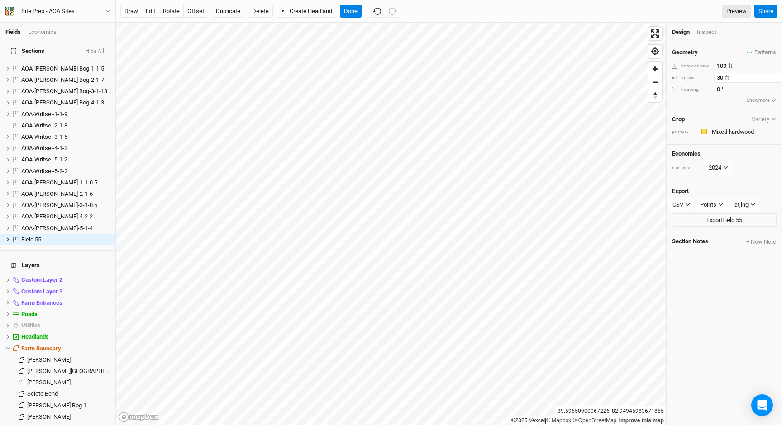
click at [720, 76] on input "30" at bounding box center [753, 78] width 79 height 10
type input "100"
click at [351, 15] on button "Done" at bounding box center [351, 12] width 22 height 14
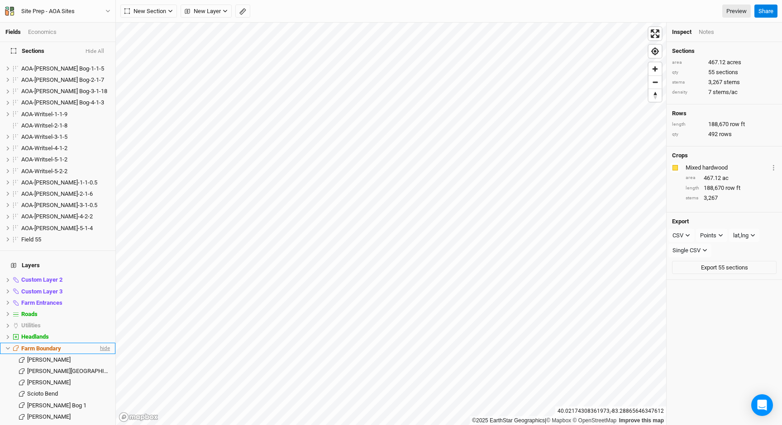
click at [104, 343] on span "hide" at bounding box center [104, 348] width 12 height 11
click at [102, 343] on span "show" at bounding box center [102, 348] width 14 height 11
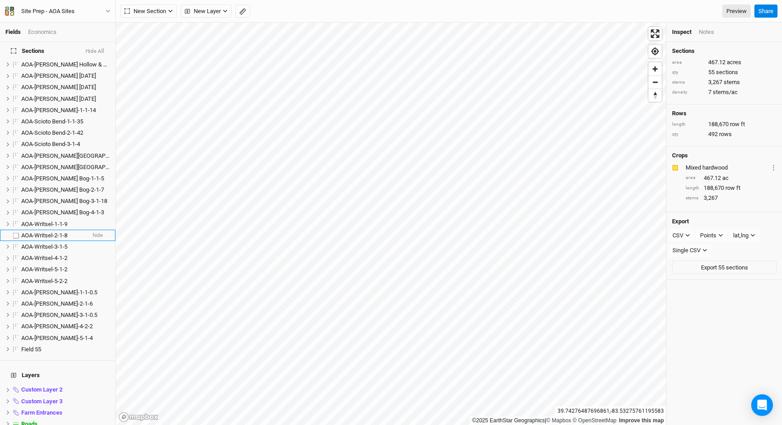
click at [37, 232] on span "AOA-Writsel-2-1-8" at bounding box center [44, 235] width 46 height 7
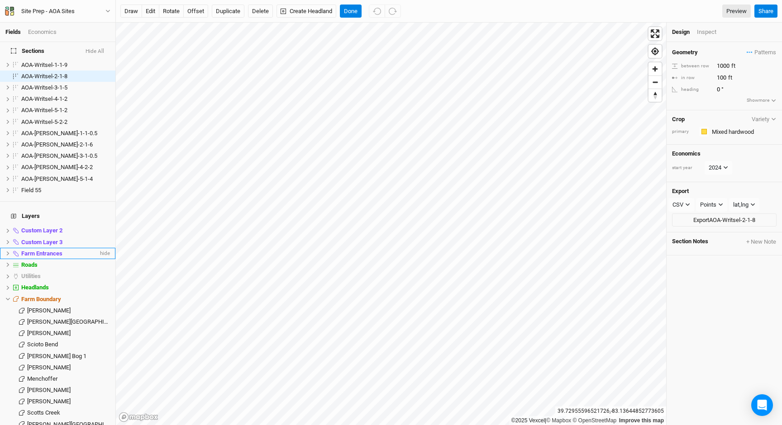
scroll to position [610, 0]
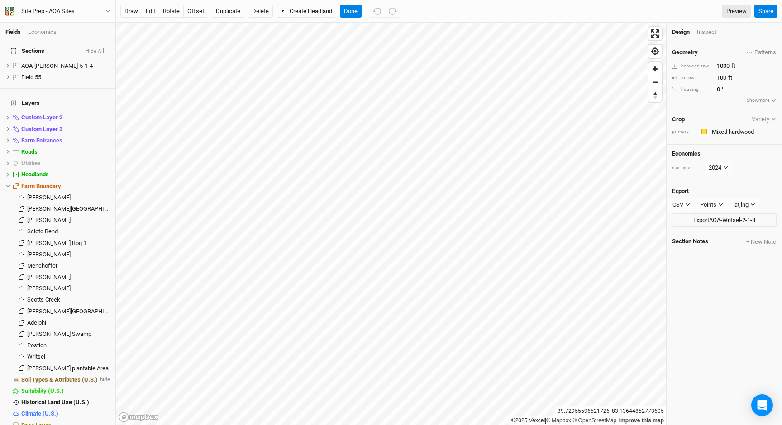
click at [101, 374] on span "hide" at bounding box center [104, 379] width 12 height 11
drag, startPoint x: 51, startPoint y: 411, endPoint x: 86, endPoint y: 403, distance: 36.2
click at [55, 422] on div "Base Layer" at bounding box center [65, 425] width 89 height 7
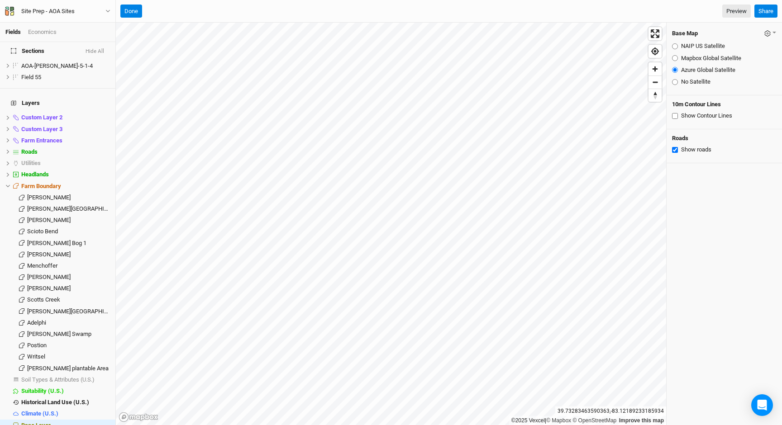
click at [674, 57] on input "Mapbox Global Satellite" at bounding box center [675, 58] width 6 height 6
radio input "true"
click at [674, 46] on input "NAIP US Satellite" at bounding box center [675, 46] width 6 height 6
radio input "true"
click at [126, 10] on button "Done" at bounding box center [131, 12] width 22 height 14
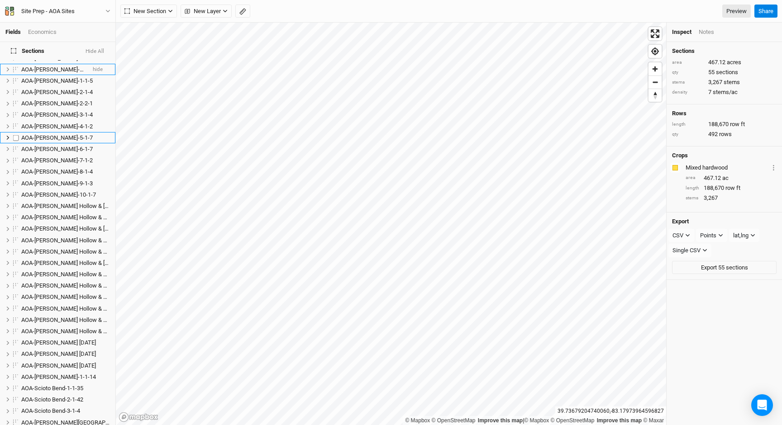
scroll to position [61, 0]
click at [68, 141] on li "AOA-Genevieve Jones-5-1-7 hide" at bounding box center [57, 146] width 115 height 11
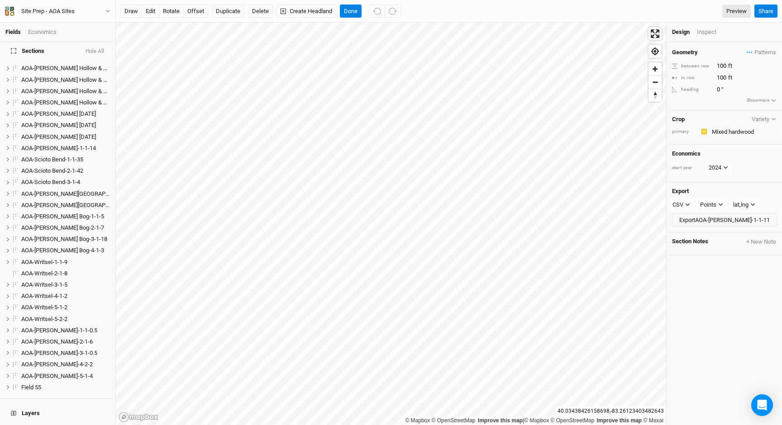
scroll to position [0, 0]
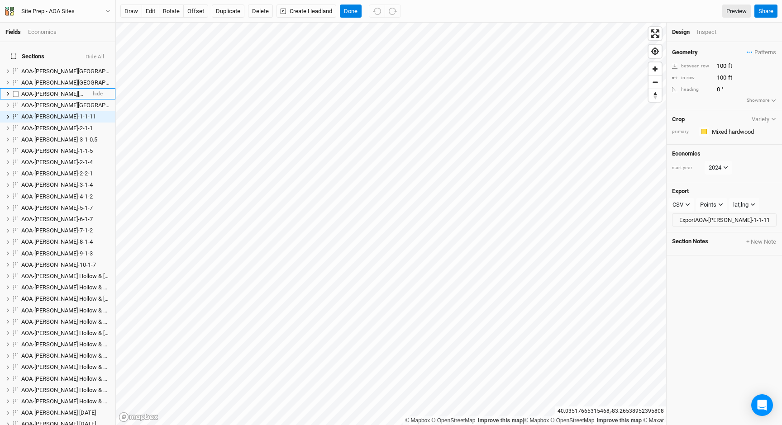
click at [58, 88] on li "AOA-Darby Lakes Preserve-2-2-7 hide" at bounding box center [57, 93] width 115 height 11
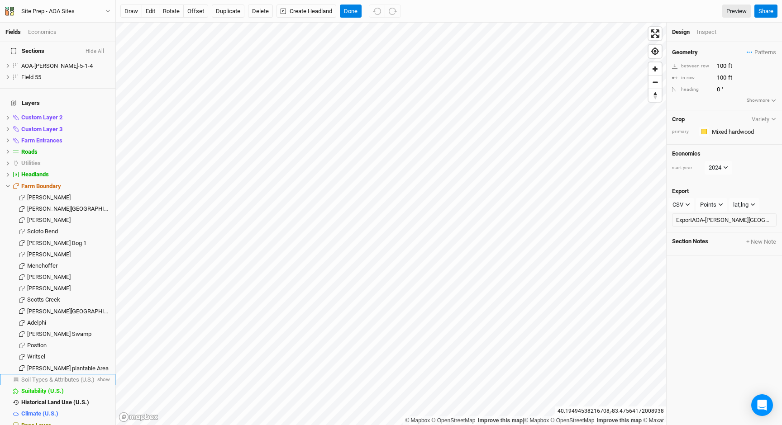
drag, startPoint x: 106, startPoint y: 367, endPoint x: 73, endPoint y: 368, distance: 33.1
click at [106, 374] on span "show" at bounding box center [102, 379] width 14 height 11
click at [71, 376] on span "Soil Types & Attributes (U.S.)" at bounding box center [59, 379] width 76 height 7
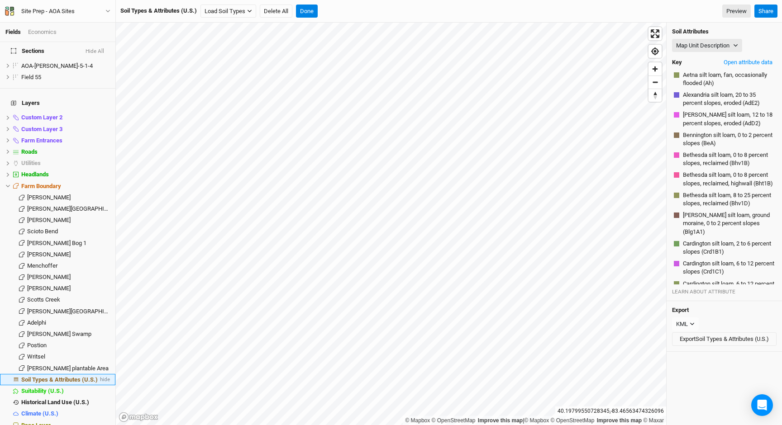
scroll to position [975, 0]
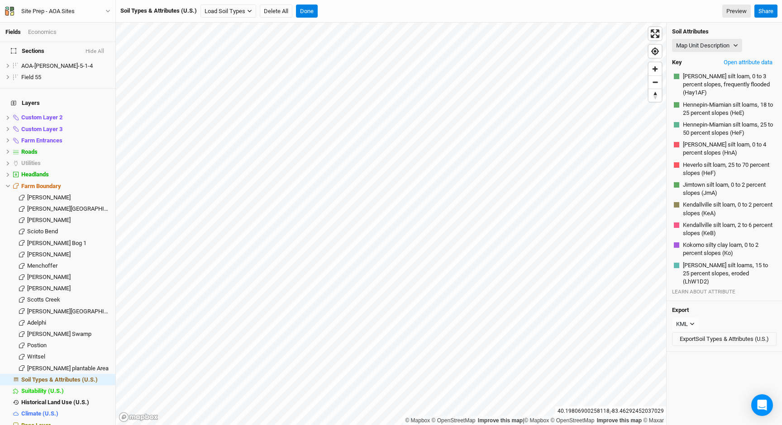
click at [711, 32] on h4 "Soil Attributes" at bounding box center [724, 31] width 105 height 7
click at [705, 45] on button "Map Unit Description" at bounding box center [707, 46] width 70 height 14
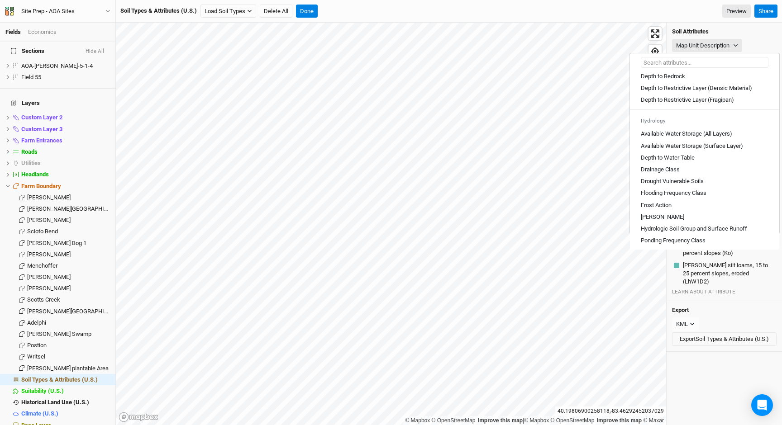
scroll to position [281, 0]
click at [677, 175] on Class "Drainage Class" at bounding box center [660, 171] width 39 height 8
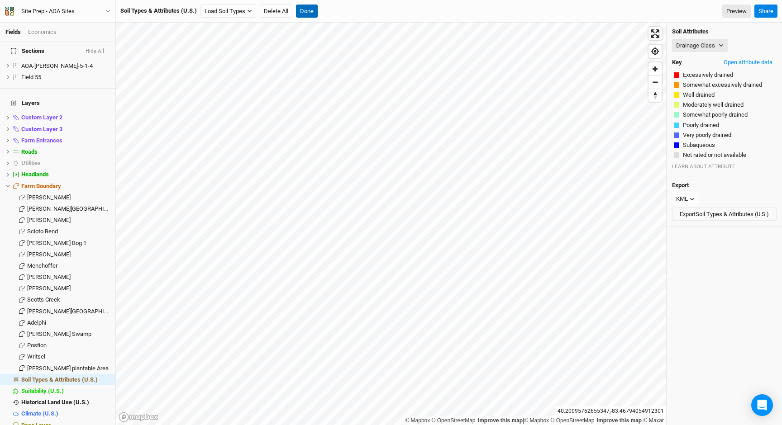
click at [315, 13] on button "Done" at bounding box center [307, 12] width 22 height 14
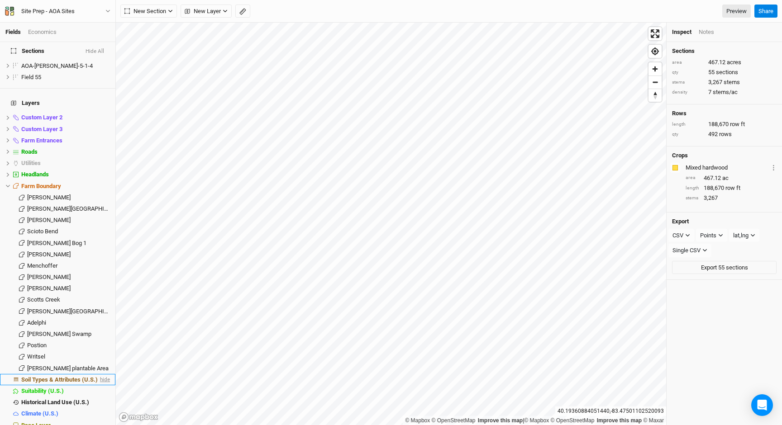
click at [105, 374] on span "hide" at bounding box center [104, 379] width 12 height 11
click at [243, 11] on icon "button" at bounding box center [242, 11] width 7 height 7
click at [144, 14] on button "button" at bounding box center [140, 12] width 14 height 14
click at [167, 10] on button "Done" at bounding box center [162, 12] width 22 height 14
click at [243, 13] on icon "button" at bounding box center [242, 11] width 7 height 7
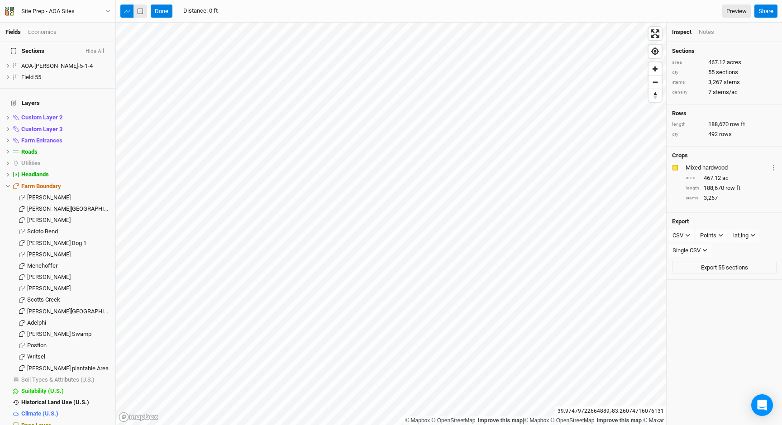
click at [143, 10] on button "button" at bounding box center [140, 12] width 14 height 14
click at [169, 15] on button "Done" at bounding box center [162, 12] width 22 height 14
click at [243, 11] on icon "button" at bounding box center [243, 12] width 4 height 4
click at [143, 13] on button "button" at bounding box center [140, 12] width 14 height 14
click at [162, 9] on button "Done" at bounding box center [162, 12] width 22 height 14
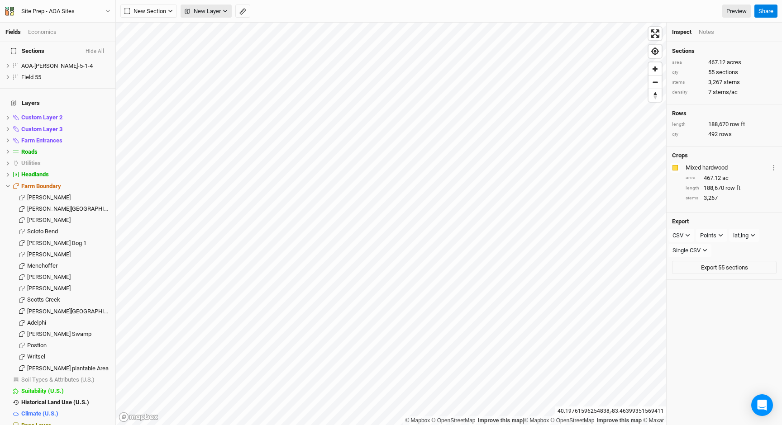
click at [203, 8] on span "New Layer" at bounding box center [203, 11] width 36 height 9
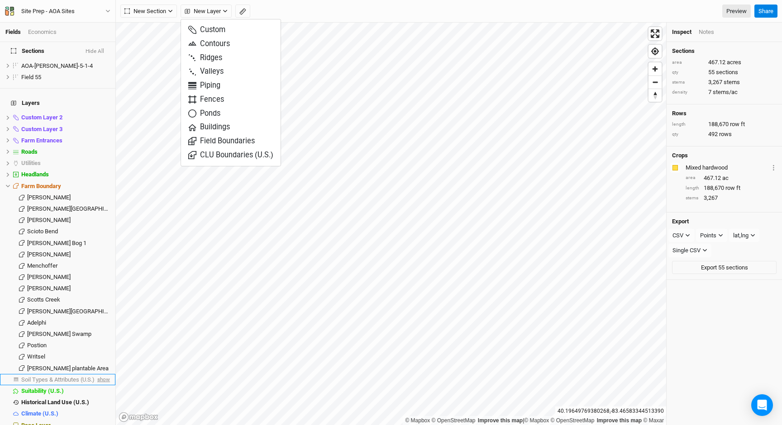
drag, startPoint x: 87, startPoint y: 363, endPoint x: 105, endPoint y: 369, distance: 18.2
click at [87, 374] on li "Soil Types & Attributes (U.S.) show" at bounding box center [57, 379] width 115 height 11
click at [105, 374] on span "show" at bounding box center [102, 379] width 14 height 11
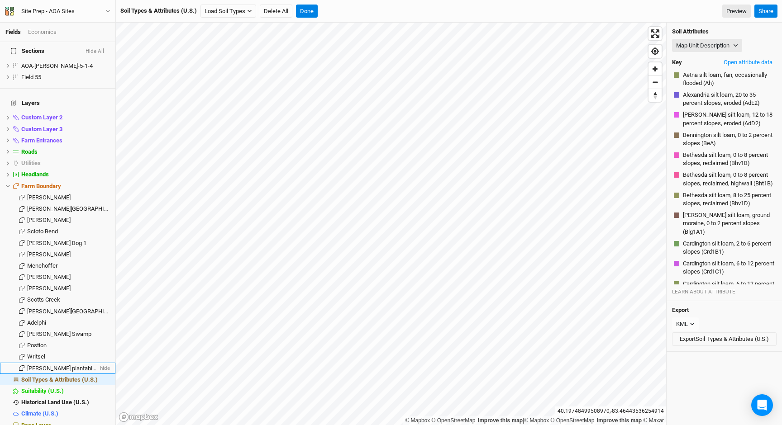
scroll to position [975, 0]
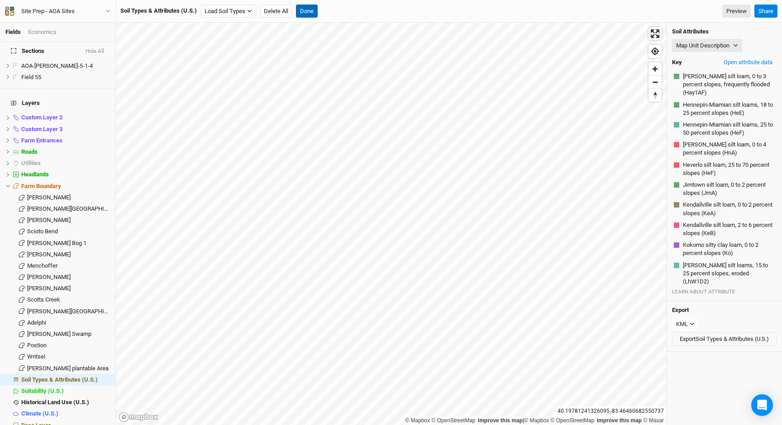
click at [299, 10] on button "Done" at bounding box center [307, 12] width 22 height 14
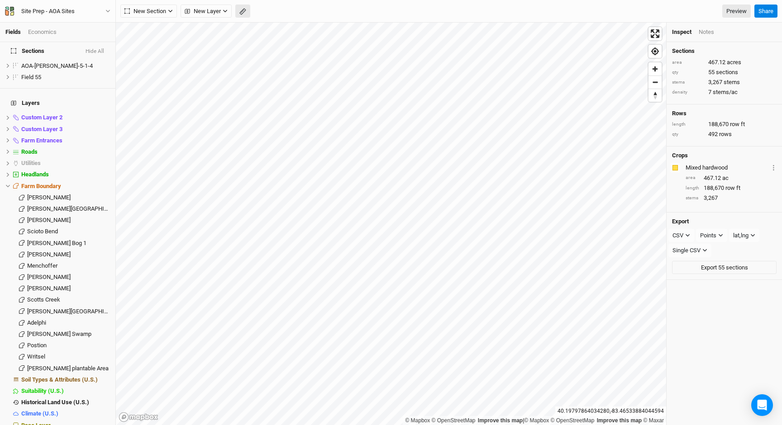
click at [247, 11] on button "button" at bounding box center [242, 12] width 15 height 14
click at [144, 13] on button "button" at bounding box center [140, 12] width 14 height 14
click at [169, 10] on button "Done" at bounding box center [162, 12] width 22 height 14
click at [106, 374] on span "hide" at bounding box center [104, 379] width 12 height 11
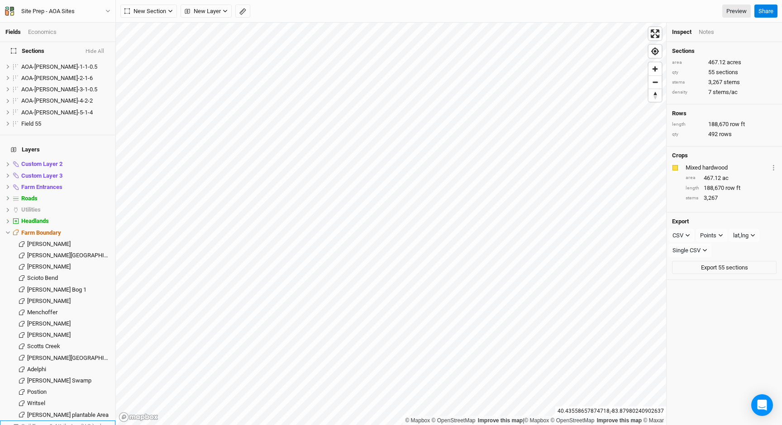
scroll to position [610, 0]
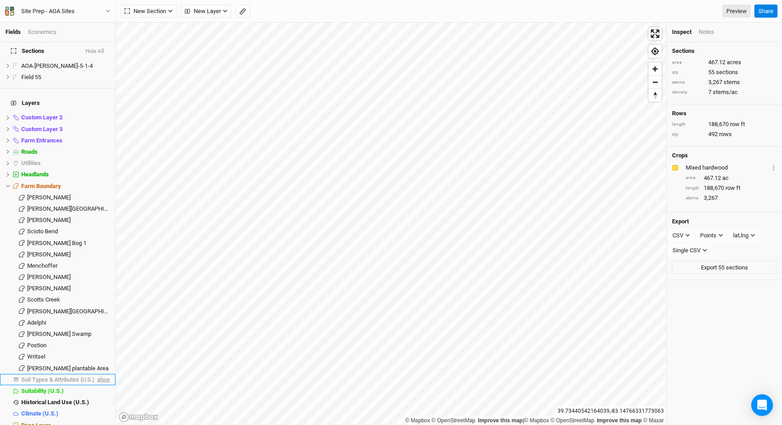
click at [105, 374] on span "show" at bounding box center [102, 379] width 14 height 11
click at [71, 376] on span "Soil Types & Attributes (U.S.)" at bounding box center [59, 379] width 76 height 7
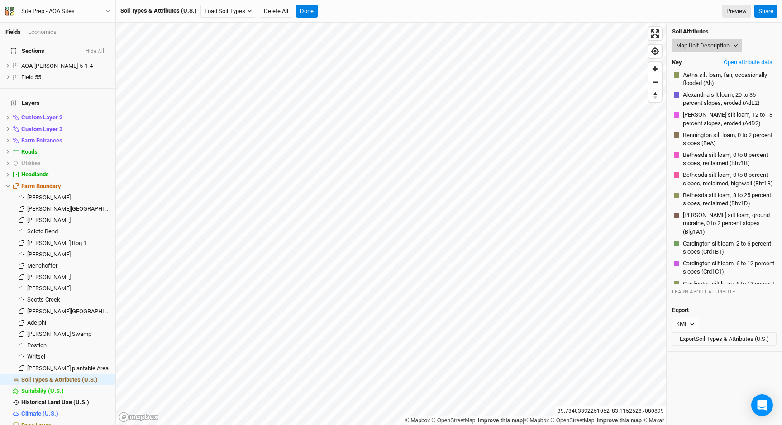
scroll to position [1614, 0]
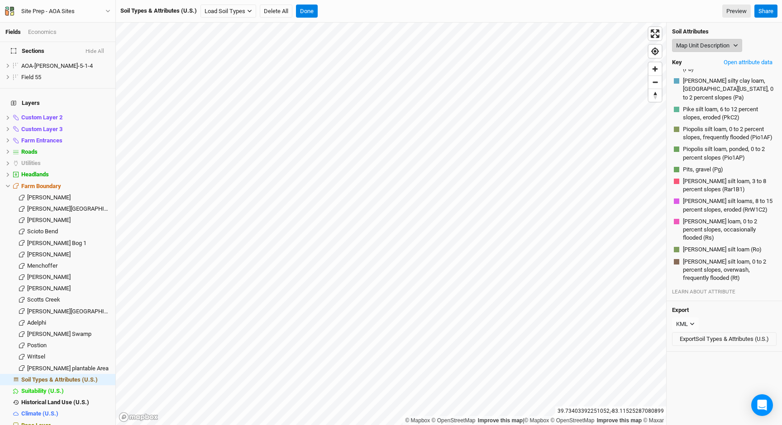
click at [700, 39] on button "Map Unit Description" at bounding box center [707, 46] width 70 height 14
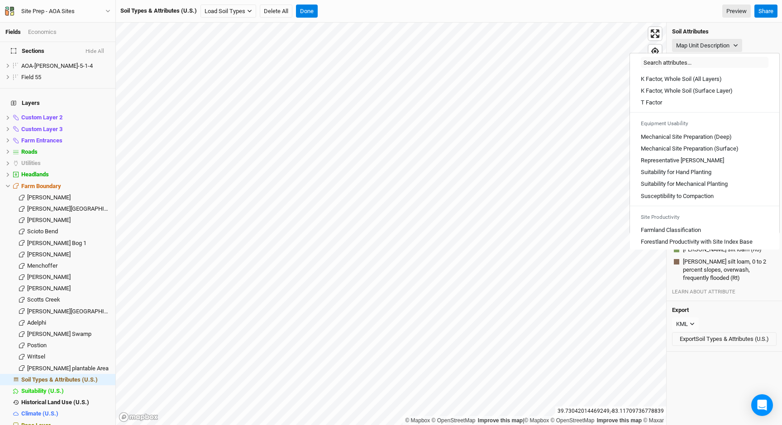
scroll to position [483, 0]
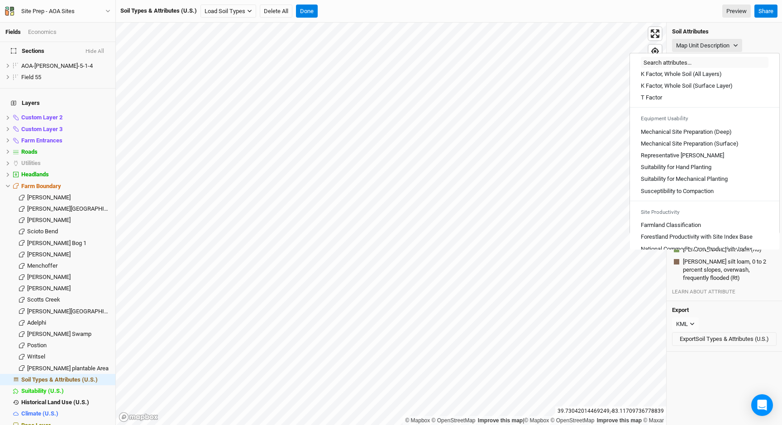
click at [675, 195] on Compaction "Susceptibility to Compaction" at bounding box center [677, 191] width 73 height 8
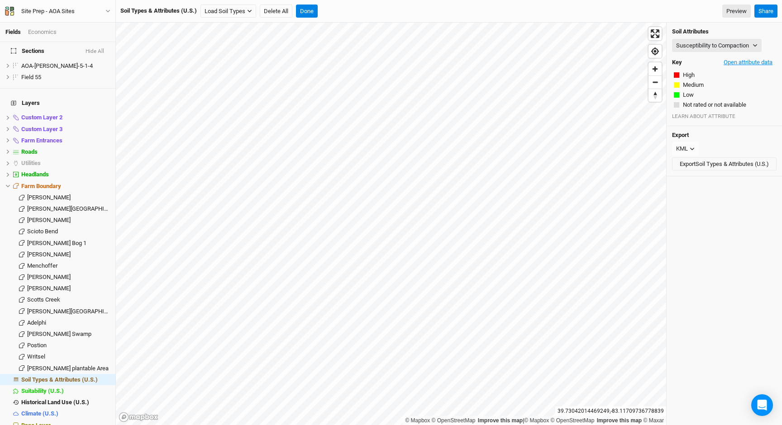
click at [736, 59] on button "Open attribute data" at bounding box center [747, 63] width 57 height 14
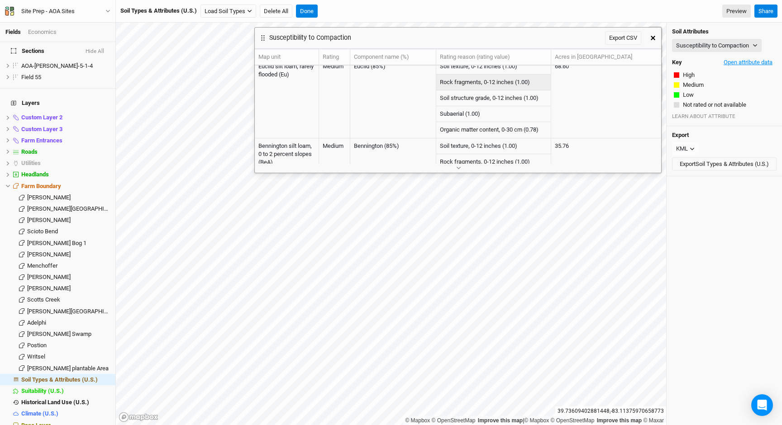
scroll to position [0, 0]
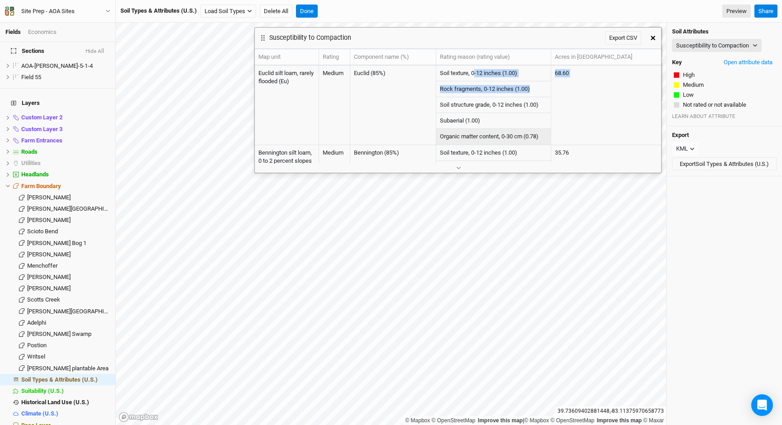
drag, startPoint x: 430, startPoint y: 76, endPoint x: 465, endPoint y: 133, distance: 67.6
click at [481, 138] on td "Organic matter content, 0-30 cm (0.78)" at bounding box center [493, 137] width 115 height 16
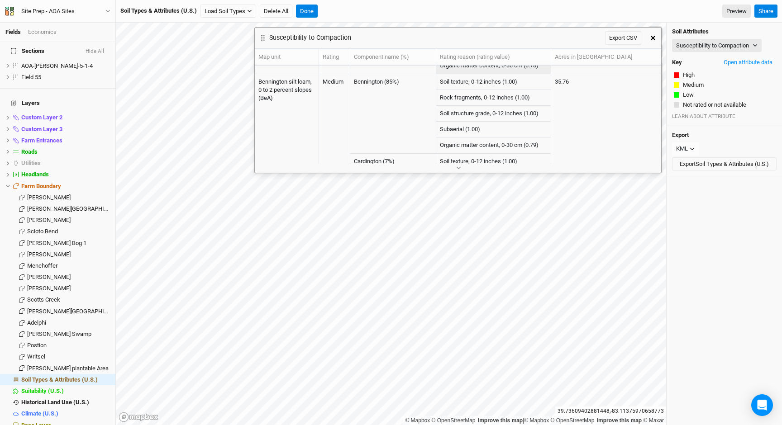
scroll to position [71, 0]
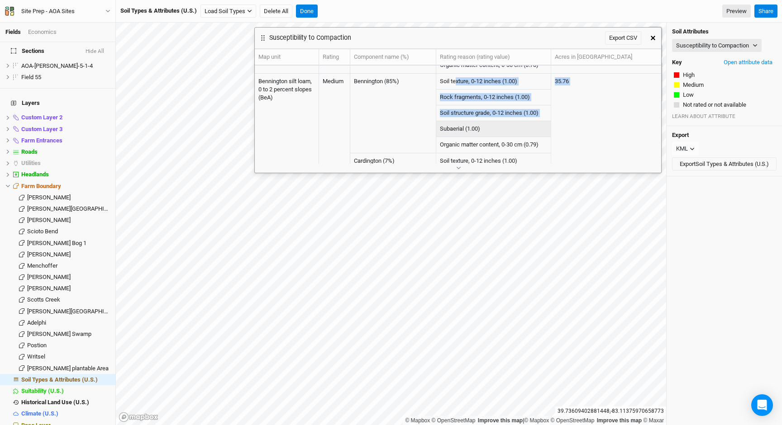
drag, startPoint x: 411, startPoint y: 80, endPoint x: 467, endPoint y: 142, distance: 83.0
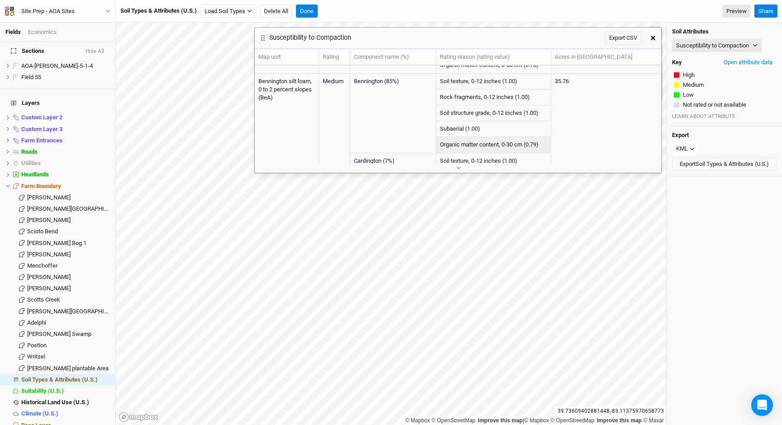
click at [477, 140] on td "Organic matter content, 0-30 cm (0.79)" at bounding box center [493, 145] width 115 height 16
click at [652, 39] on icon "button" at bounding box center [653, 38] width 5 height 5
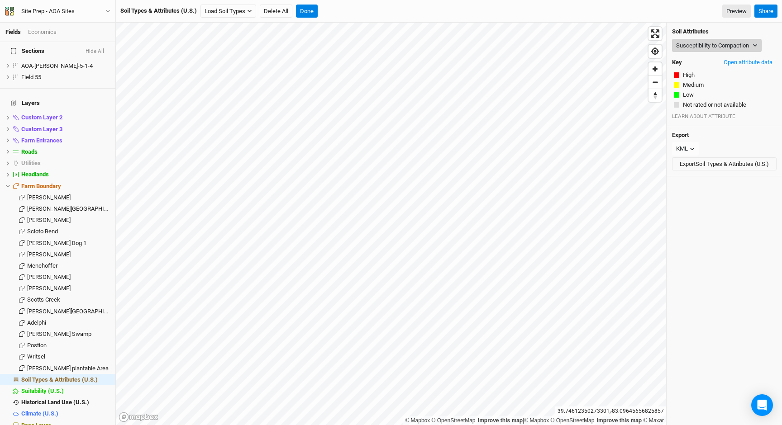
click at [717, 45] on button "Susceptibility to Compaction" at bounding box center [717, 46] width 90 height 14
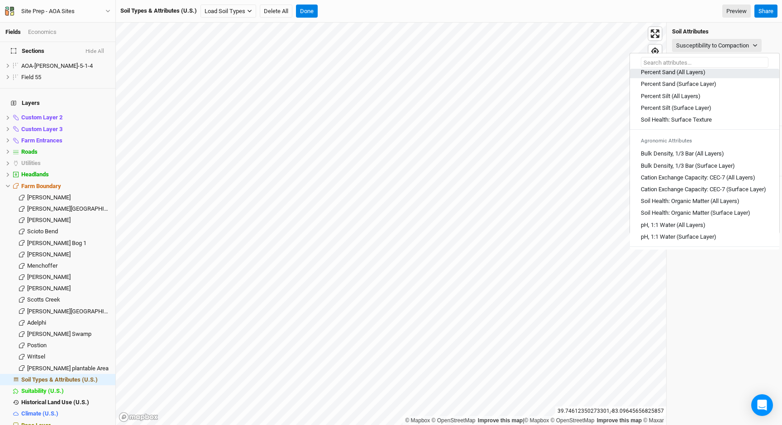
scroll to position [98, 0]
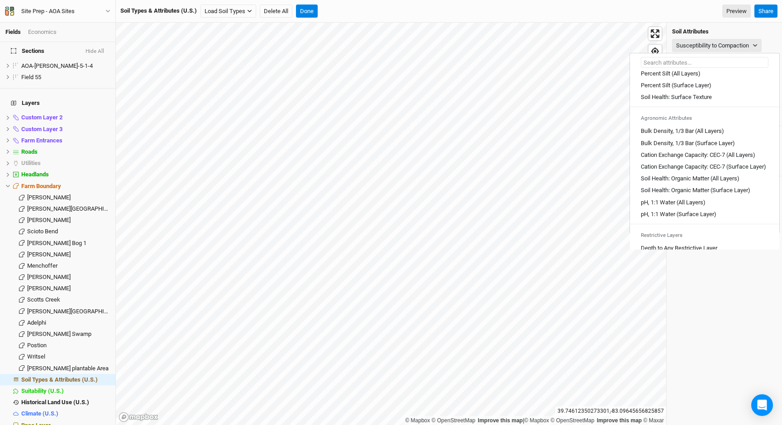
click at [686, 128] on Layers\) "Bulk Density, 1/3 Bar (All Layers)" at bounding box center [682, 131] width 83 height 8
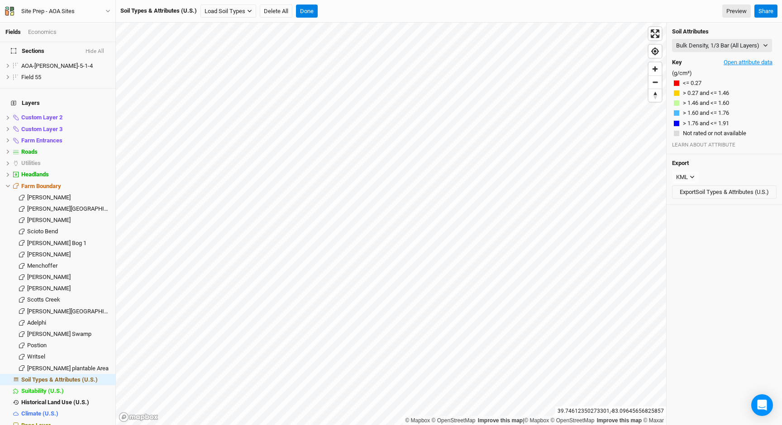
click at [749, 61] on button "Open attribute data" at bounding box center [747, 63] width 57 height 14
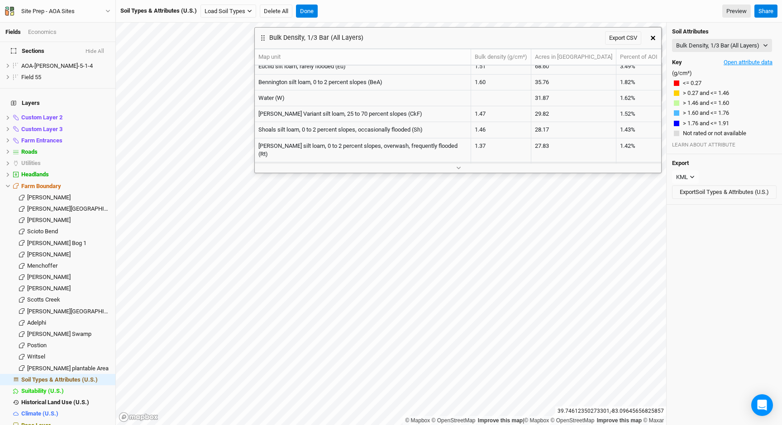
scroll to position [0, 0]
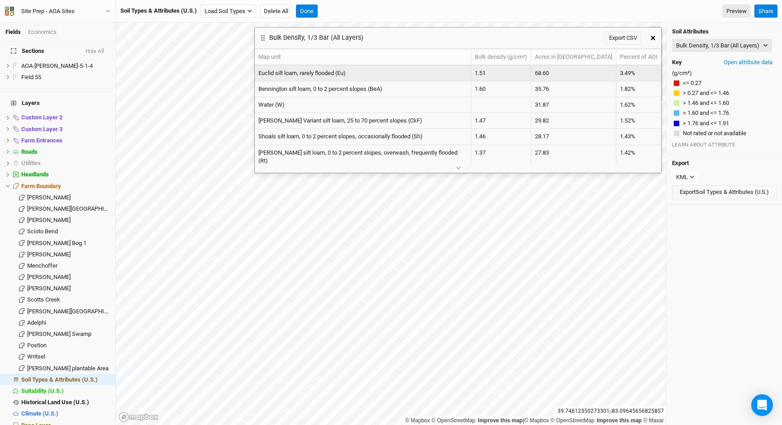
click at [464, 67] on td "Euclid silt loam, rarely flooded (Eu)" at bounding box center [363, 74] width 216 height 16
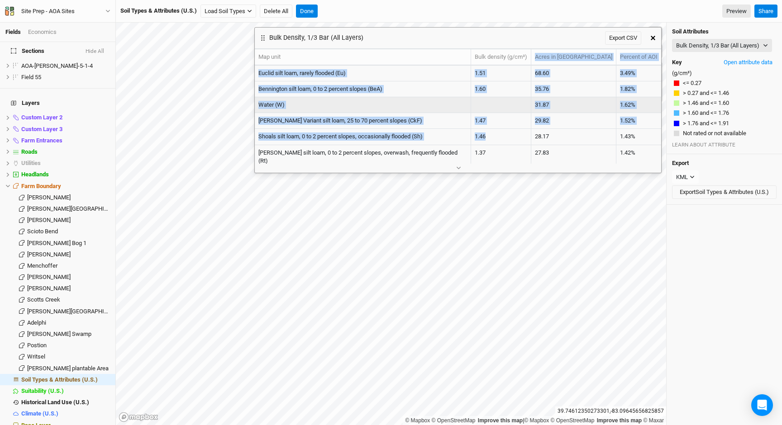
drag, startPoint x: 517, startPoint y: 64, endPoint x: 553, endPoint y: 154, distance: 96.5
click at [549, 152] on table "Map unit Bulk density (g/cm³) Acres in AOI Percent of AOI Euclid silt loam, rar…" at bounding box center [458, 106] width 406 height 115
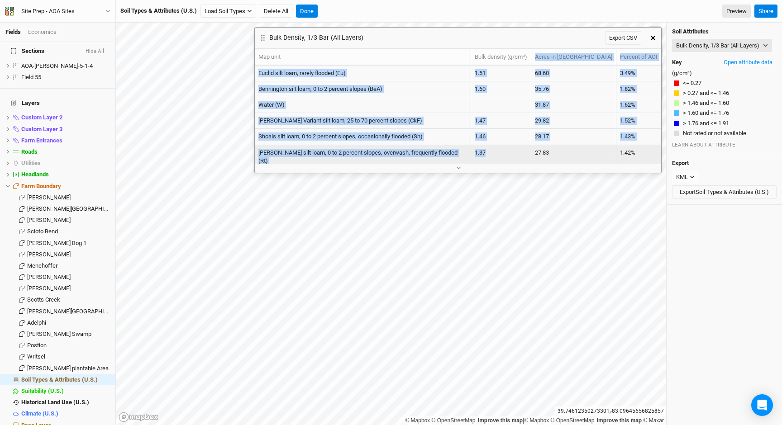
click at [531, 154] on td "1.37" at bounding box center [501, 157] width 60 height 24
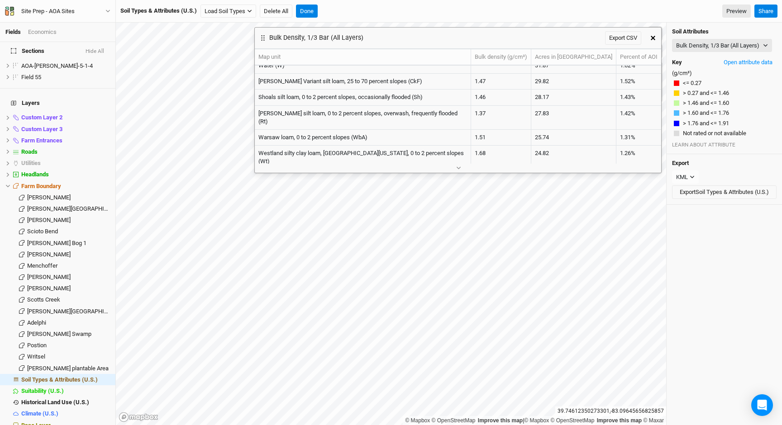
scroll to position [37, 0]
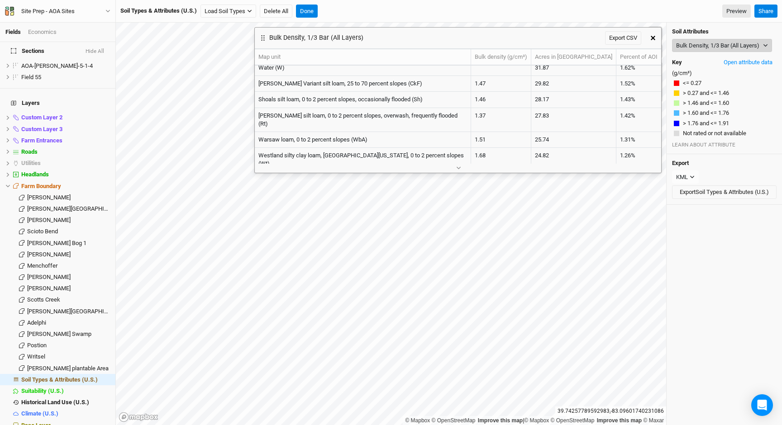
drag, startPoint x: 700, startPoint y: 42, endPoint x: 700, endPoint y: 51, distance: 9.5
click at [700, 42] on button "Bulk Density, 1/3 Bar (All Layers)" at bounding box center [722, 46] width 100 height 14
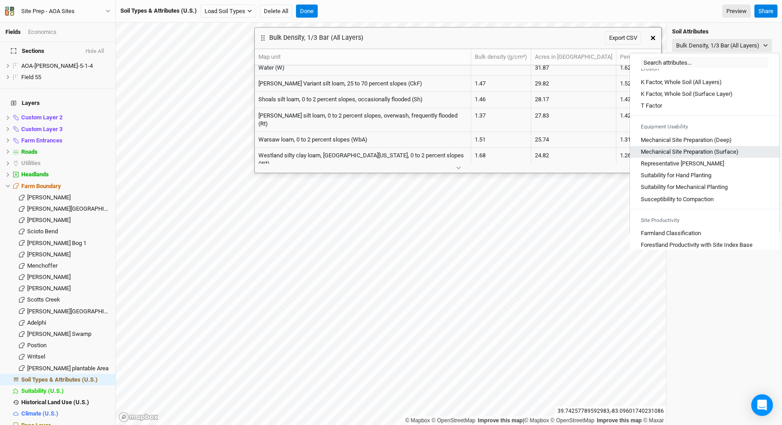
scroll to position [481, 0]
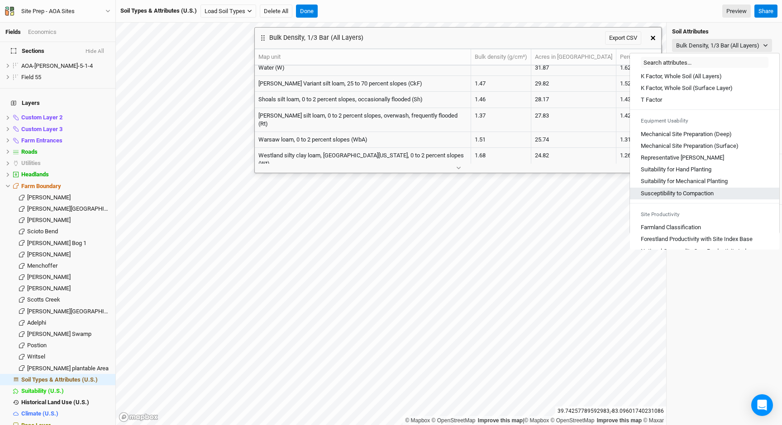
click at [684, 198] on Compaction "Susceptibility to Compaction" at bounding box center [677, 194] width 73 height 8
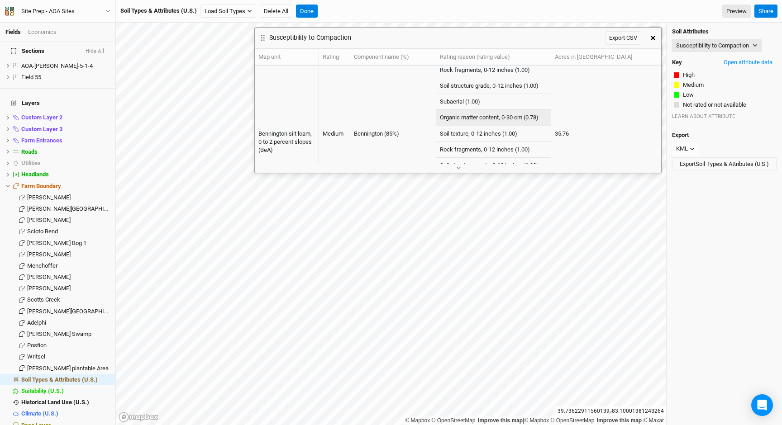
scroll to position [0, 0]
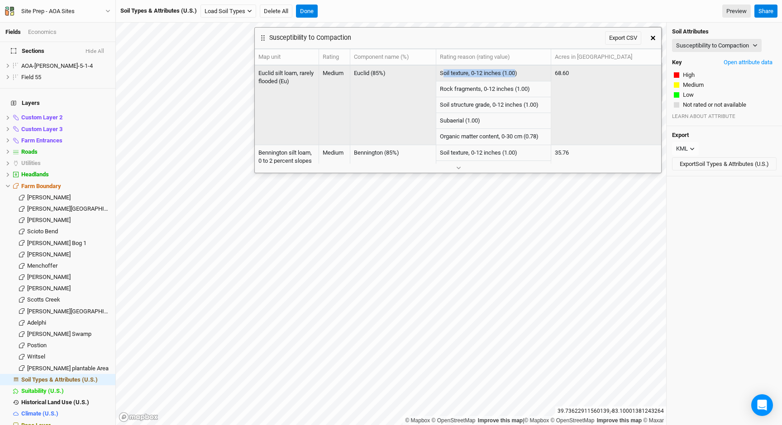
drag, startPoint x: 400, startPoint y: 73, endPoint x: 473, endPoint y: 75, distance: 72.4
click at [473, 75] on td "Soil texture, 0-12 inches (1.00)" at bounding box center [493, 74] width 115 height 16
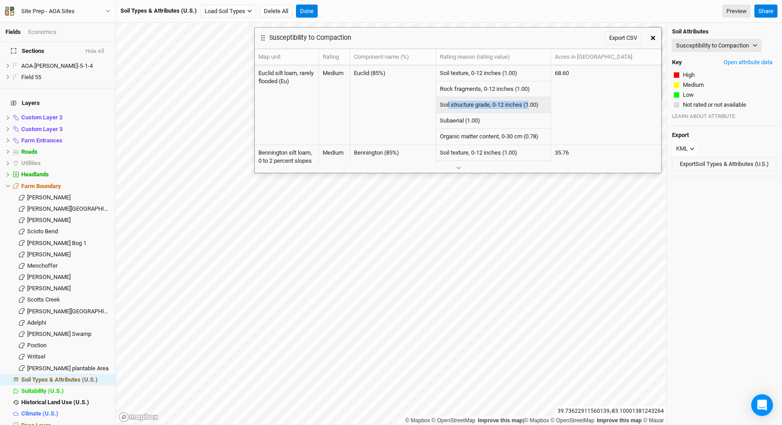
drag, startPoint x: 404, startPoint y: 103, endPoint x: 487, endPoint y: 101, distance: 82.8
click at [487, 101] on td "Soil structure grade, 0-12 inches (1.00)" at bounding box center [493, 105] width 115 height 16
drag, startPoint x: 407, startPoint y: 135, endPoint x: 479, endPoint y: 134, distance: 72.0
click at [479, 134] on td "Organic matter content, 0-30 cm (0.78)" at bounding box center [493, 137] width 115 height 16
click at [481, 138] on td "Organic matter content, 0-30 cm (0.78)" at bounding box center [493, 137] width 115 height 16
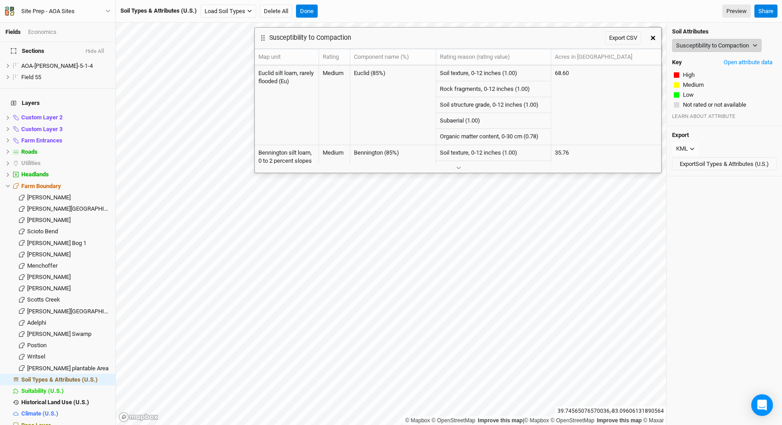
click at [712, 48] on button "Susceptibility to Compaction" at bounding box center [717, 46] width 90 height 14
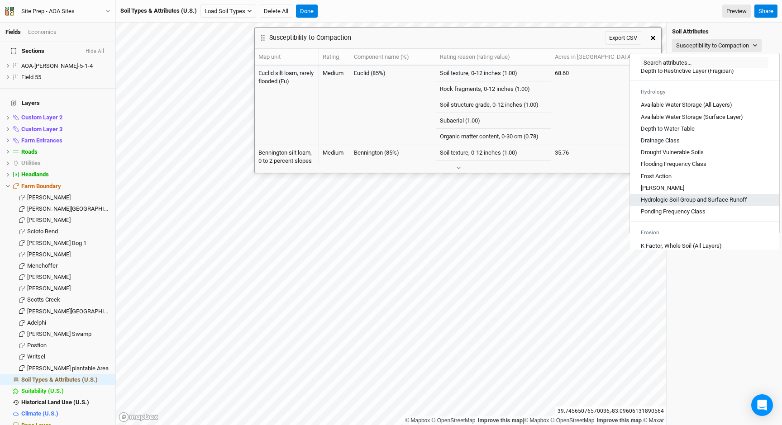
scroll to position [326, 0]
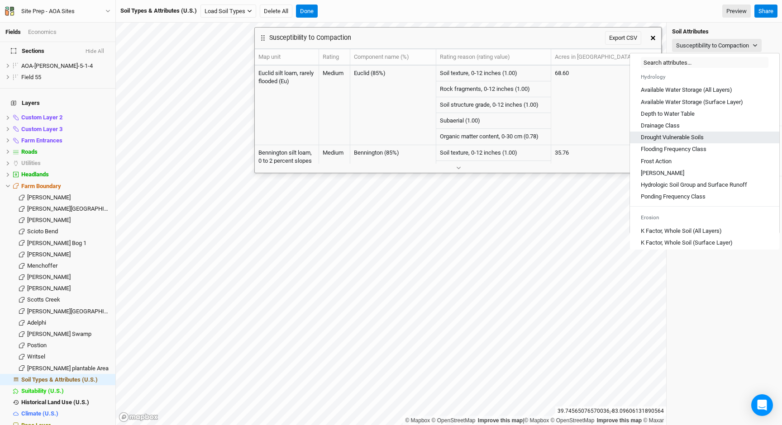
click at [664, 142] on Soils "Drought Vulnerable Soils" at bounding box center [672, 137] width 63 height 8
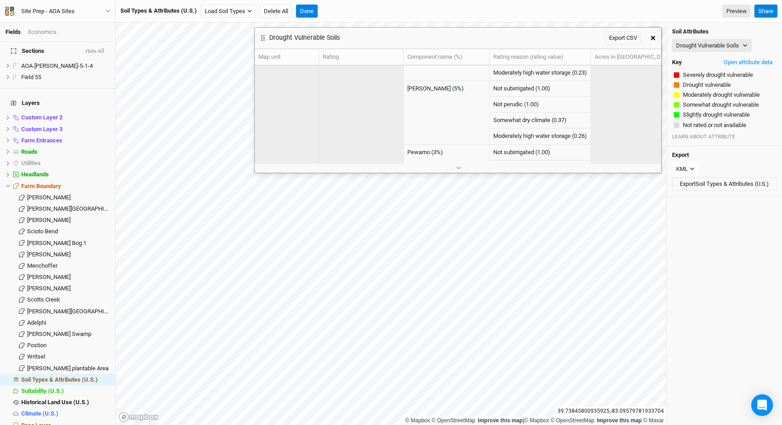
scroll to position [0, 0]
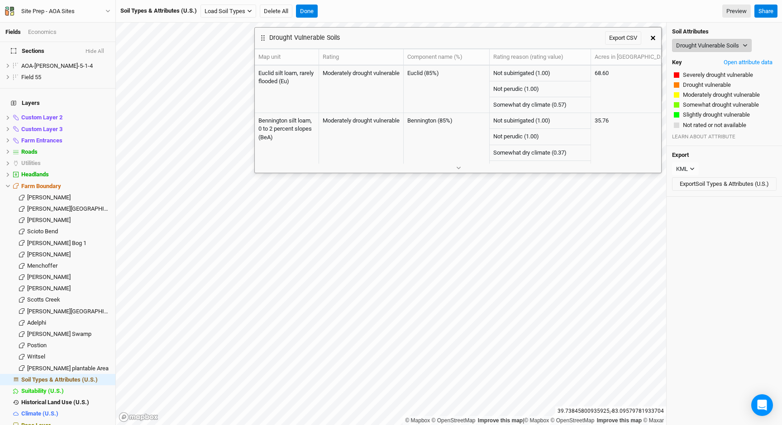
click at [703, 50] on button "Drought Vulnerable Soils" at bounding box center [712, 46] width 80 height 14
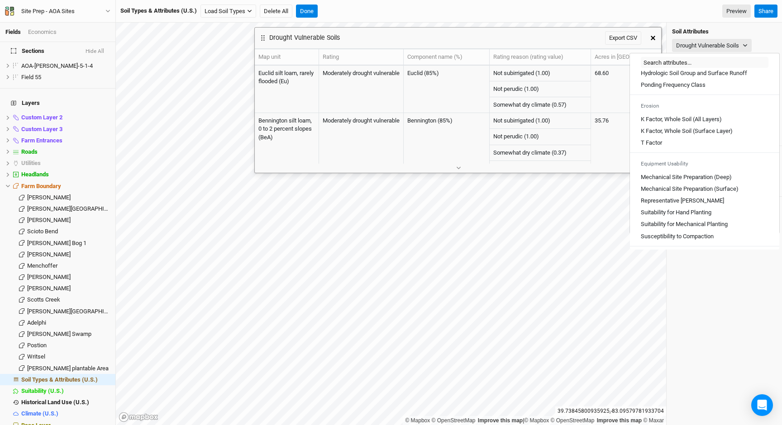
scroll to position [500, 0]
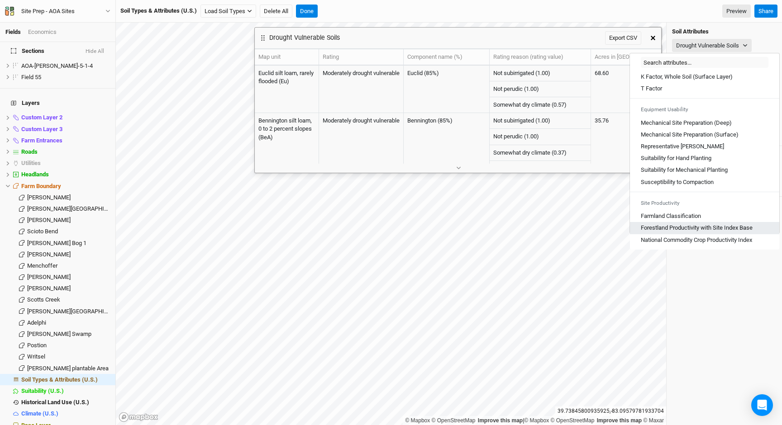
click at [696, 229] on Base "Forestland Productivity with Site Index Base" at bounding box center [697, 228] width 112 height 8
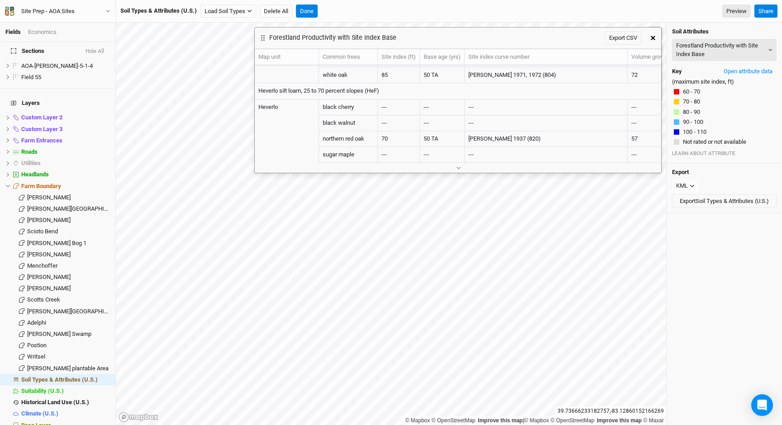
scroll to position [125, 0]
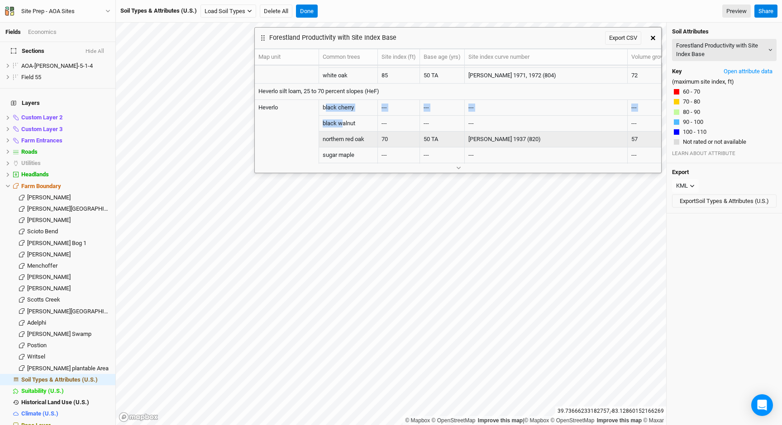
drag, startPoint x: 302, startPoint y: 108, endPoint x: 350, endPoint y: 148, distance: 62.0
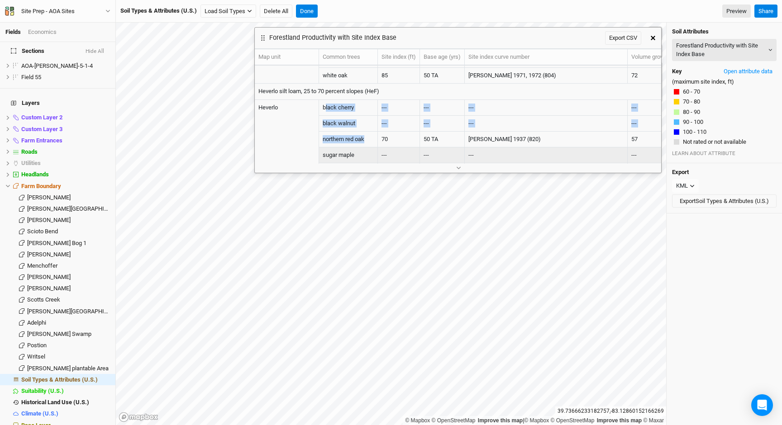
scroll to position [165, 0]
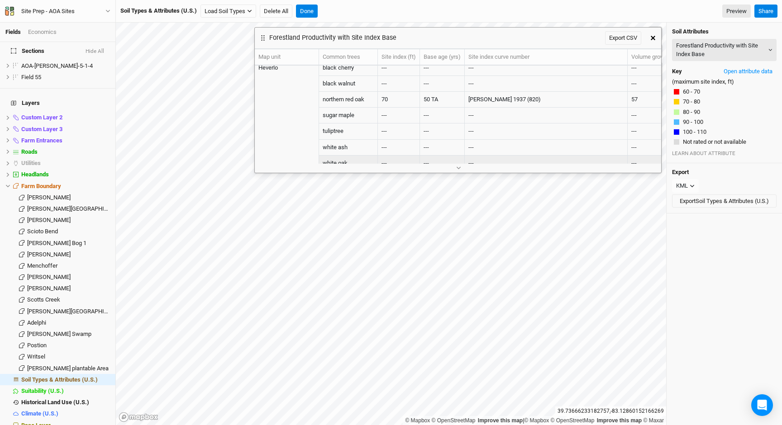
click at [390, 157] on td "---" at bounding box center [399, 164] width 42 height 16
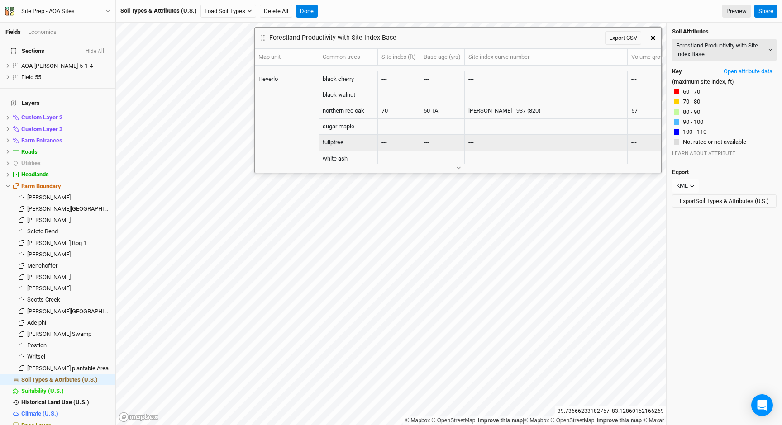
scroll to position [119, 0]
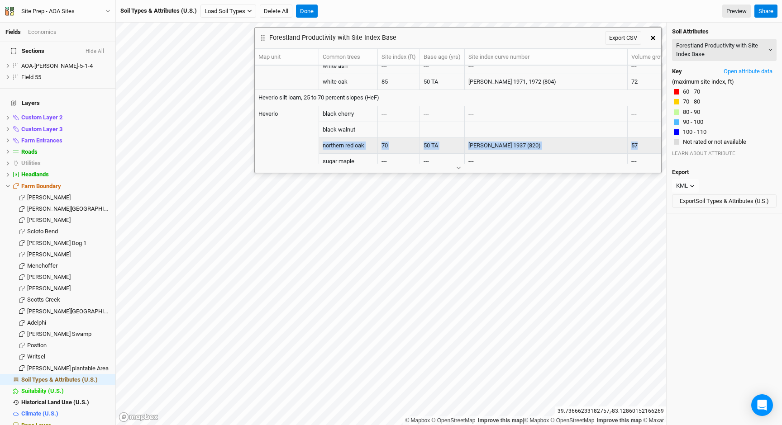
drag, startPoint x: 300, startPoint y: 144, endPoint x: 590, endPoint y: 142, distance: 290.1
click at [590, 142] on tr "northern red oak 70 50 TA Schnur 1937 (820) 57" at bounding box center [494, 146] width 479 height 16
click at [628, 142] on td "57" at bounding box center [681, 146] width 106 height 16
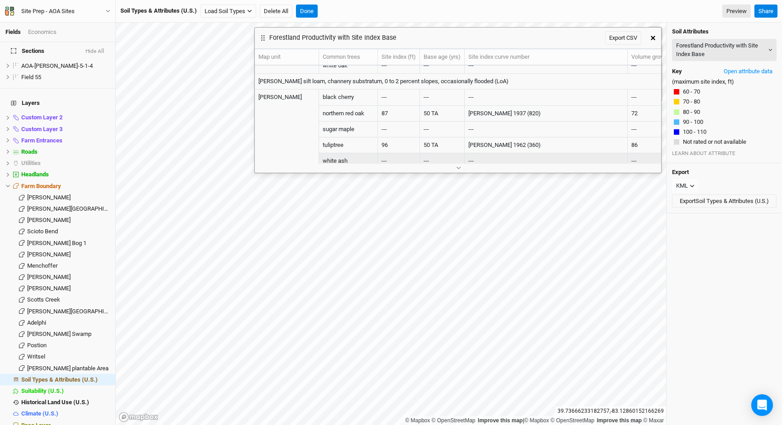
scroll to position [383, 0]
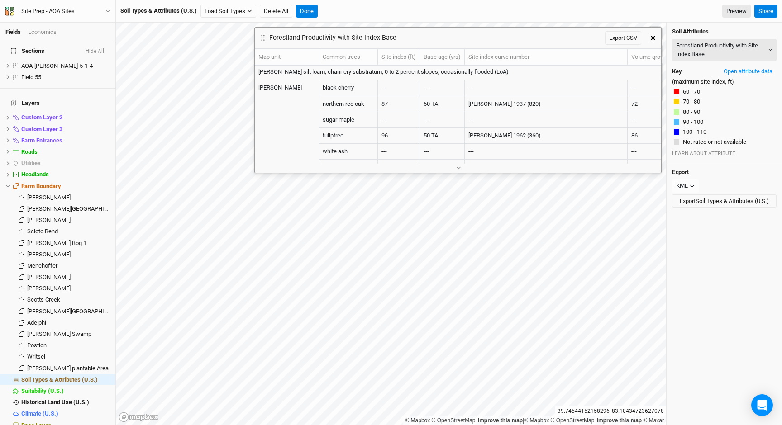
click at [653, 38] on icon "button" at bounding box center [653, 38] width 5 height 5
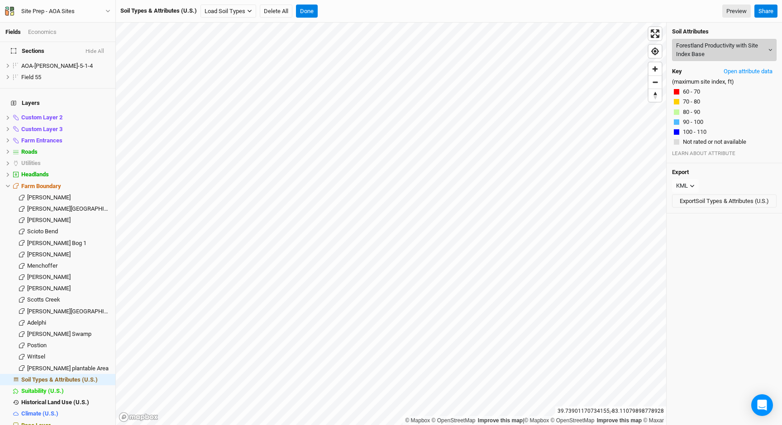
click at [701, 54] on button "Forestland Productivity with Site Index Base" at bounding box center [724, 50] width 105 height 22
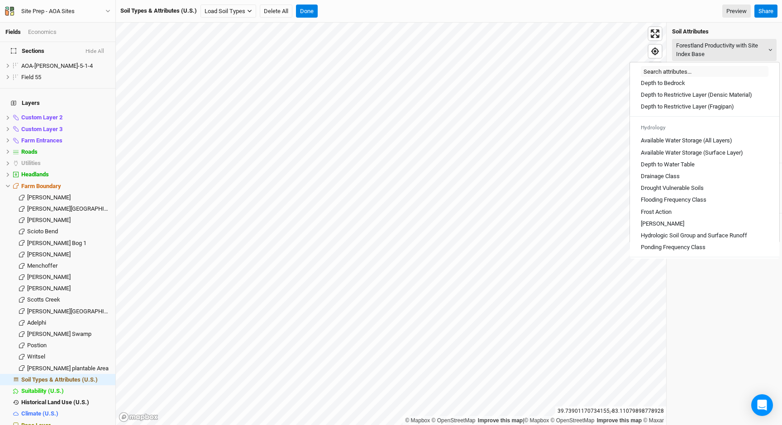
scroll to position [500, 0]
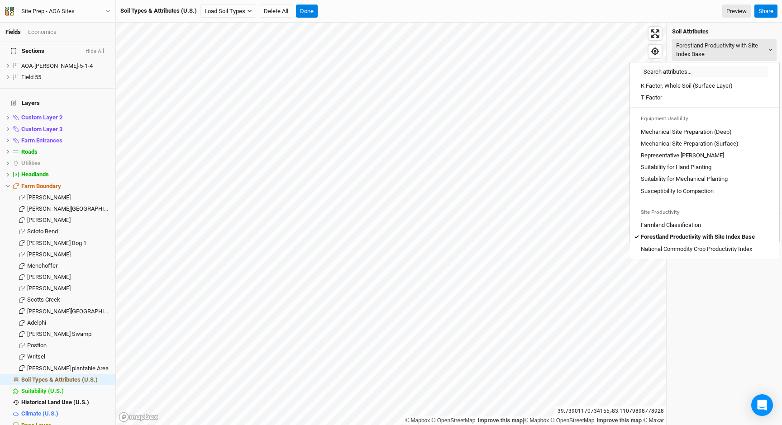
click at [701, 233] on Base "Forestland Productivity with Site Index Base" at bounding box center [698, 237] width 114 height 8
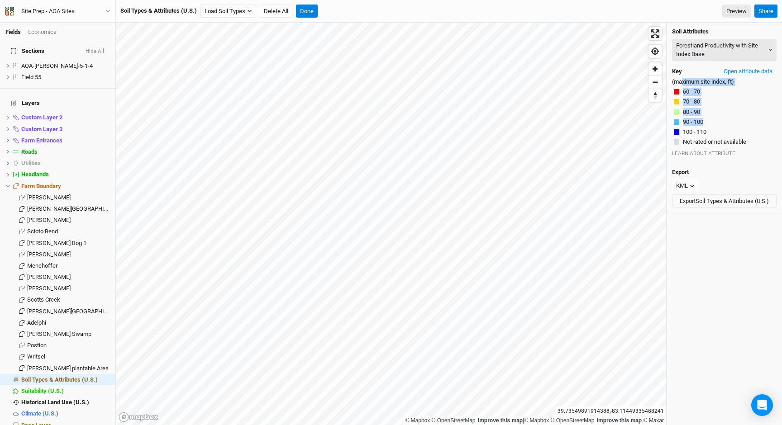
drag, startPoint x: 683, startPoint y: 80, endPoint x: 715, endPoint y: 122, distance: 52.6
click at [715, 122] on div "Soil Attributes Forestland Productivity with Site Index Base Map Unit Descripti…" at bounding box center [724, 93] width 115 height 141
click at [715, 122] on div "90 - 100" at bounding box center [724, 122] width 101 height 8
click at [747, 71] on button "Open attribute data" at bounding box center [747, 72] width 57 height 14
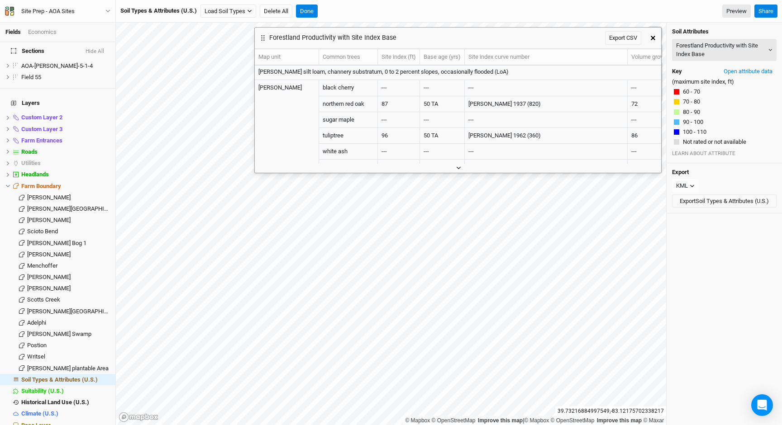
click at [461, 167] on button "button" at bounding box center [458, 168] width 15 height 10
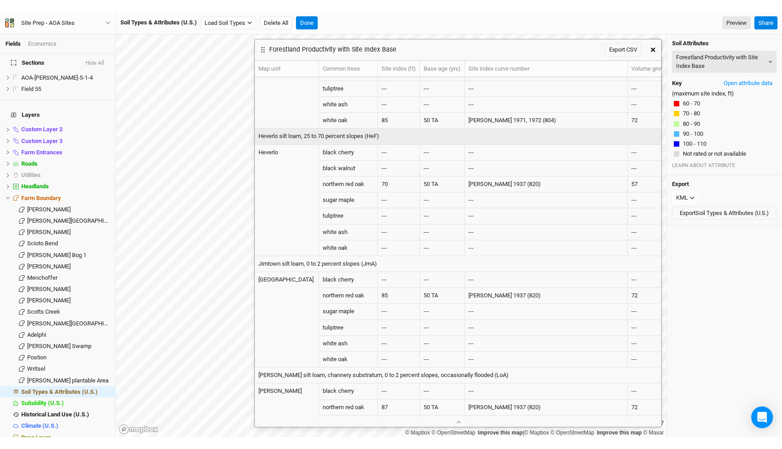
scroll to position [0, 0]
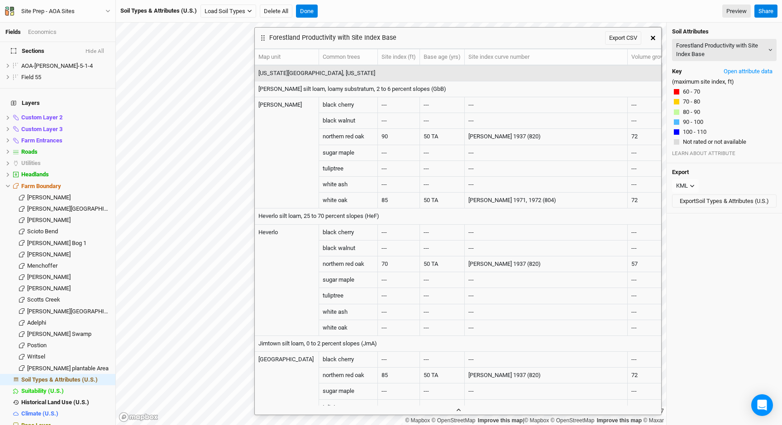
click at [459, 410] on icon "button" at bounding box center [458, 410] width 5 height 5
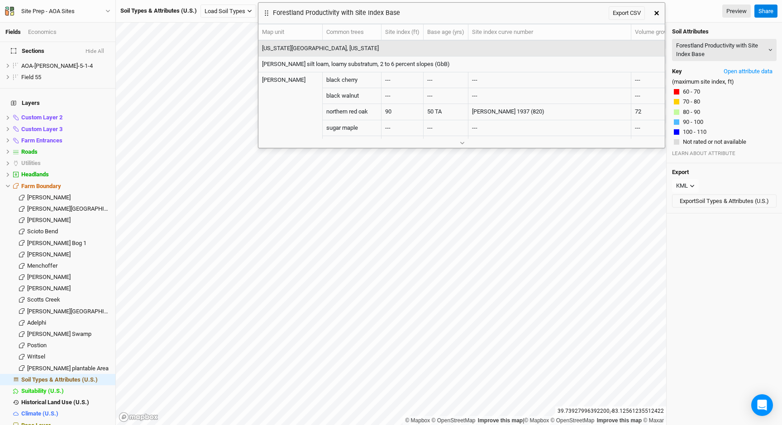
drag, startPoint x: 379, startPoint y: 32, endPoint x: 383, endPoint y: 7, distance: 25.2
click at [383, 7] on div "Forestland Productivity with Site Index Base Export CSV" at bounding box center [453, 13] width 390 height 21
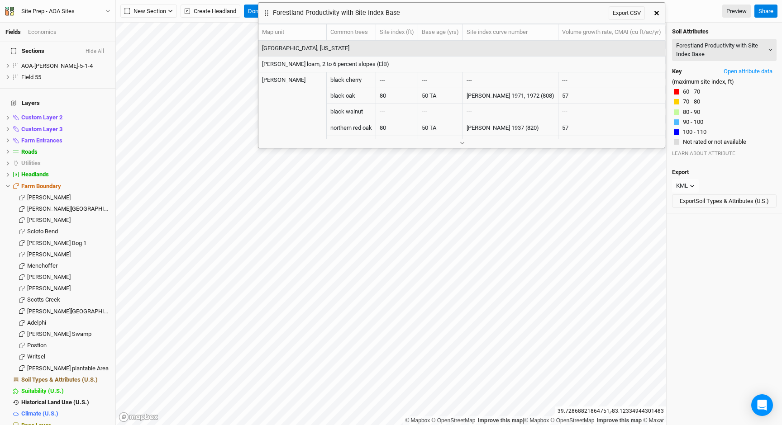
click at [658, 12] on icon "button" at bounding box center [656, 13] width 5 height 5
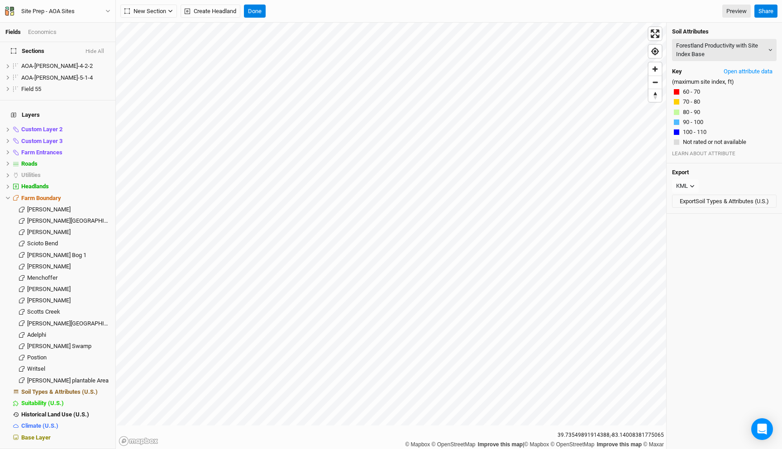
scroll to position [586, 0]
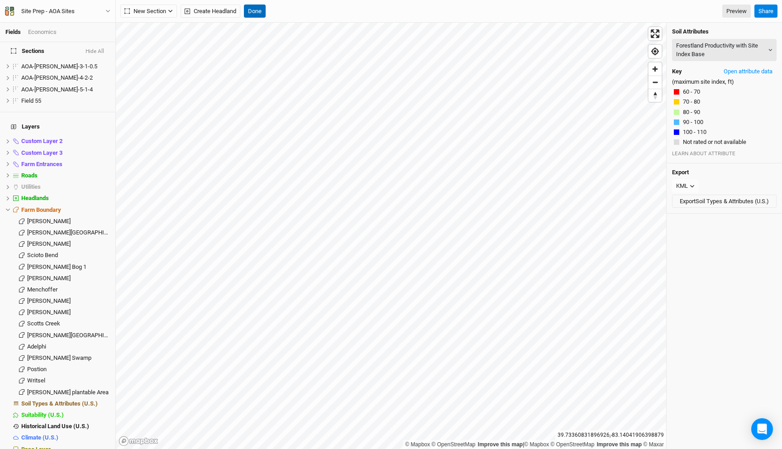
click at [265, 10] on button "Done" at bounding box center [255, 12] width 22 height 14
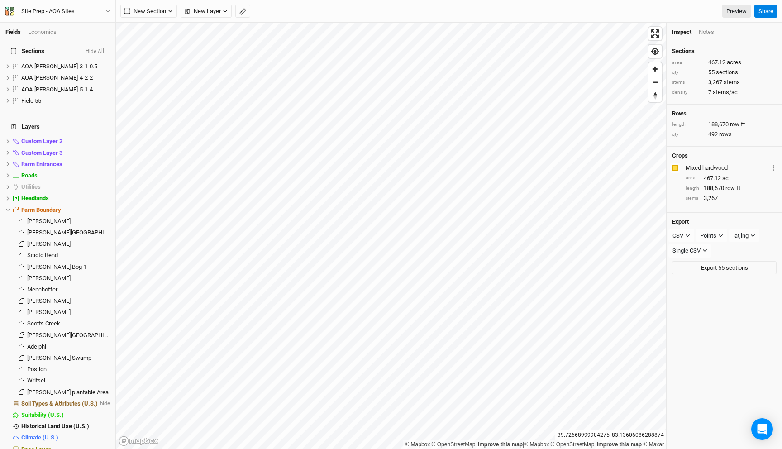
click at [75, 400] on span "Soil Types & Attributes (U.S.)" at bounding box center [59, 403] width 76 height 7
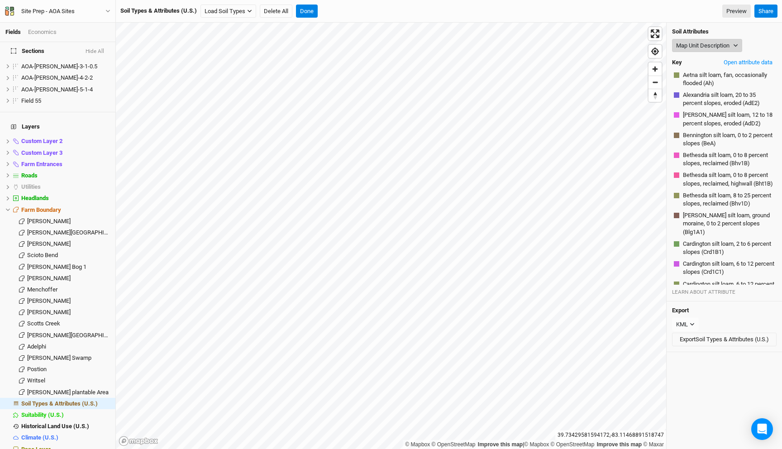
click at [700, 44] on button "Map Unit Description" at bounding box center [707, 46] width 70 height 14
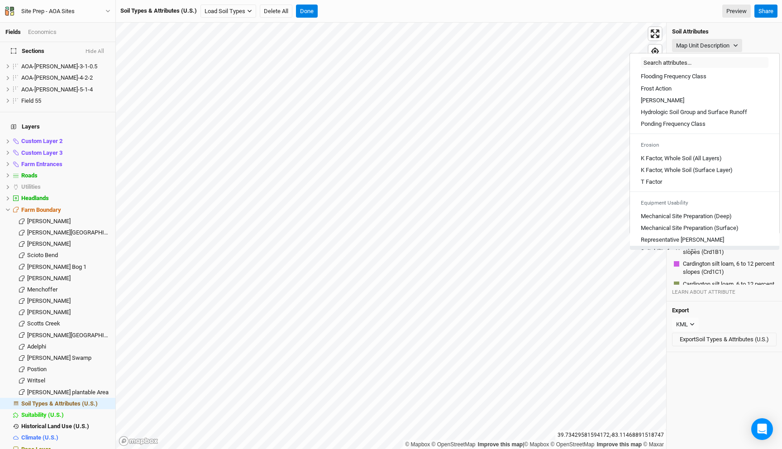
scroll to position [419, 0]
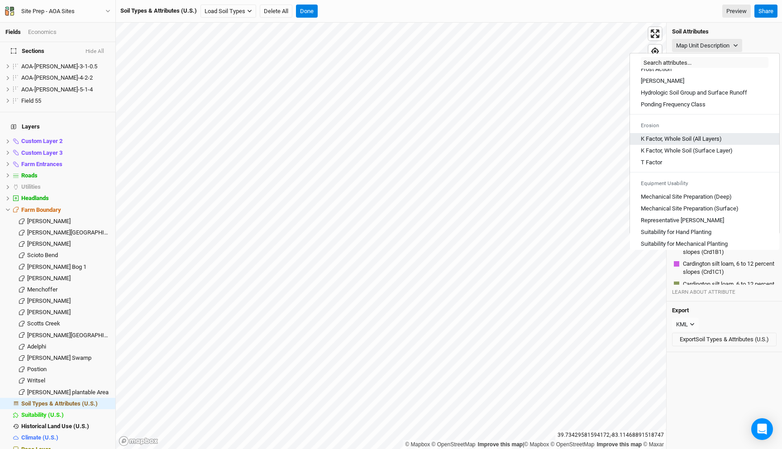
click at [676, 143] on Layers\) "K Factor, Whole Soil (All Layers)" at bounding box center [681, 139] width 81 height 8
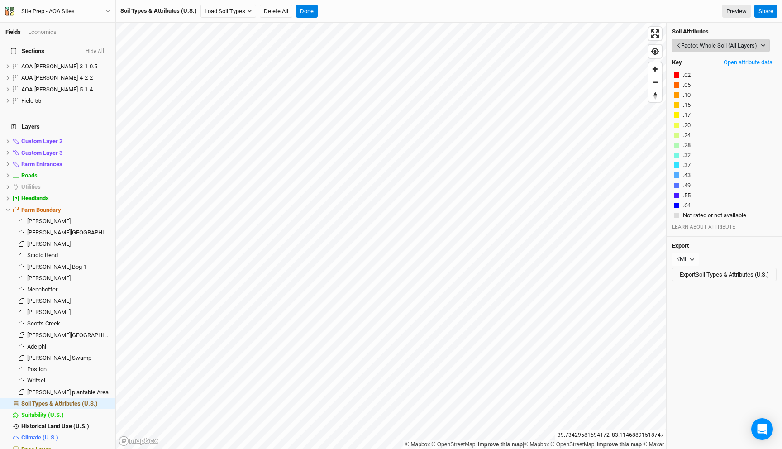
click at [698, 47] on button "K Factor, Whole Soil (All Layers)" at bounding box center [721, 46] width 98 height 14
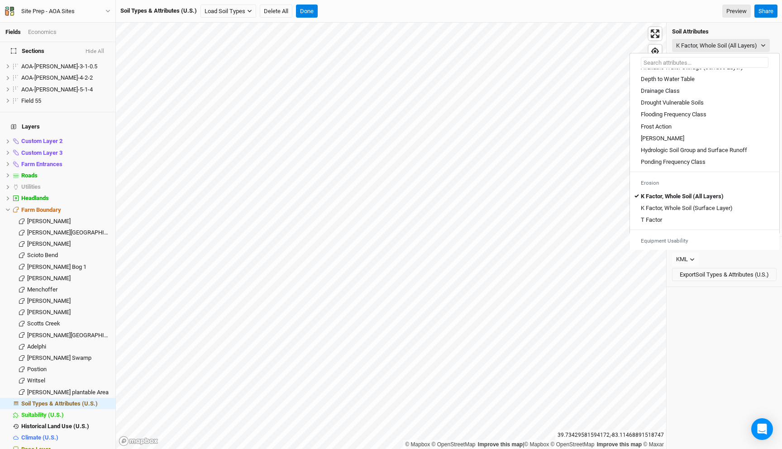
scroll to position [363, 0]
click at [709, 47] on button "K Factor, Whole Soil (All Layers)" at bounding box center [721, 46] width 98 height 14
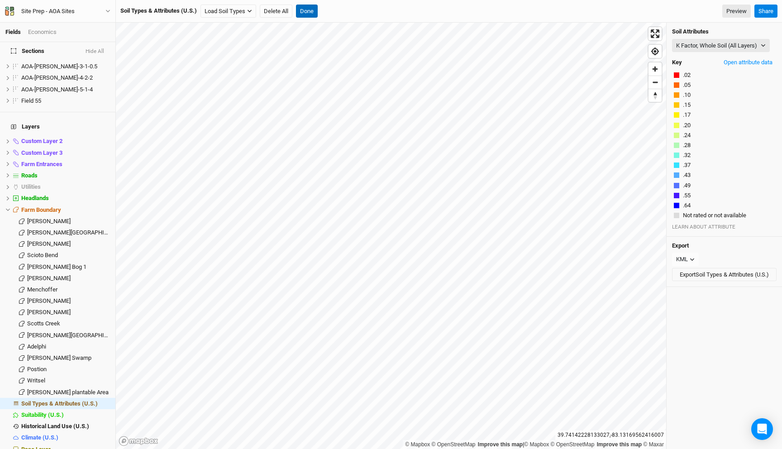
click at [304, 14] on button "Done" at bounding box center [307, 12] width 22 height 14
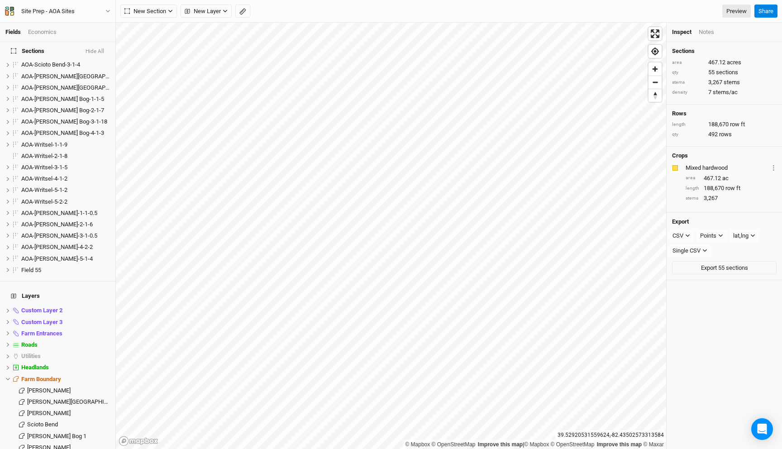
scroll to position [586, 0]
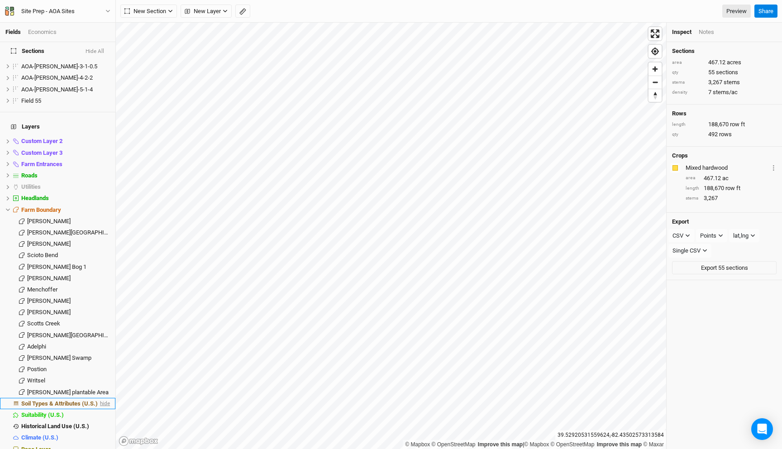
click at [106, 398] on span "hide" at bounding box center [104, 403] width 12 height 11
click at [102, 284] on span "hide" at bounding box center [104, 289] width 12 height 11
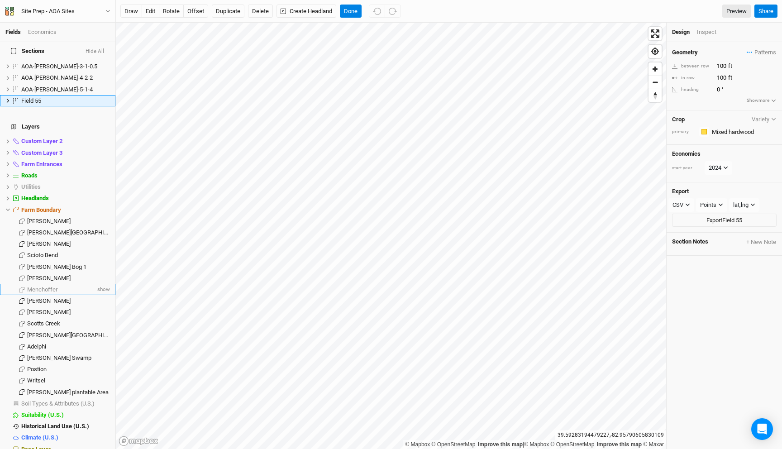
scroll to position [435, 0]
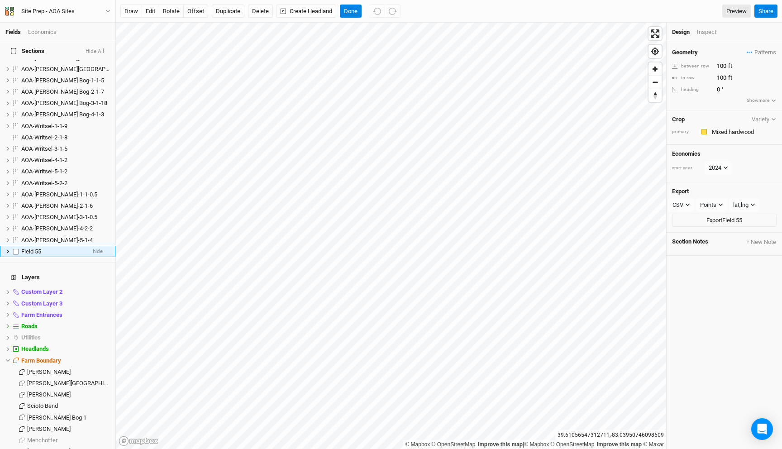
click at [35, 248] on span "Field 55" at bounding box center [31, 251] width 20 height 7
type input "Optional (take a look)"
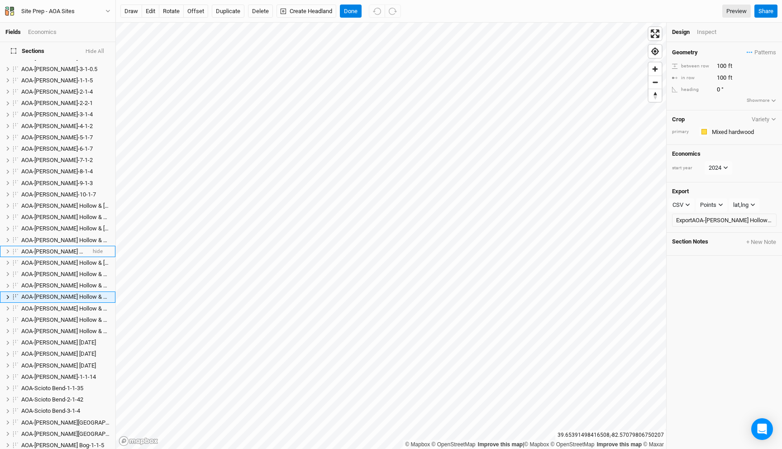
scroll to position [116, 0]
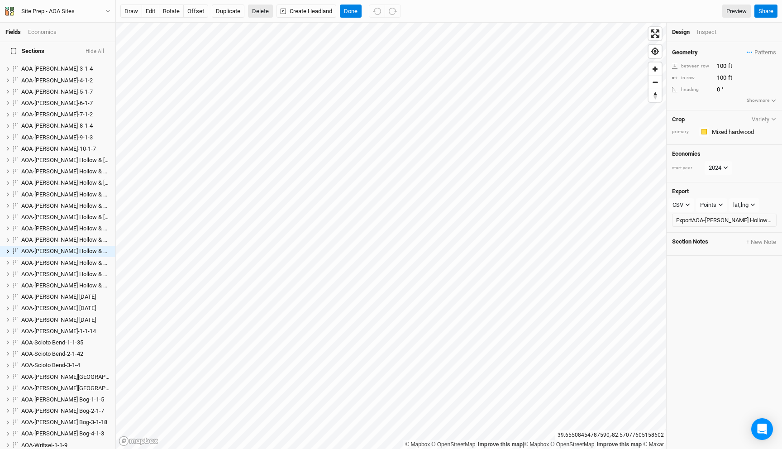
click at [261, 8] on button "Delete" at bounding box center [260, 12] width 25 height 14
click at [373, 12] on button "Confirm" at bounding box center [387, 12] width 28 height 14
